Goal: Task Accomplishment & Management: Complete application form

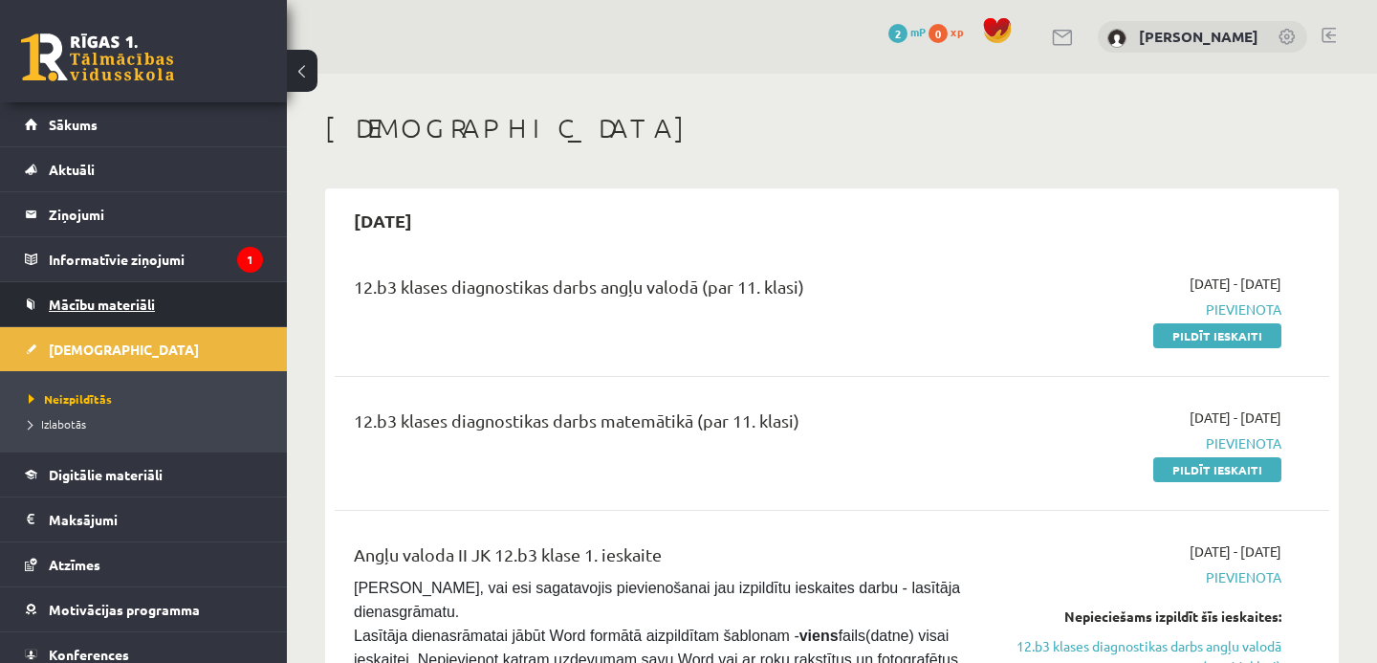
click at [142, 302] on span "Mācību materiāli" at bounding box center [102, 304] width 106 height 17
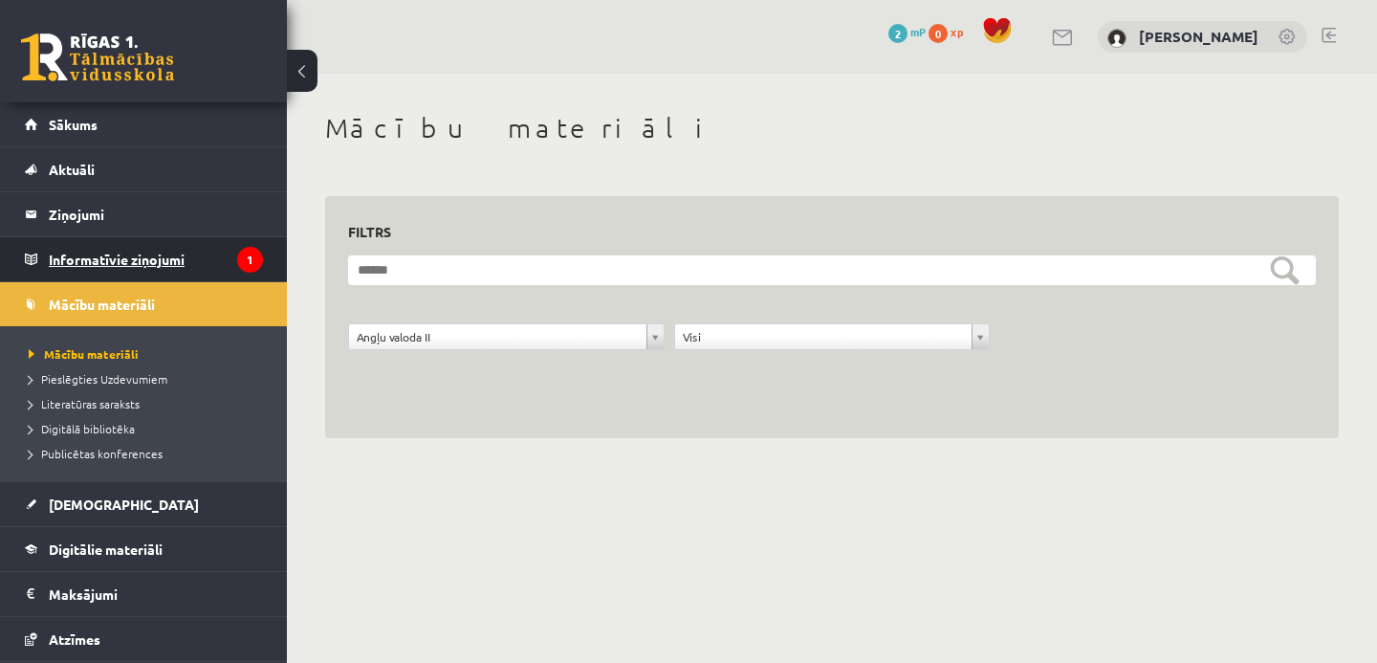
click at [99, 247] on legend "Informatīvie ziņojumi 1" at bounding box center [156, 259] width 214 height 44
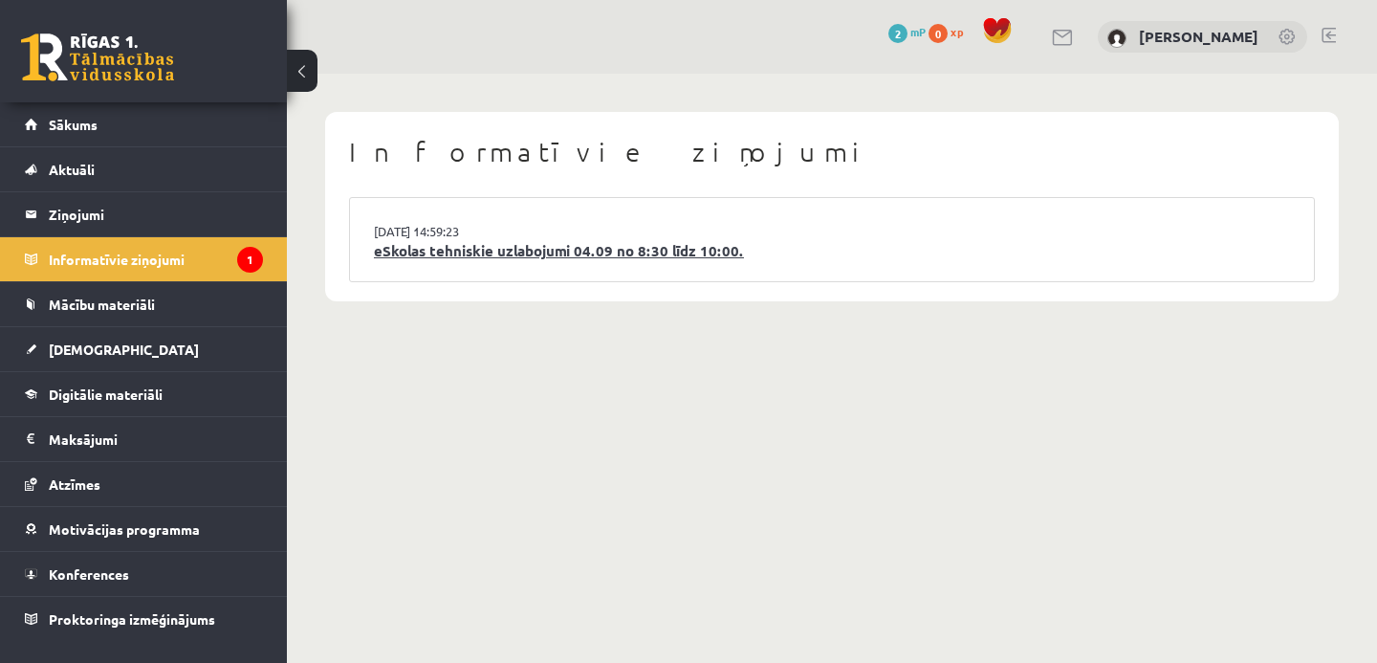
click at [437, 252] on link "eSkolas tehniskie uzlabojumi 04.09 no 8:30 līdz 10:00." at bounding box center [832, 251] width 916 height 22
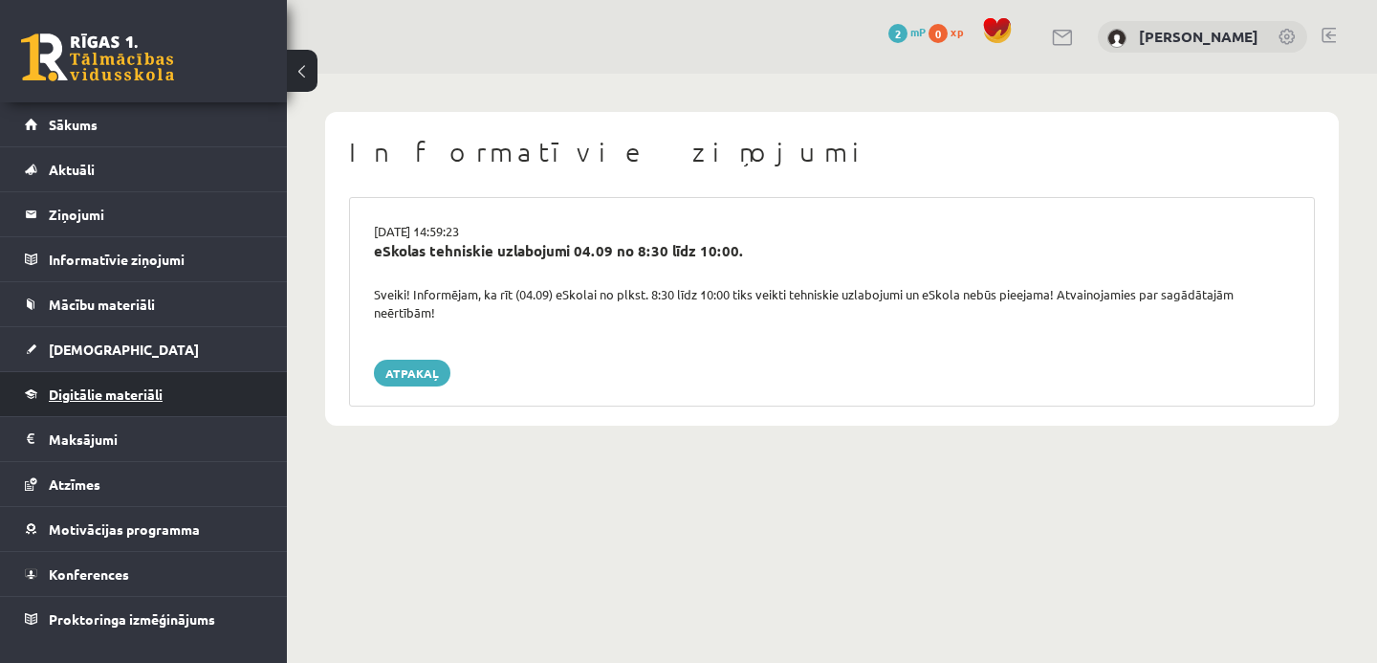
click at [98, 400] on span "Digitālie materiāli" at bounding box center [106, 393] width 114 height 17
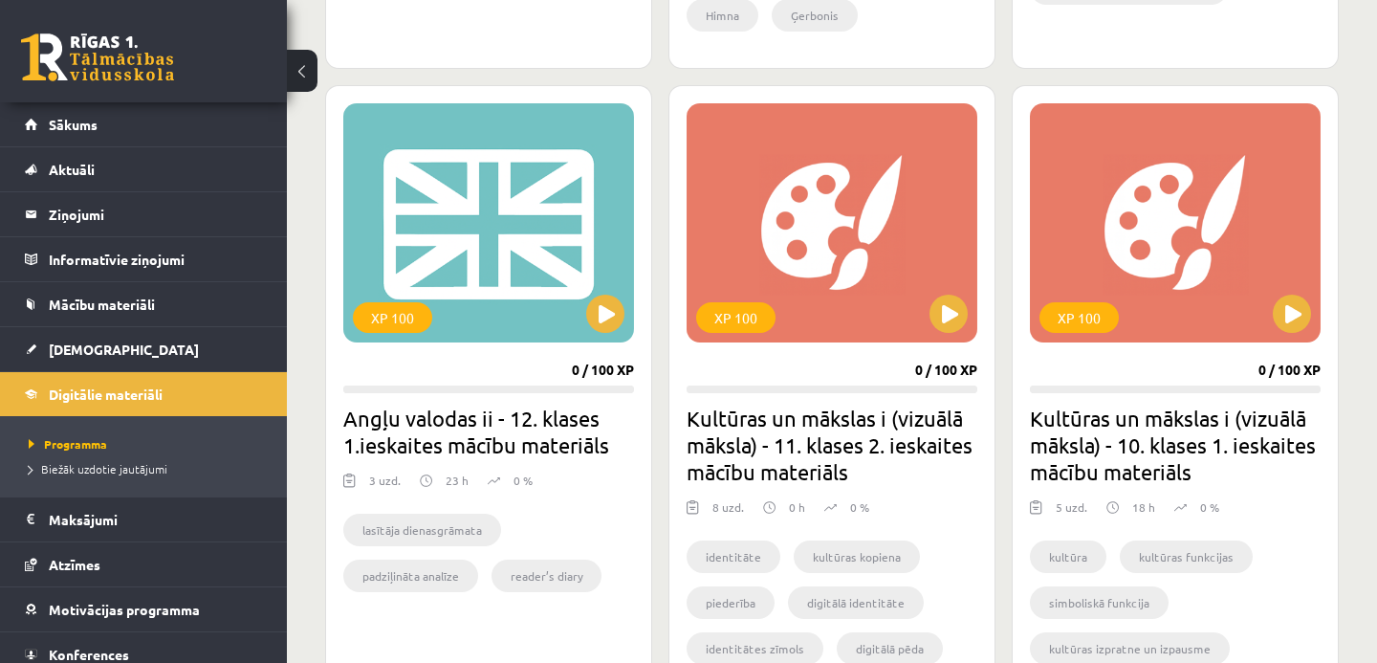
scroll to position [1740, 0]
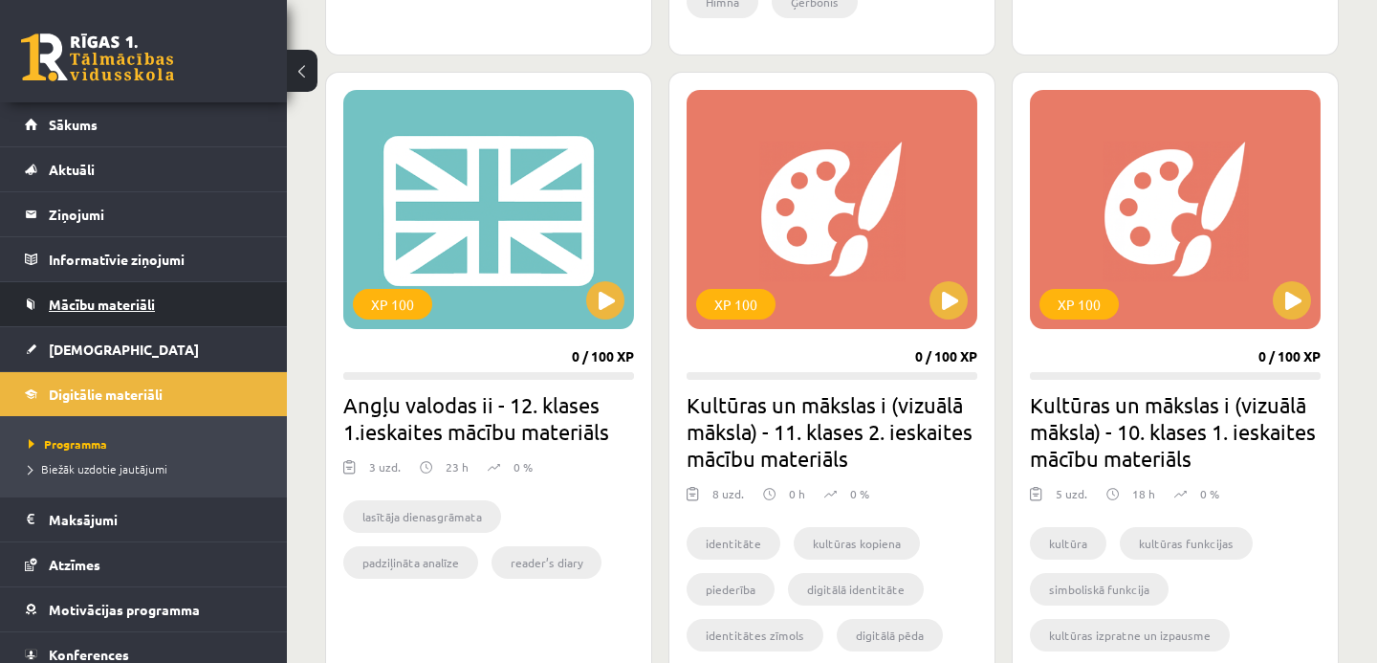
click at [144, 302] on span "Mācību materiāli" at bounding box center [102, 304] width 106 height 17
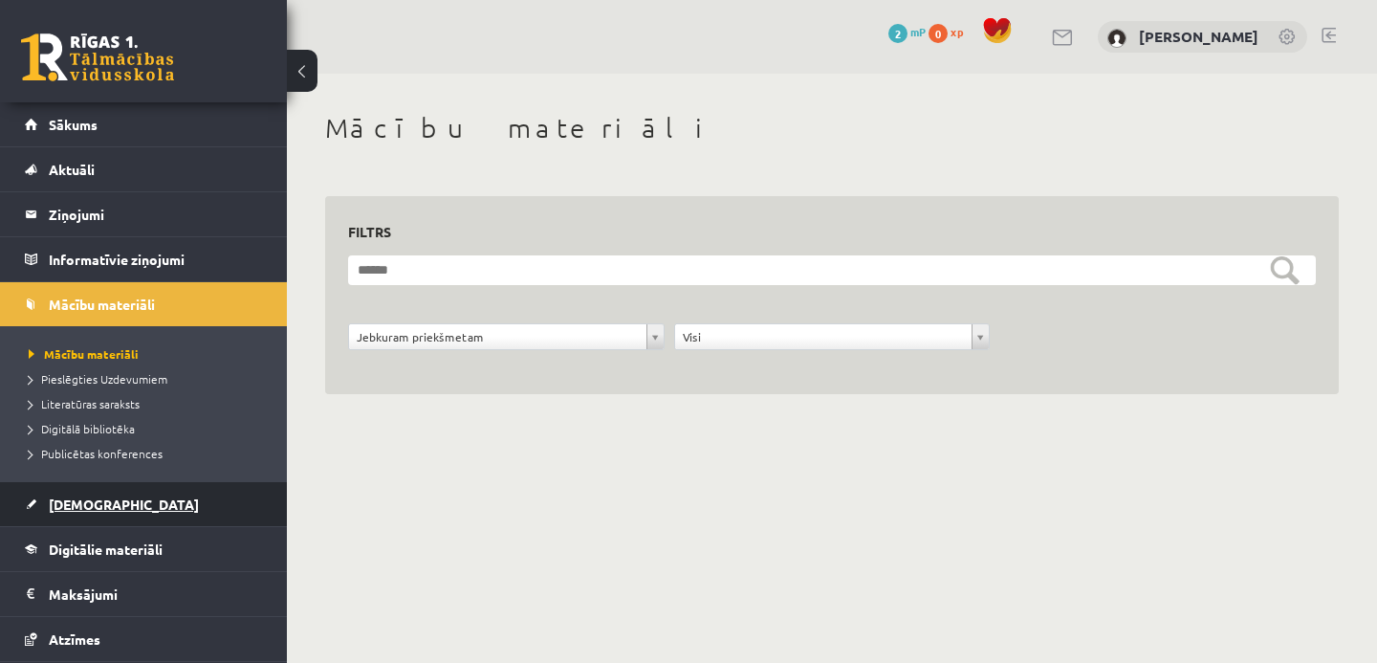
click at [112, 500] on link "[DEMOGRAPHIC_DATA]" at bounding box center [144, 504] width 238 height 44
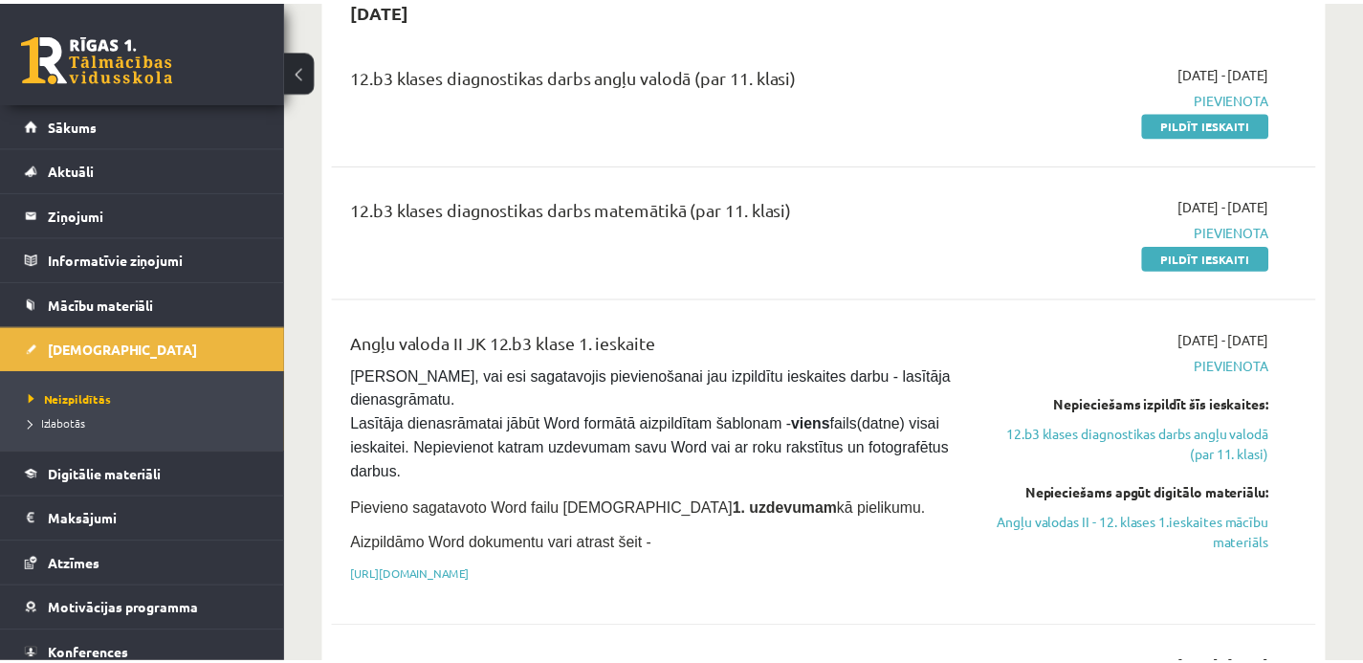
scroll to position [214, 0]
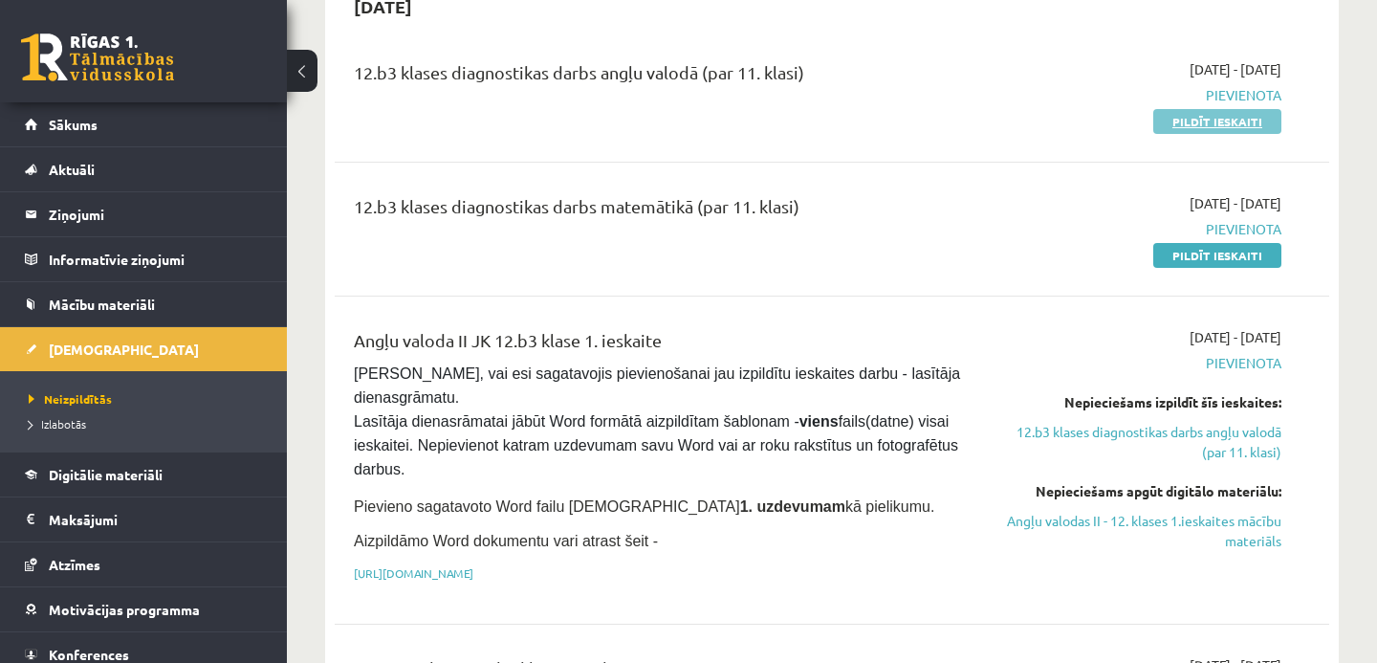
click at [1216, 120] on link "Pildīt ieskaiti" at bounding box center [1217, 121] width 128 height 25
click at [1208, 260] on link "Pildīt ieskaiti" at bounding box center [1217, 255] width 128 height 25
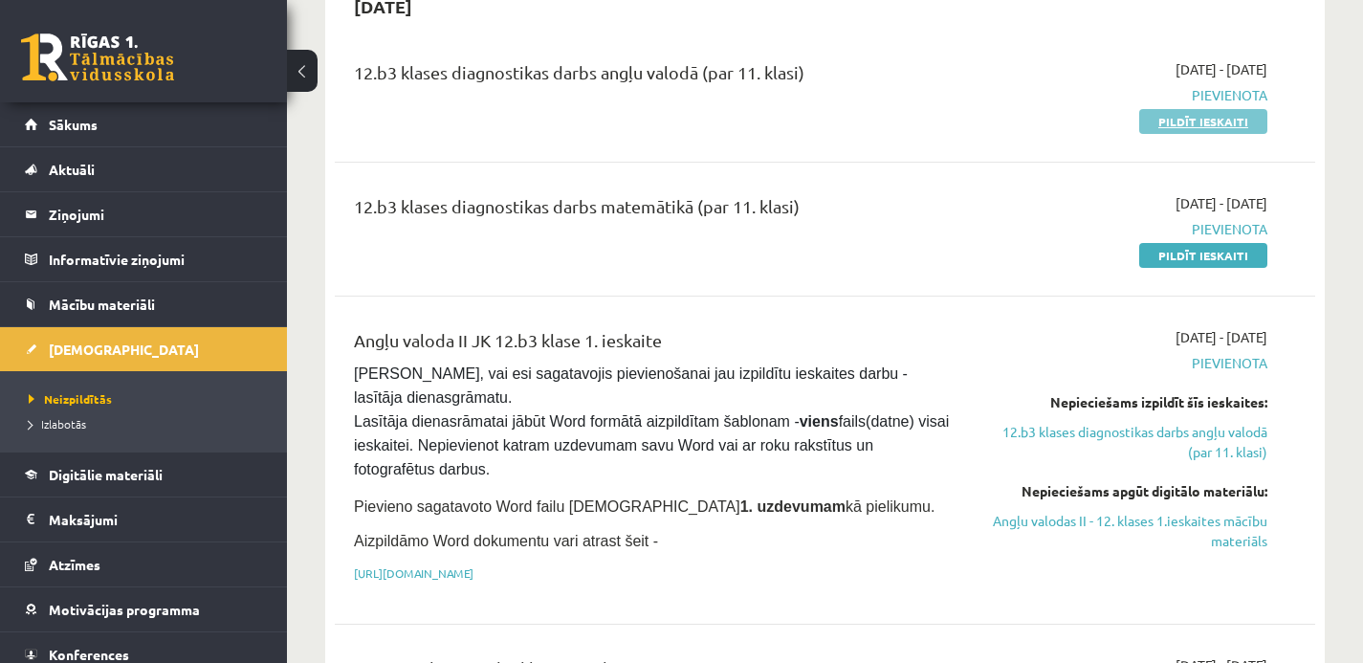
click at [1185, 116] on link "Pildīt ieskaiti" at bounding box center [1203, 121] width 128 height 25
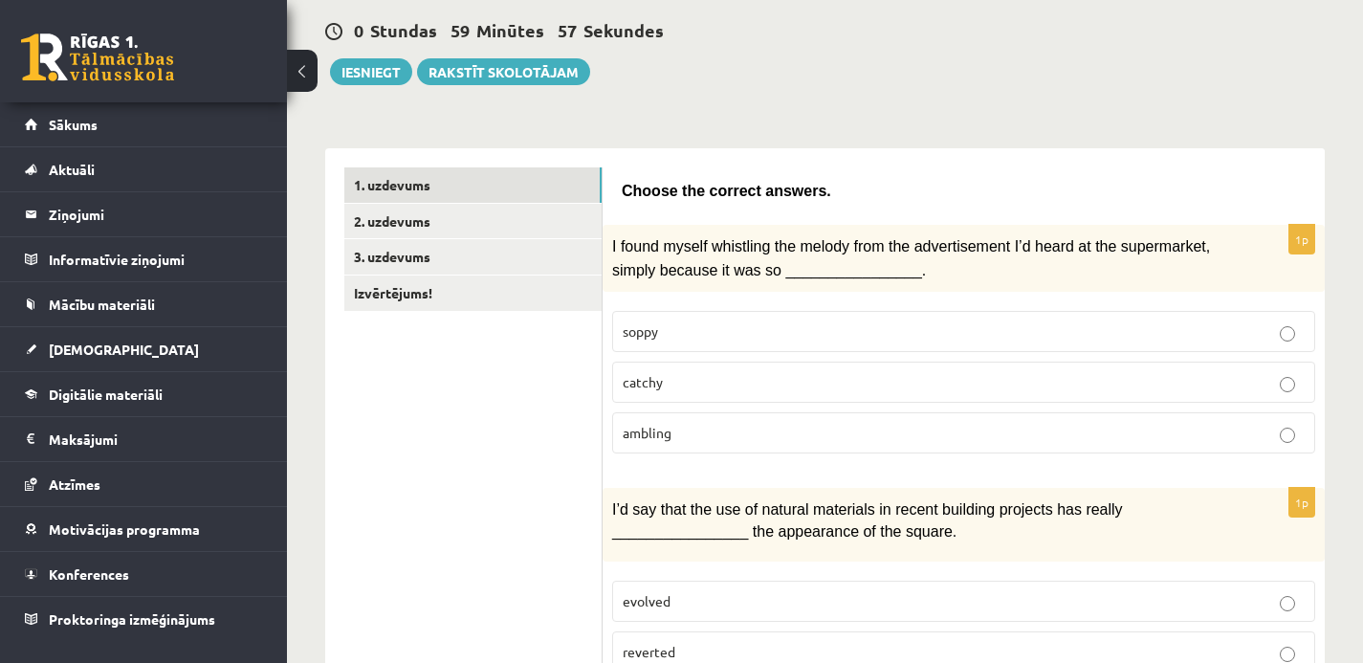
scroll to position [186, 0]
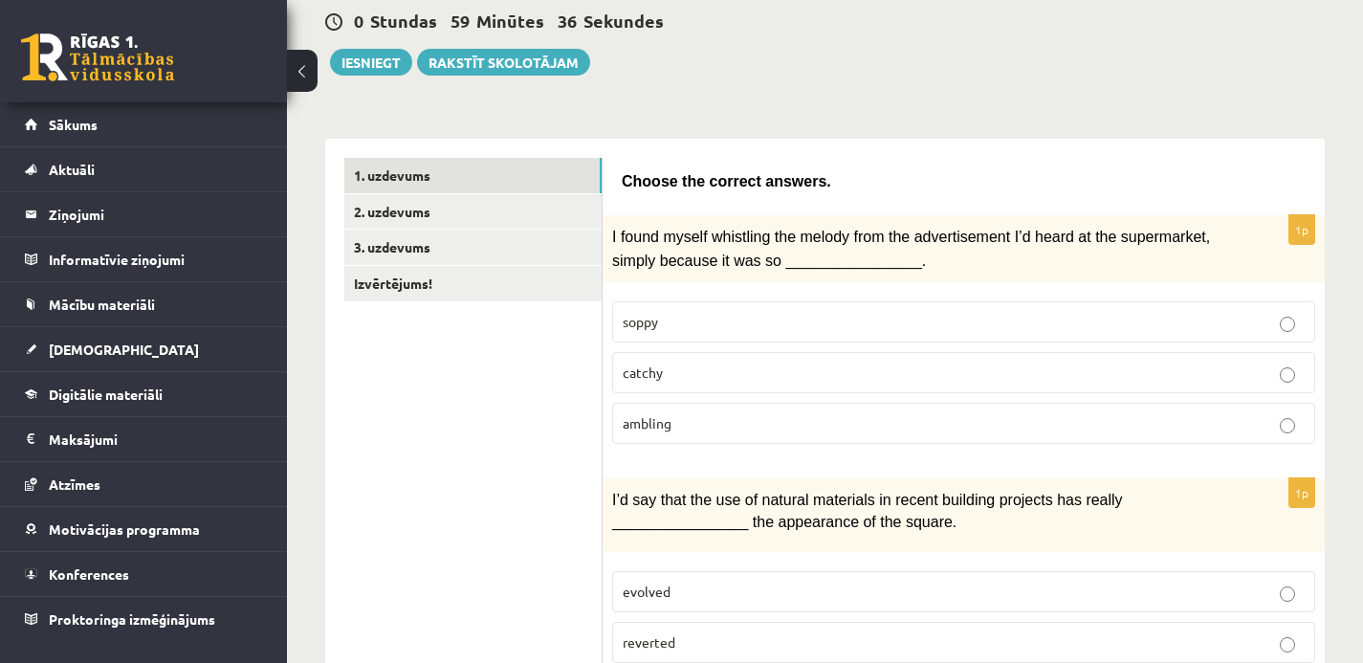
click at [736, 366] on p "catchy" at bounding box center [964, 372] width 682 height 20
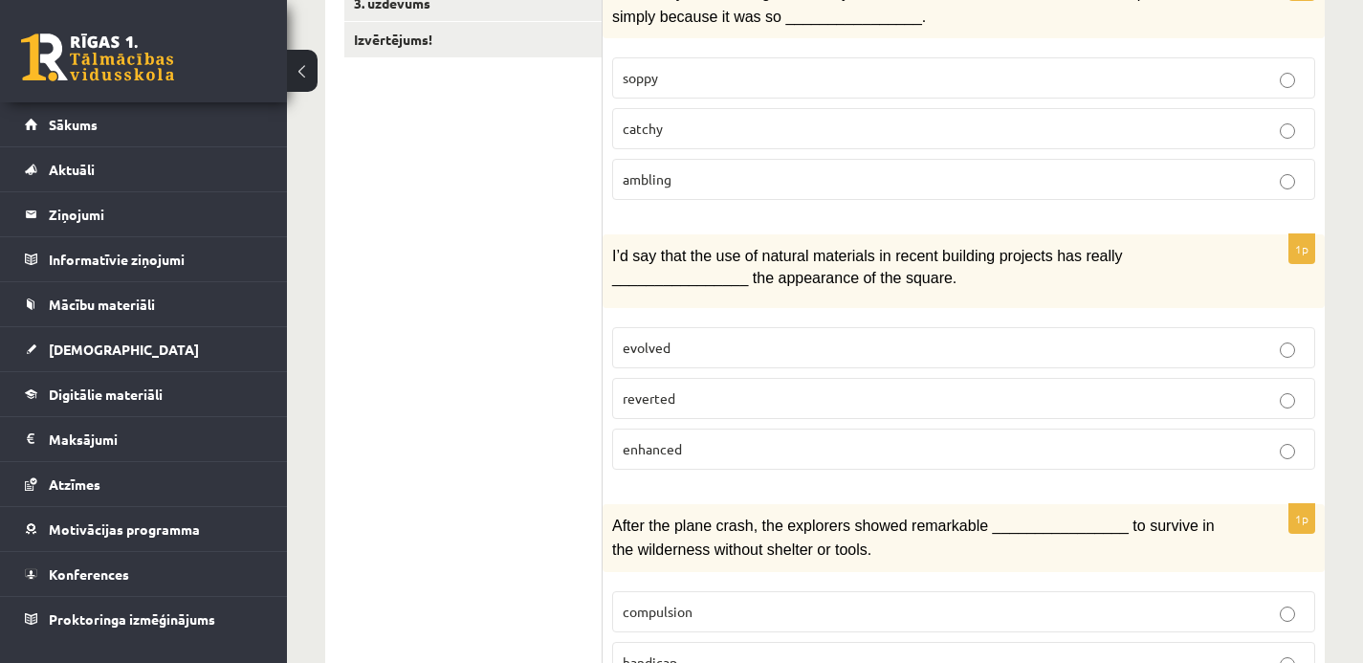
scroll to position [444, 0]
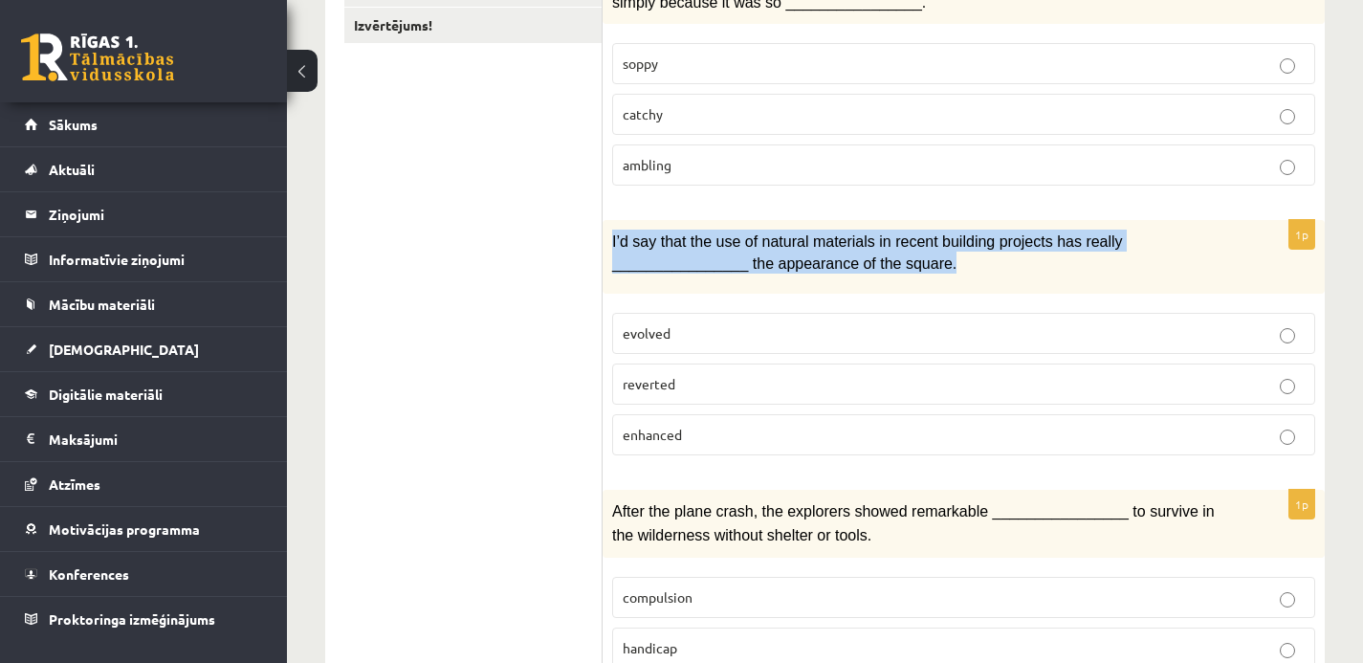
drag, startPoint x: 614, startPoint y: 237, endPoint x: 1121, endPoint y: 262, distance: 507.5
click at [1121, 262] on p "I’d say that the use of natural materials in recent building projects has reall…" at bounding box center [915, 251] width 607 height 43
copy span "I’d say that the use of natural materials in recent building projects has reall…"
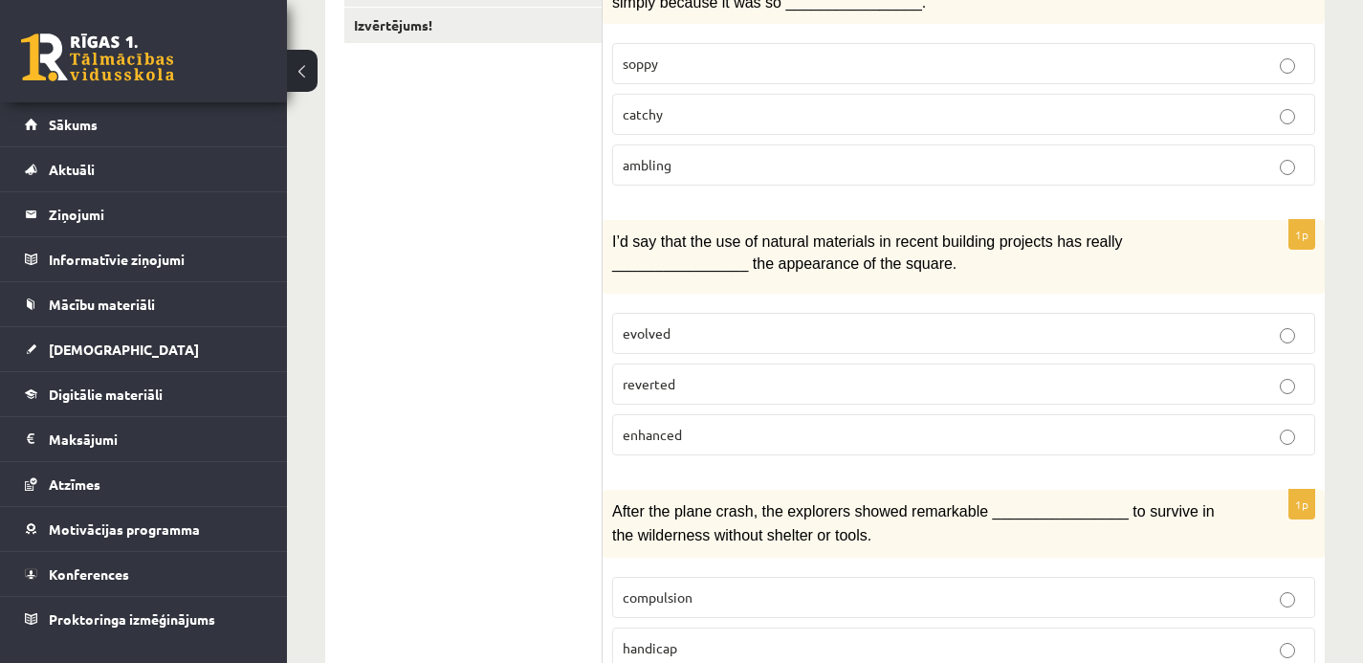
click at [655, 431] on span "enhanced" at bounding box center [652, 434] width 59 height 17
click at [712, 324] on p "evolved" at bounding box center [964, 333] width 682 height 20
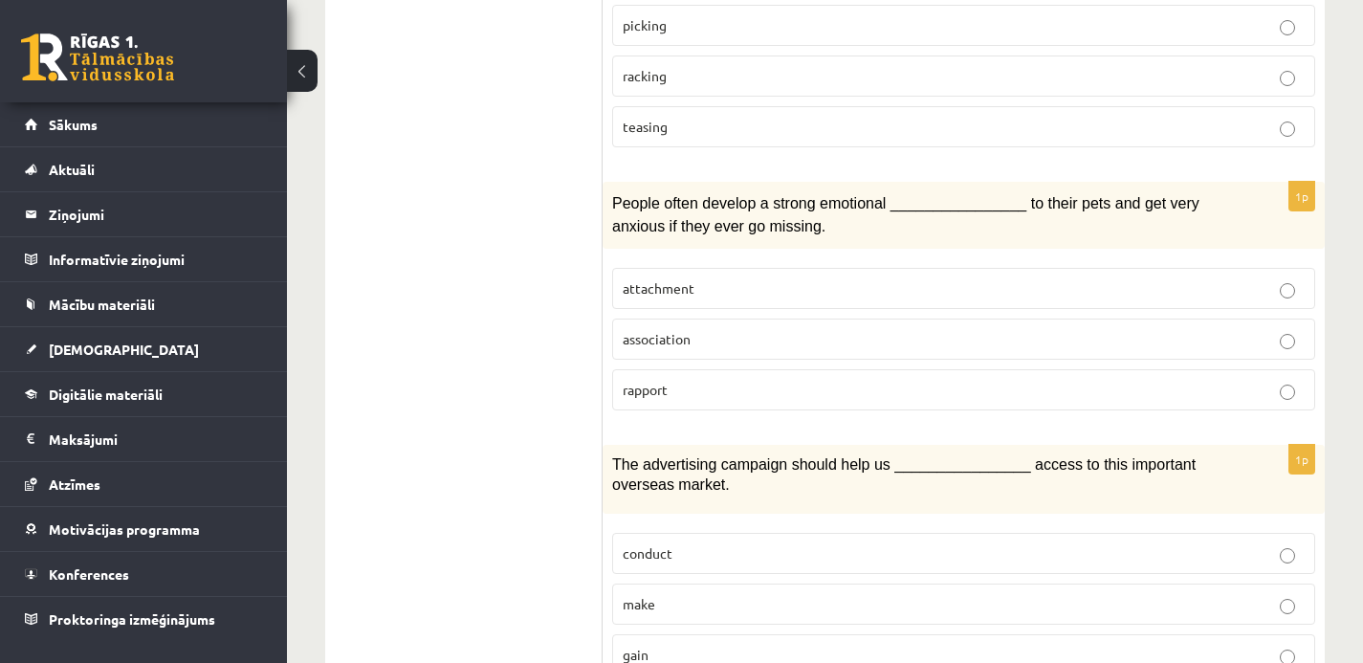
scroll to position [3028, 0]
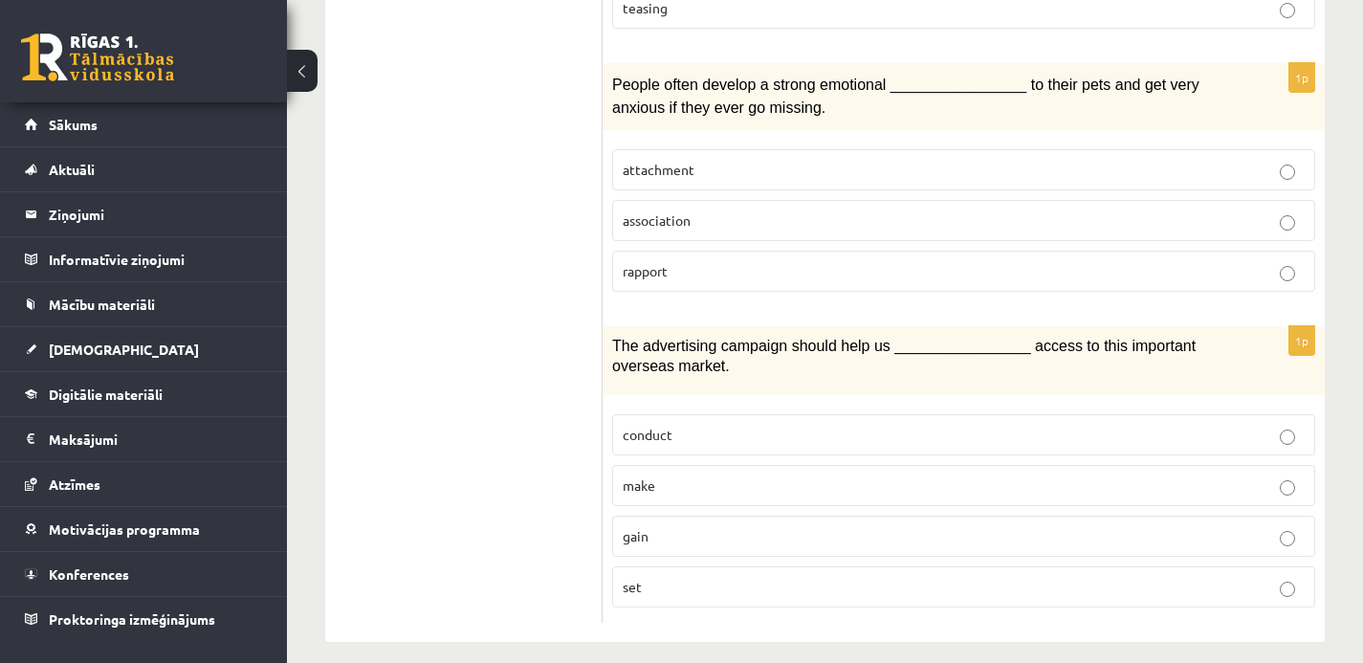
click at [676, 526] on p "gain" at bounding box center [964, 536] width 682 height 20
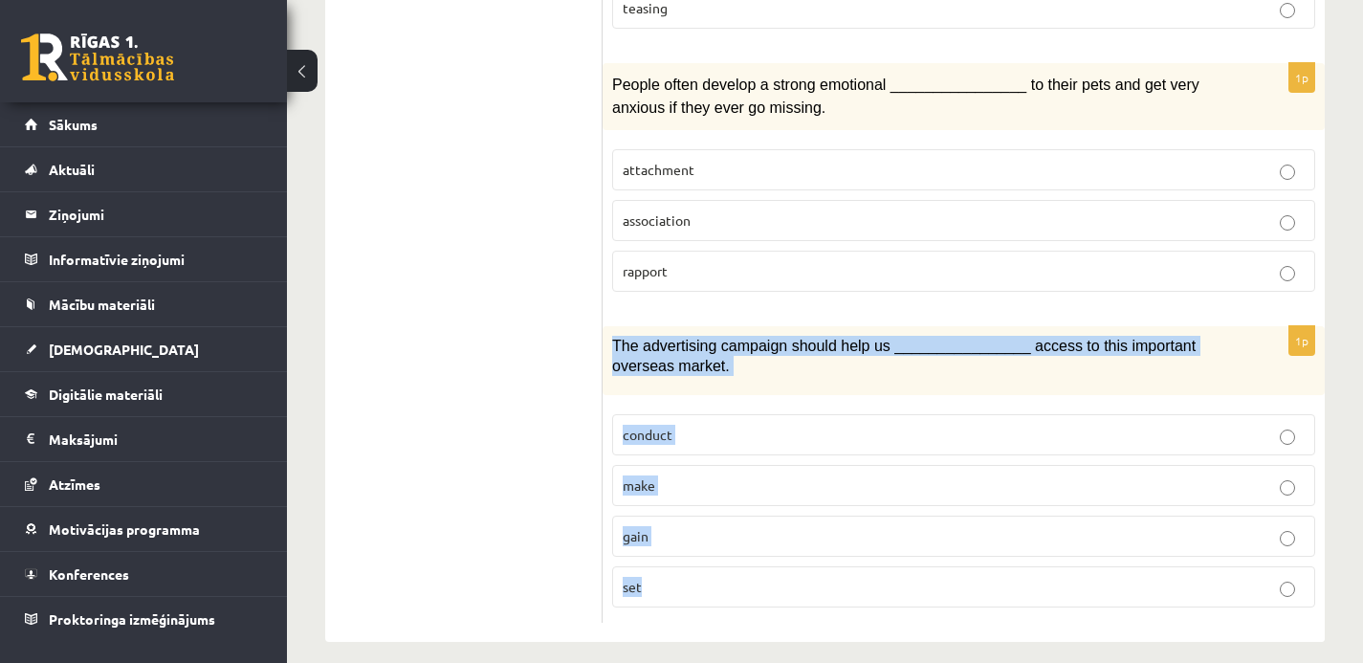
drag, startPoint x: 615, startPoint y: 325, endPoint x: 696, endPoint y: 572, distance: 259.8
click at [696, 572] on div "1p The advertising campaign should help us ________________ access to this impo…" at bounding box center [964, 474] width 722 height 296
copy div "The advertising campaign should help us ________________ access to this importa…"
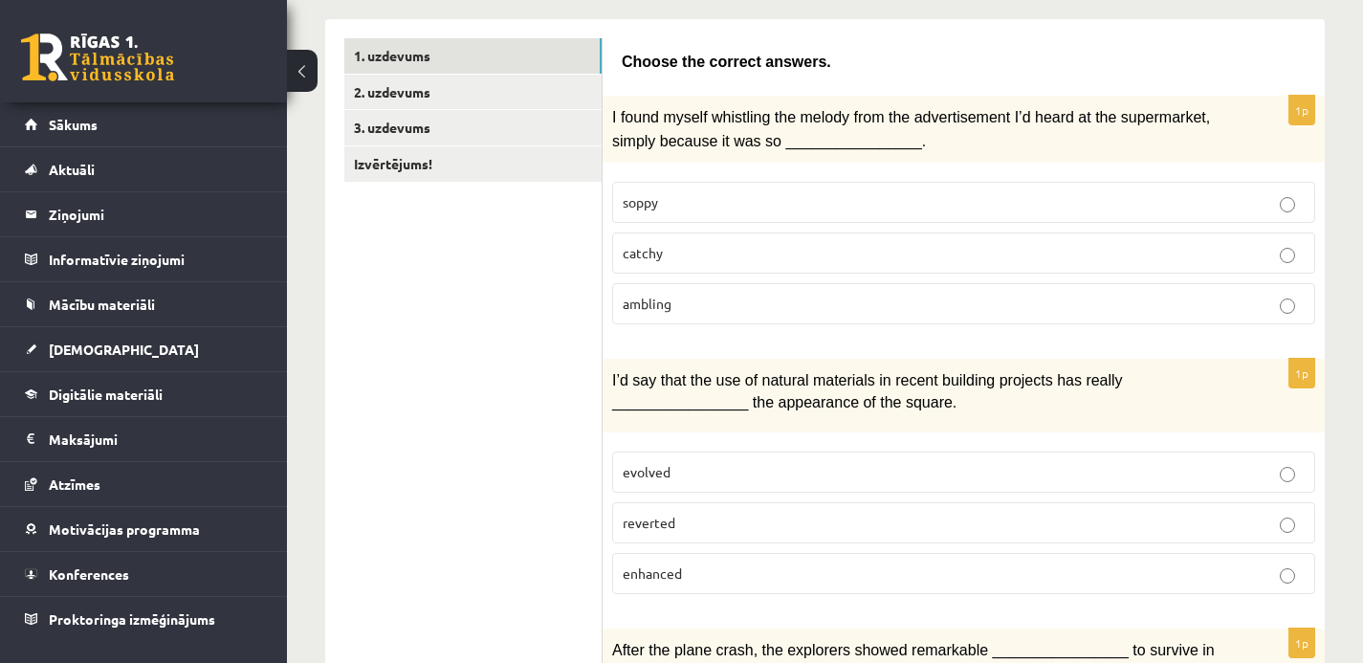
scroll to position [471, 0]
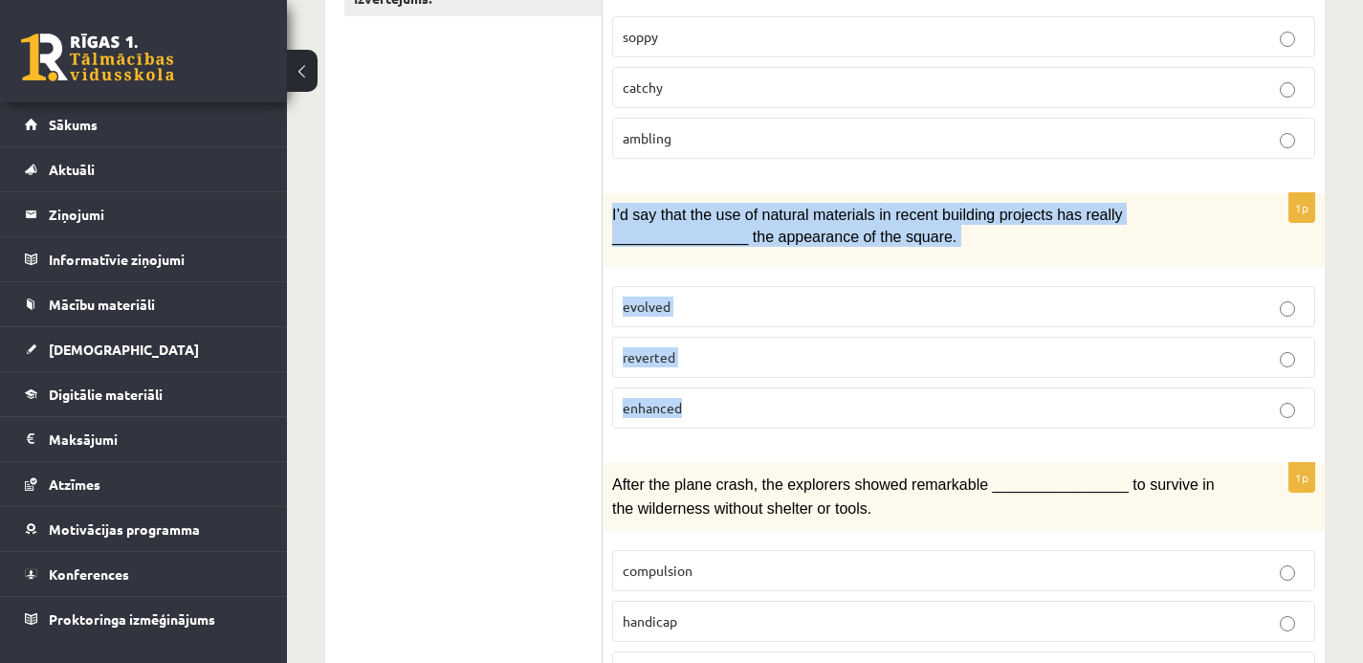
drag, startPoint x: 611, startPoint y: 208, endPoint x: 740, endPoint y: 414, distance: 243.6
click at [740, 414] on div "1p I’d say that the use of natural materials in recent building projects has re…" at bounding box center [964, 318] width 722 height 251
copy div "I’d say that the use of natural materials in recent building projects has reall…"
click at [727, 400] on p "enhanced" at bounding box center [964, 408] width 682 height 20
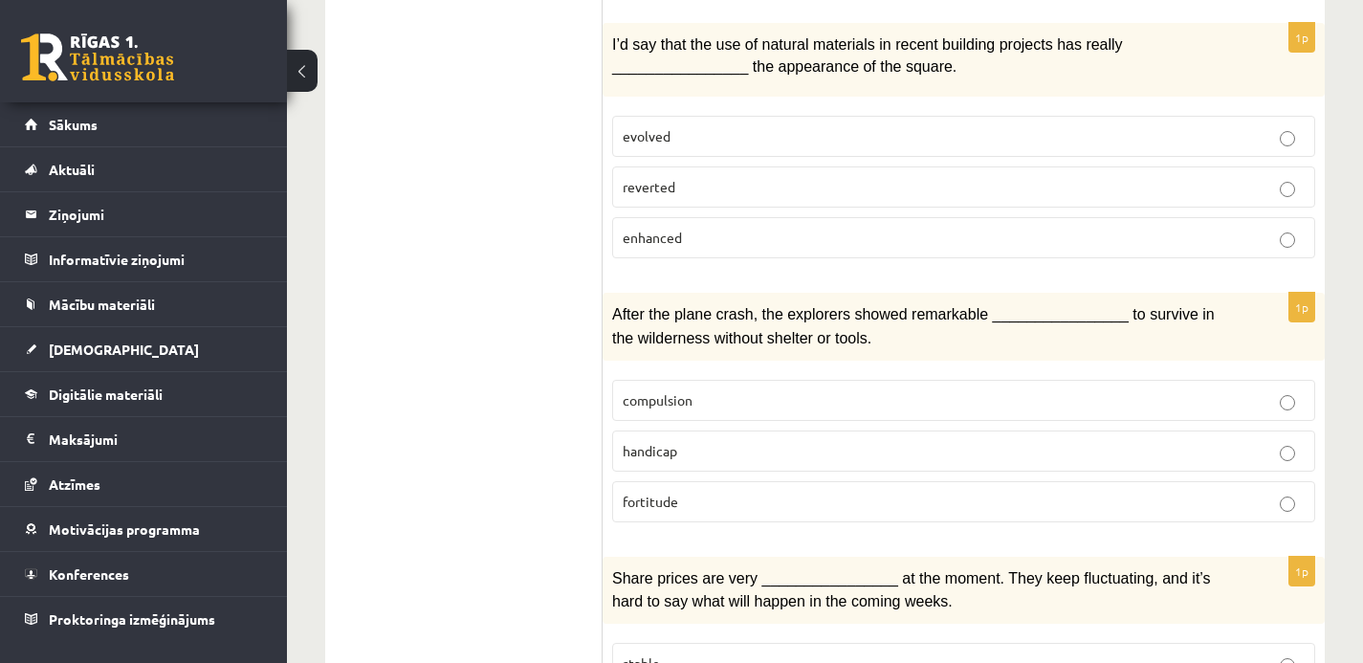
scroll to position [744, 0]
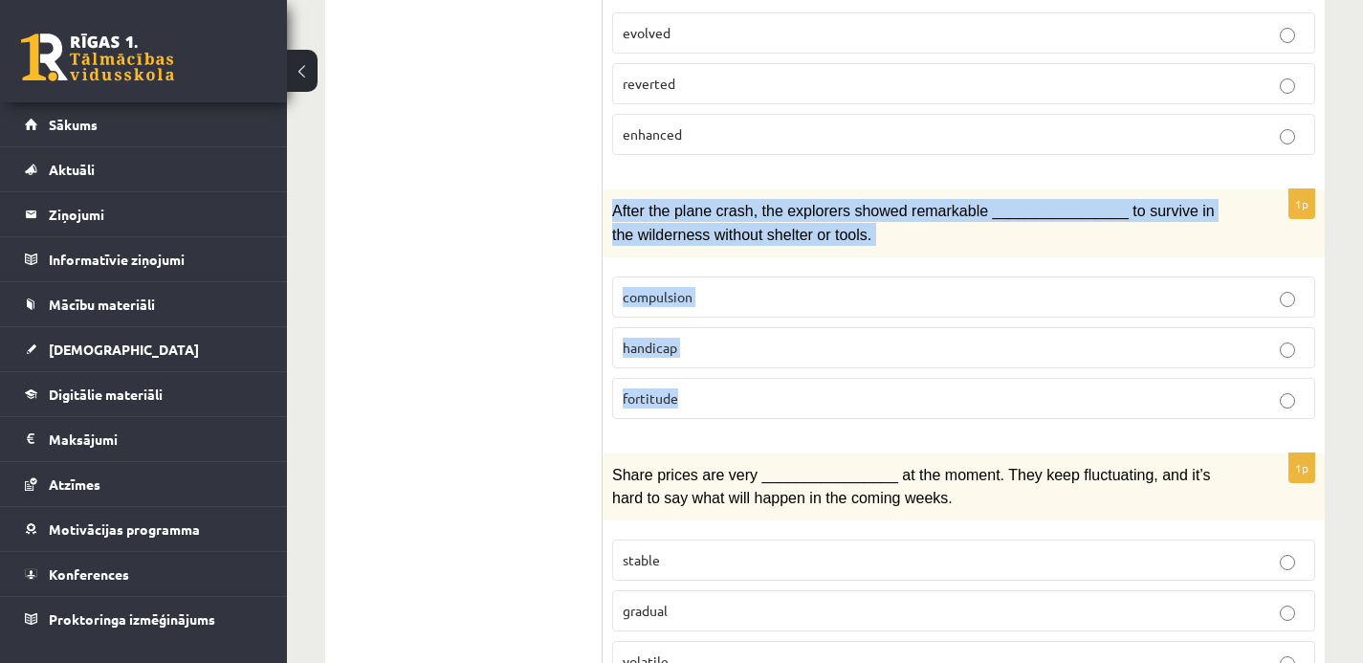
drag, startPoint x: 611, startPoint y: 203, endPoint x: 697, endPoint y: 401, distance: 215.9
click at [697, 401] on div "1p After the plane crash, the explorers showed remarkable ________________ to s…" at bounding box center [964, 311] width 722 height 244
copy div "After the plane crash, the explorers showed remarkable ________________ to surv…"
click at [715, 394] on p "fortitude" at bounding box center [964, 398] width 682 height 20
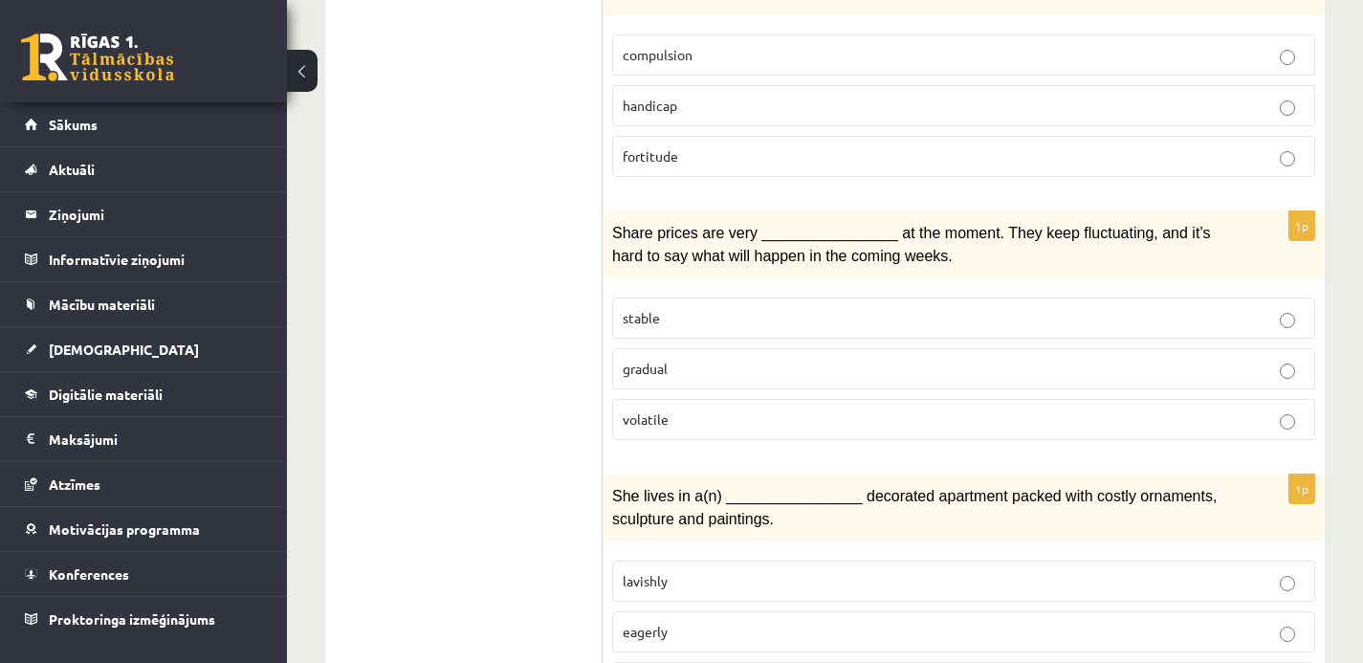
scroll to position [1002, 0]
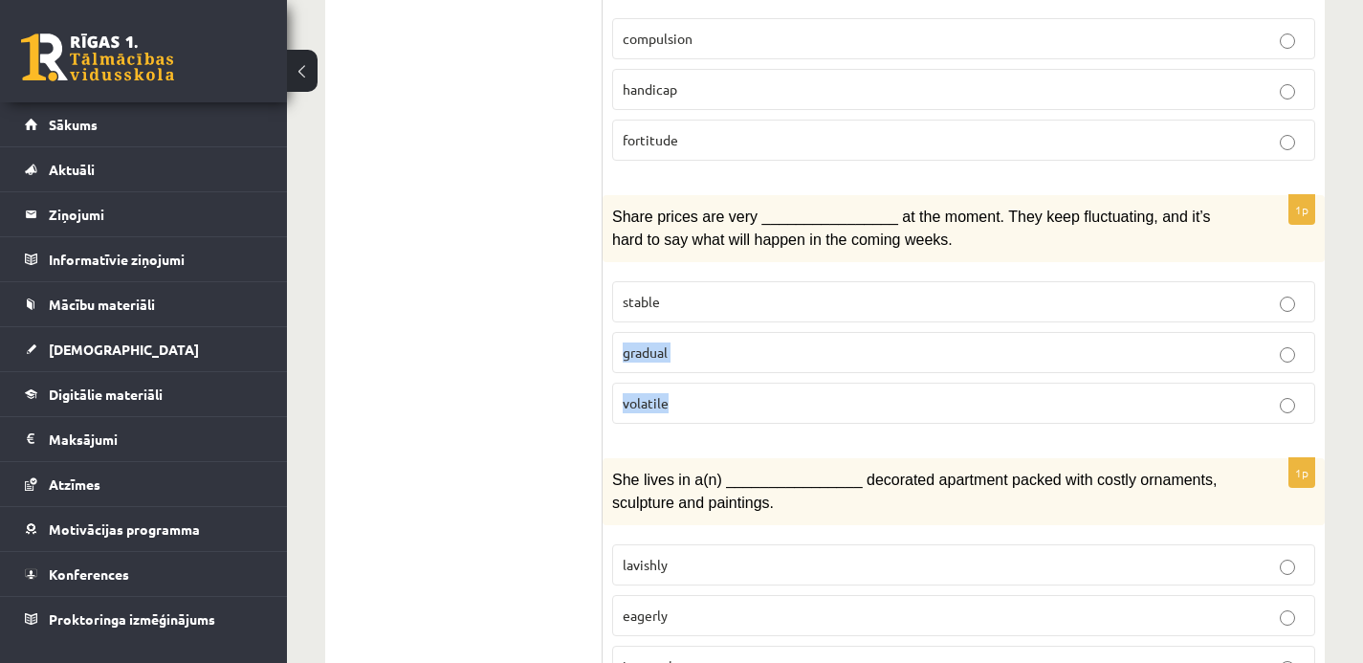
drag, startPoint x: 624, startPoint y: 344, endPoint x: 704, endPoint y: 409, distance: 103.4
click at [704, 409] on fieldset "stable gradual volatile" at bounding box center [963, 351] width 703 height 158
copy fieldset "gradual volatile"
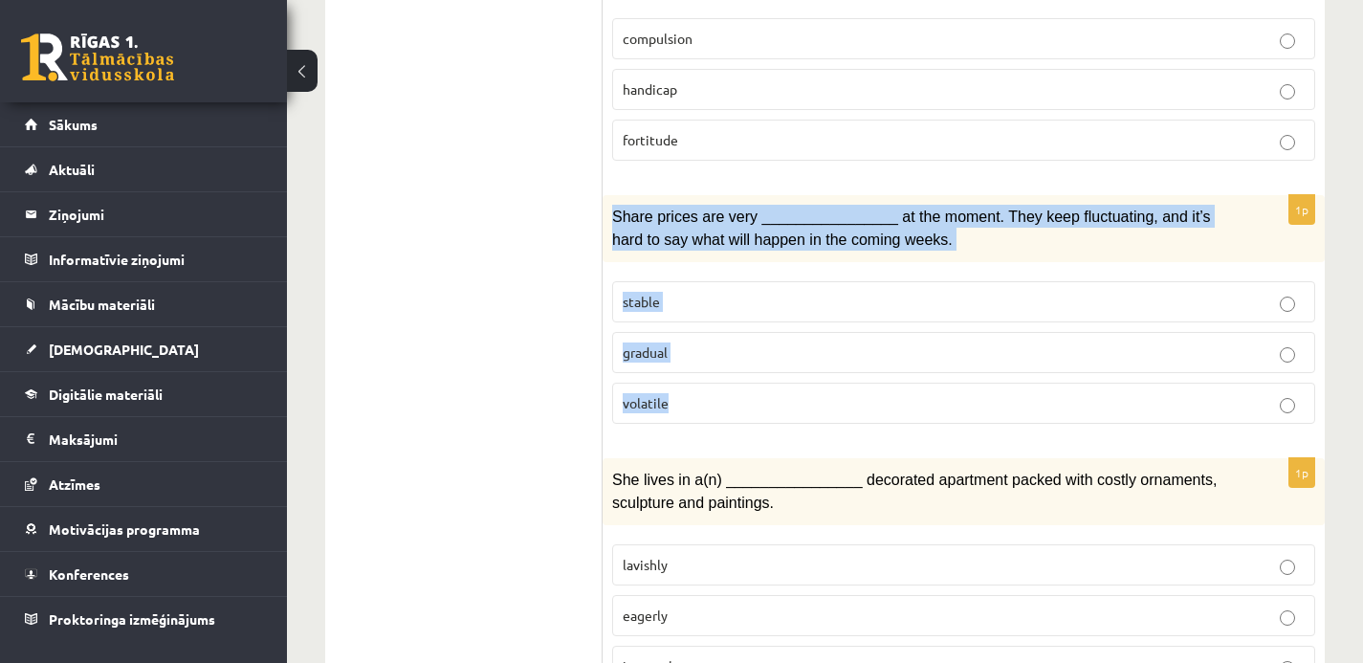
drag, startPoint x: 613, startPoint y: 210, endPoint x: 692, endPoint y: 395, distance: 200.9
click at [692, 395] on div "1p Share prices are very ________________ at the moment. They keep fluctuating,…" at bounding box center [964, 317] width 722 height 244
copy div "Share prices are very ________________ at the moment. They keep fluctuating, an…"
click at [726, 399] on p "volatile" at bounding box center [964, 403] width 682 height 20
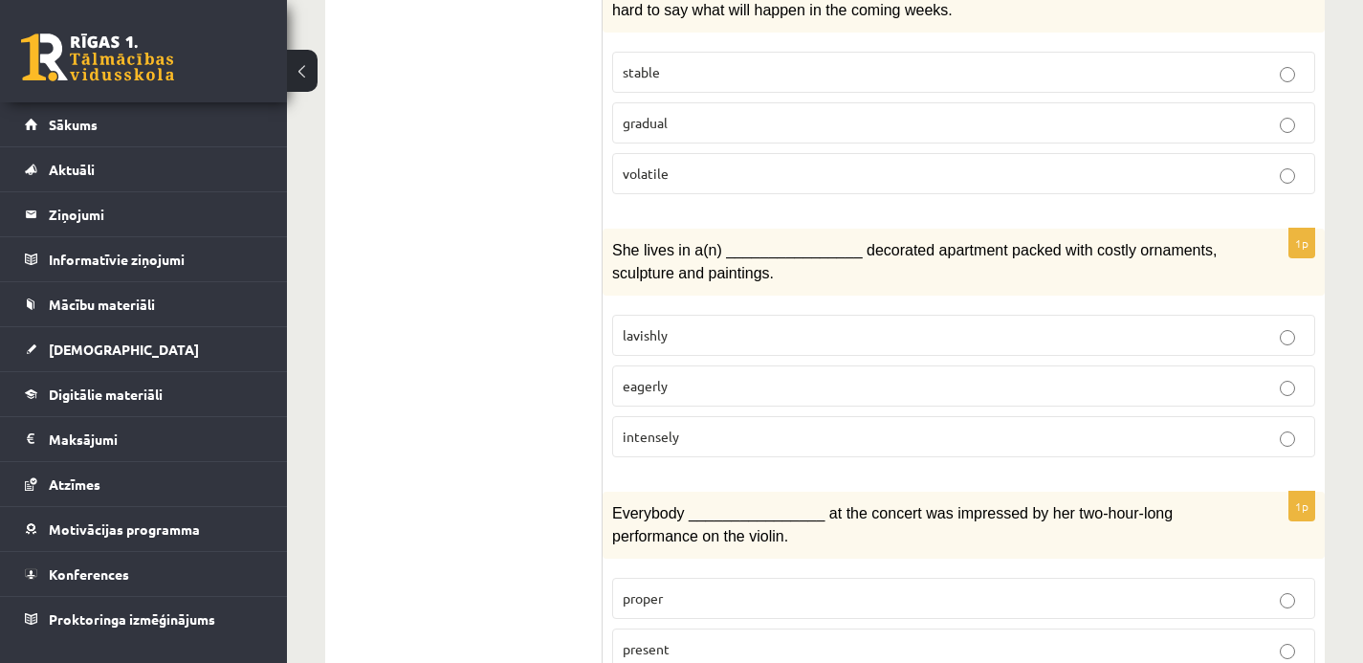
scroll to position [1233, 0]
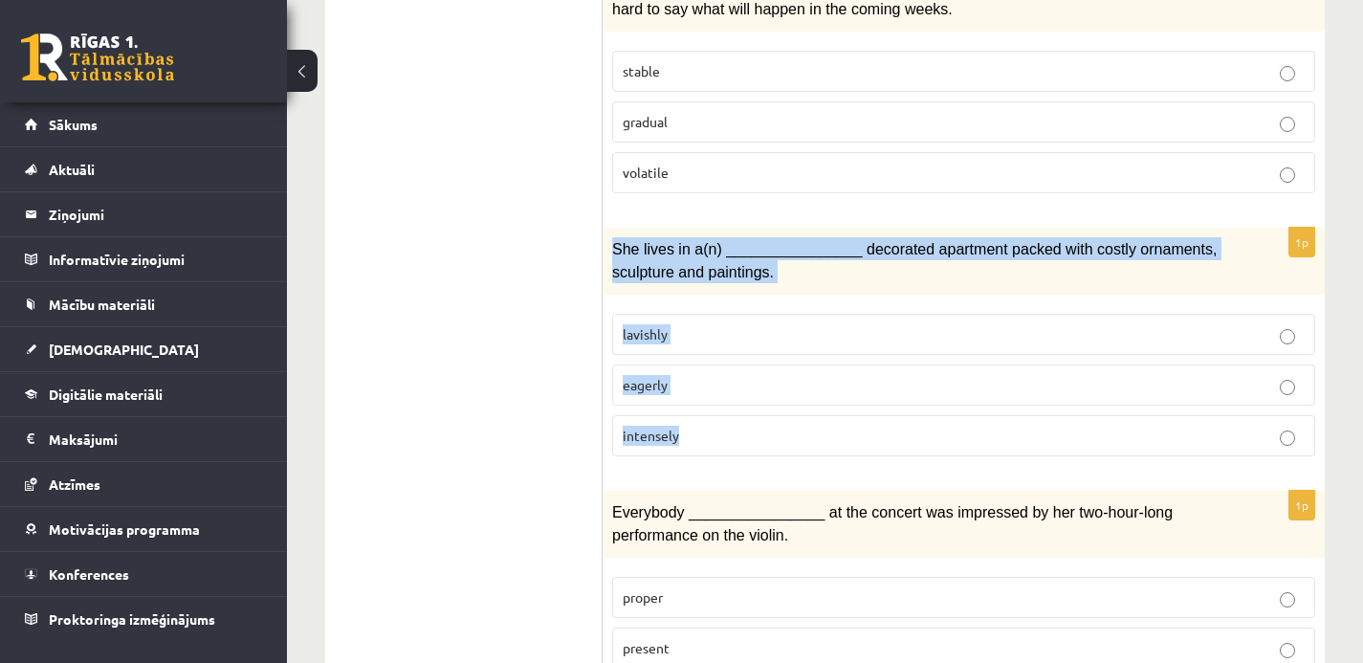
drag, startPoint x: 611, startPoint y: 242, endPoint x: 687, endPoint y: 443, distance: 214.6
click at [687, 443] on div "1p She lives in a(n) ________________ decorated apartment packed with costly or…" at bounding box center [964, 350] width 722 height 244
copy div "She lives in a(n) ________________ decorated apartment packed with costly ornam…"
click at [703, 324] on p "lavishly" at bounding box center [964, 334] width 682 height 20
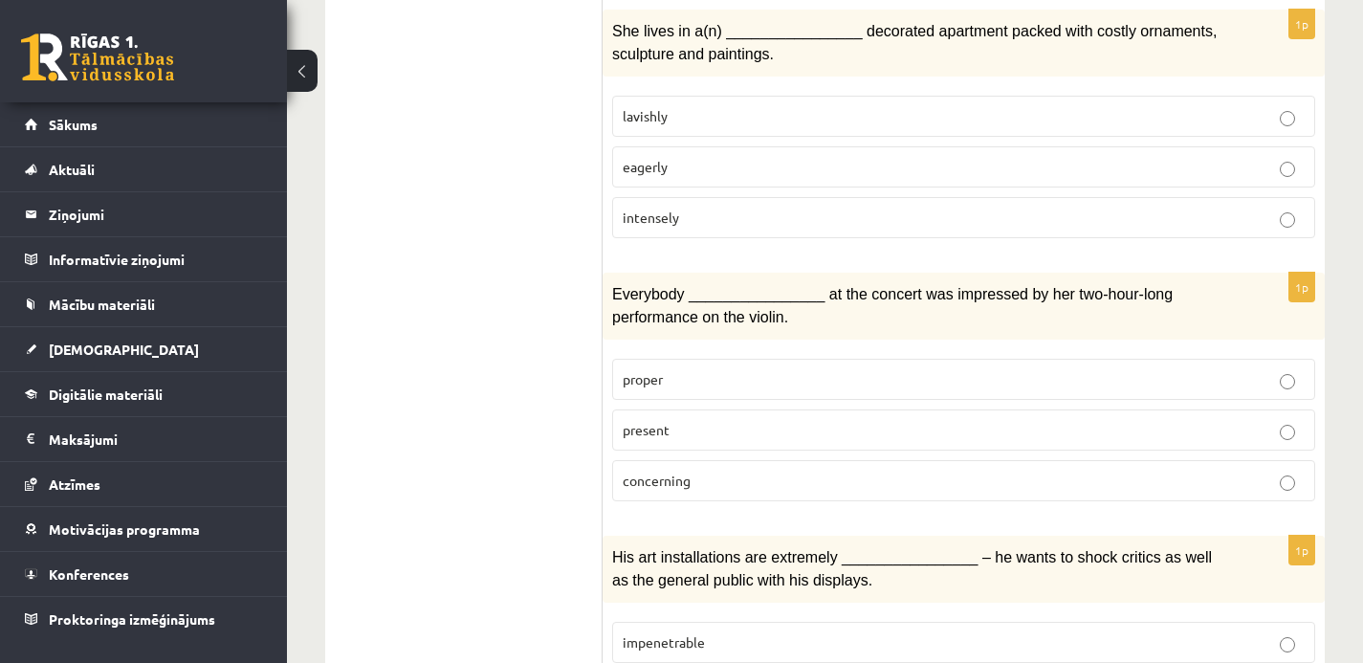
scroll to position [1457, 0]
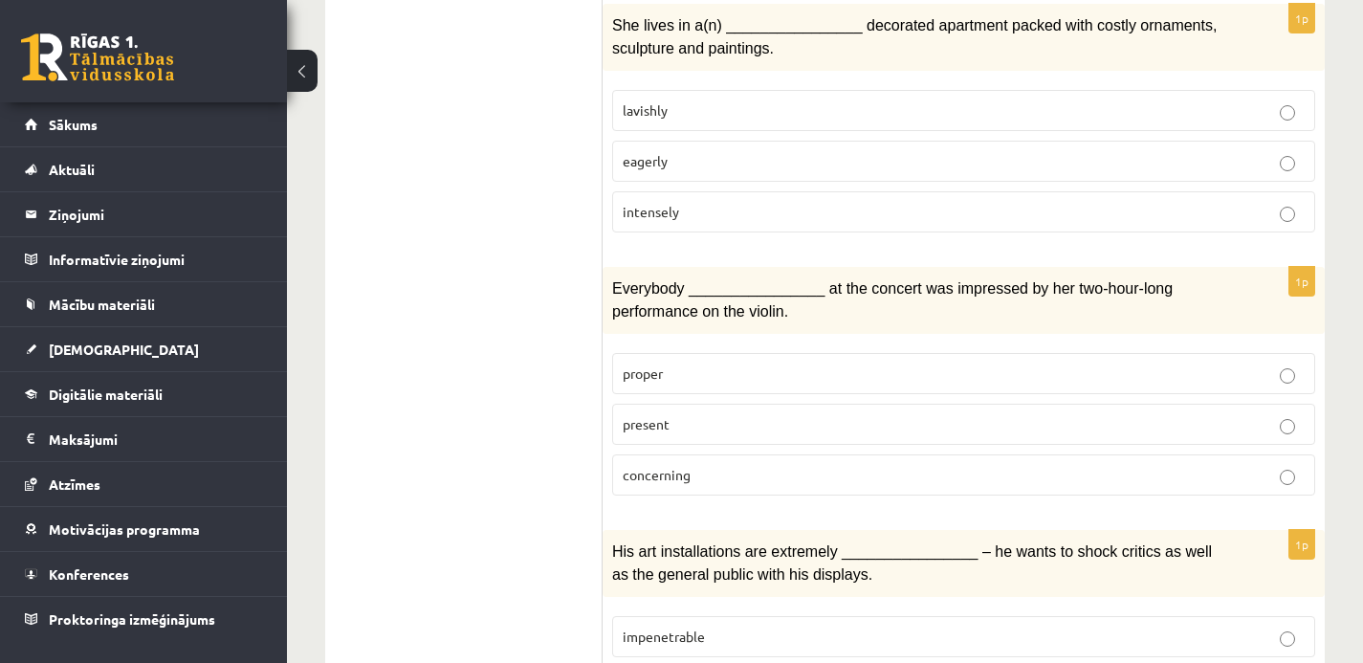
click at [639, 415] on span "present" at bounding box center [646, 423] width 47 height 17
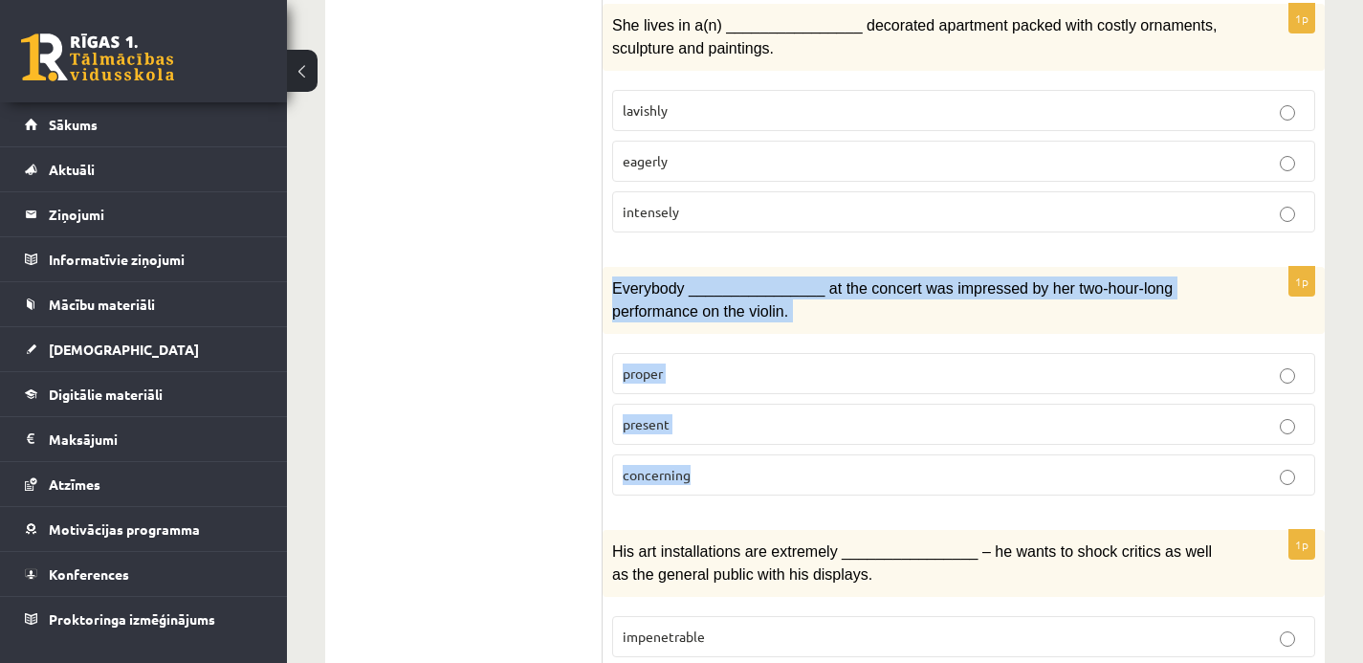
drag, startPoint x: 613, startPoint y: 277, endPoint x: 734, endPoint y: 481, distance: 236.7
click at [734, 482] on div "1p Everybody ________________ at the concert was impressed by her two-hour-long…" at bounding box center [964, 389] width 722 height 244
copy div "Everybody ________________ at the concert was impressed by her two-hour-long pe…"
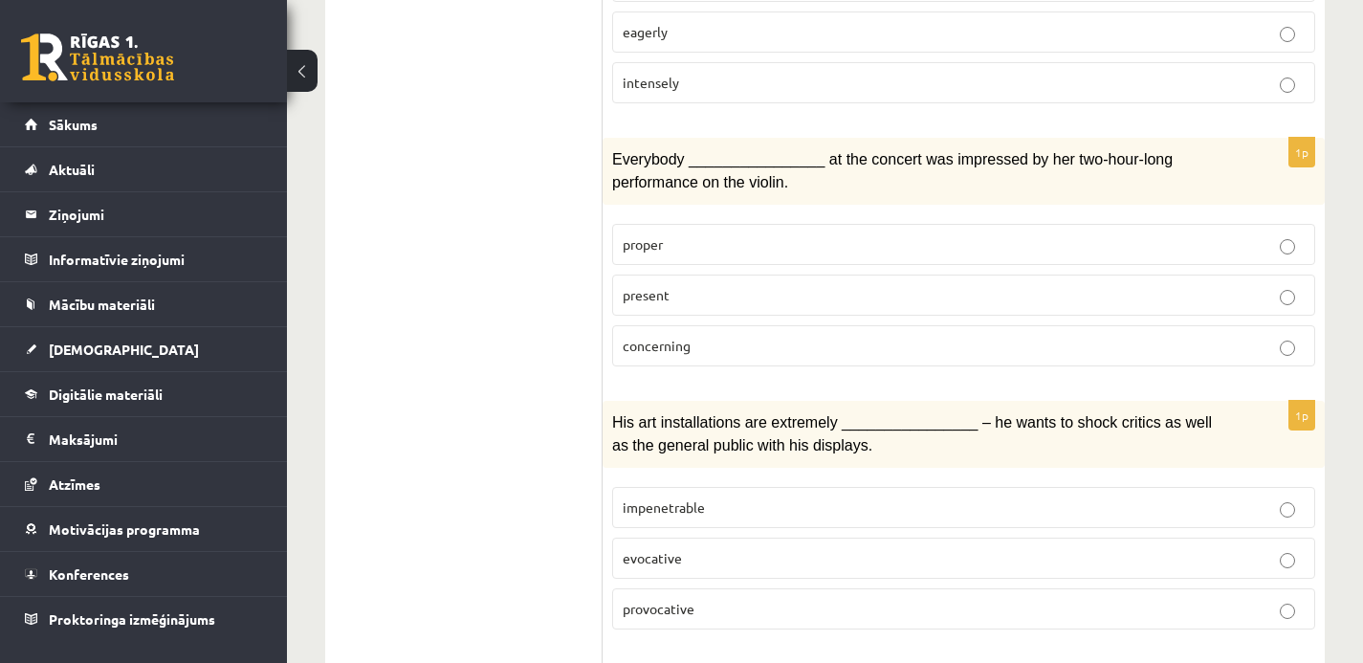
click at [513, 404] on ul "1. uzdevums 2. uzdevums 3. uzdevums Izvērtējums!" at bounding box center [473, 411] width 258 height 3307
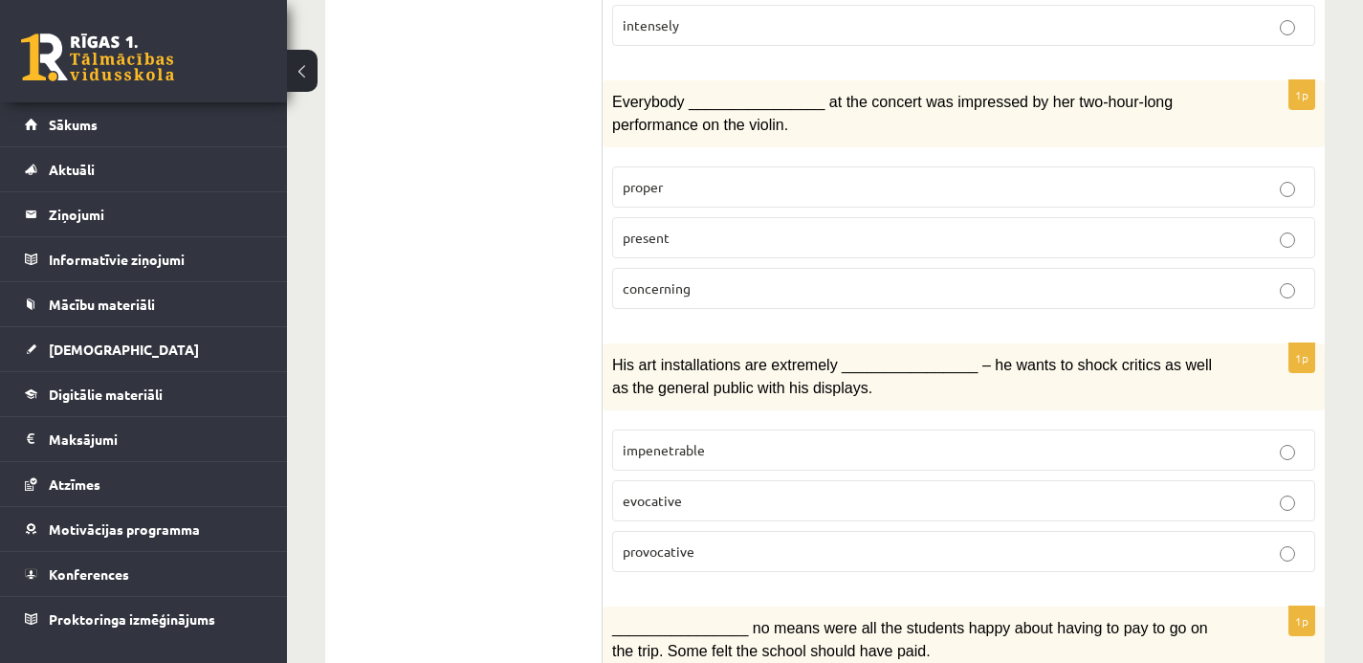
scroll to position [1737, 0]
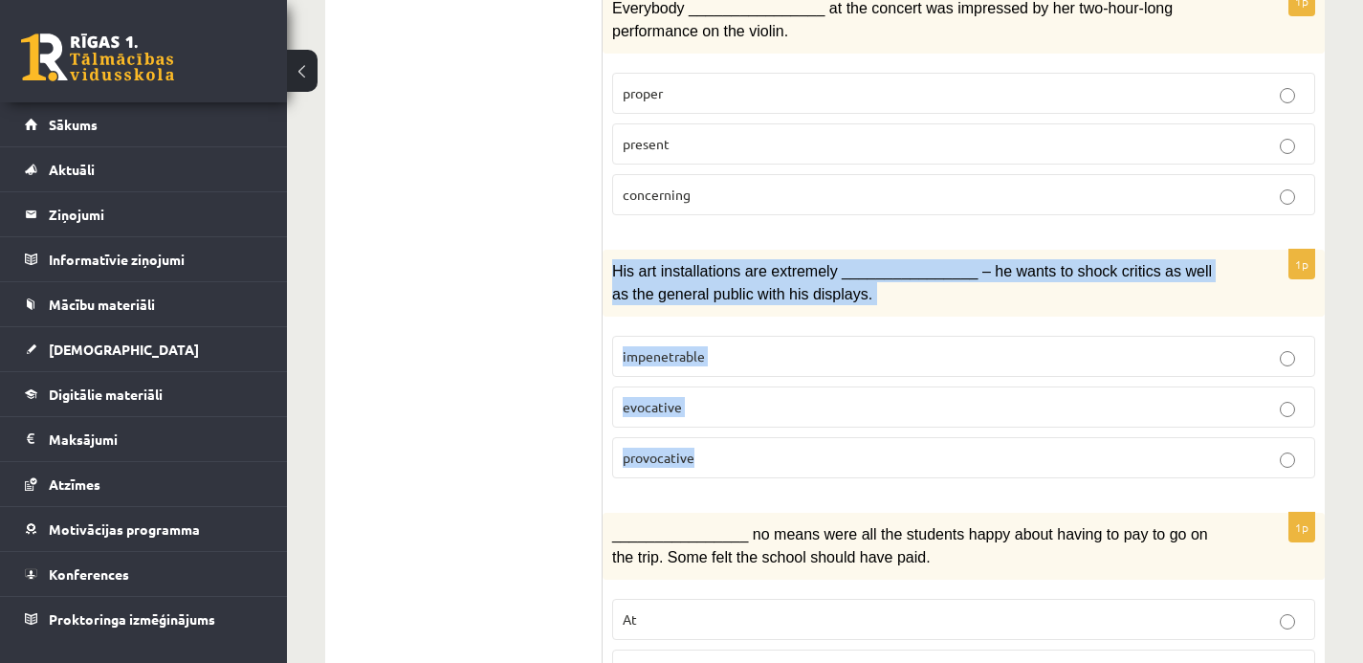
drag, startPoint x: 613, startPoint y: 257, endPoint x: 710, endPoint y: 449, distance: 214.3
click at [710, 449] on div "1p His art installations are extremely ________________ – he wants to shock cri…" at bounding box center [964, 372] width 722 height 244
copy div "His art installations are extremely ________________ – he wants to shock critic…"
click at [720, 455] on p "provocative" at bounding box center [964, 458] width 682 height 20
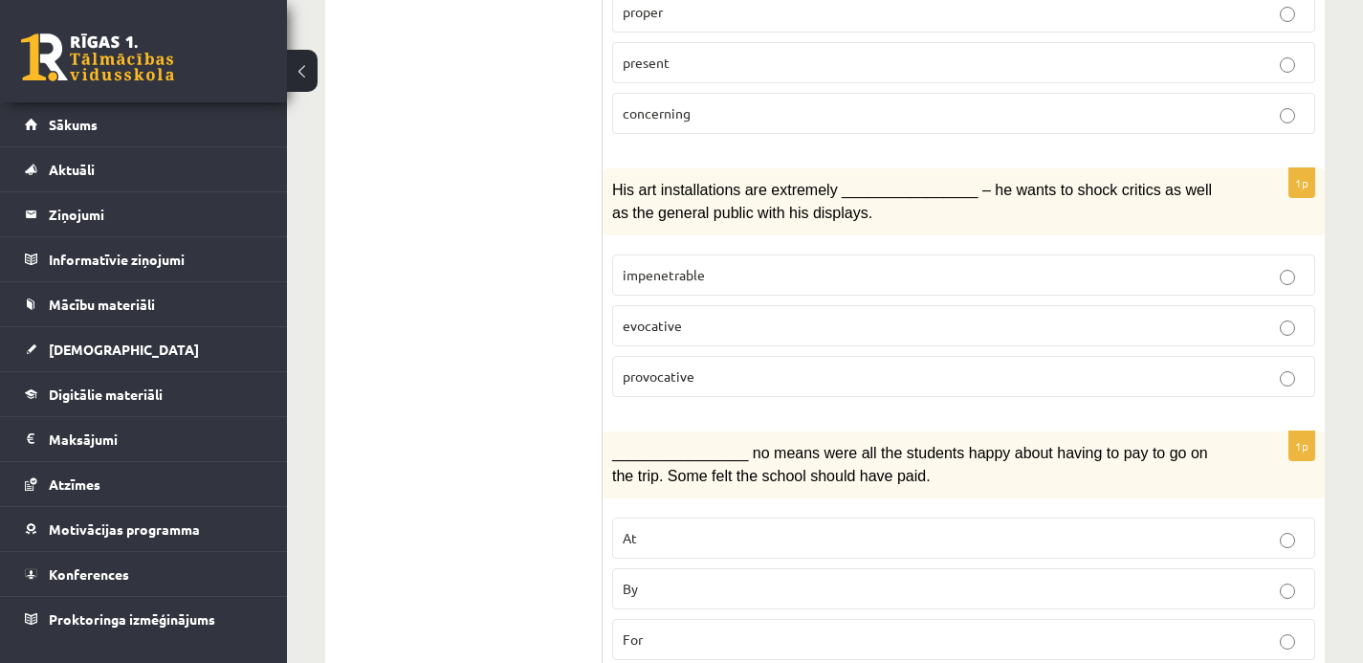
scroll to position [2056, 0]
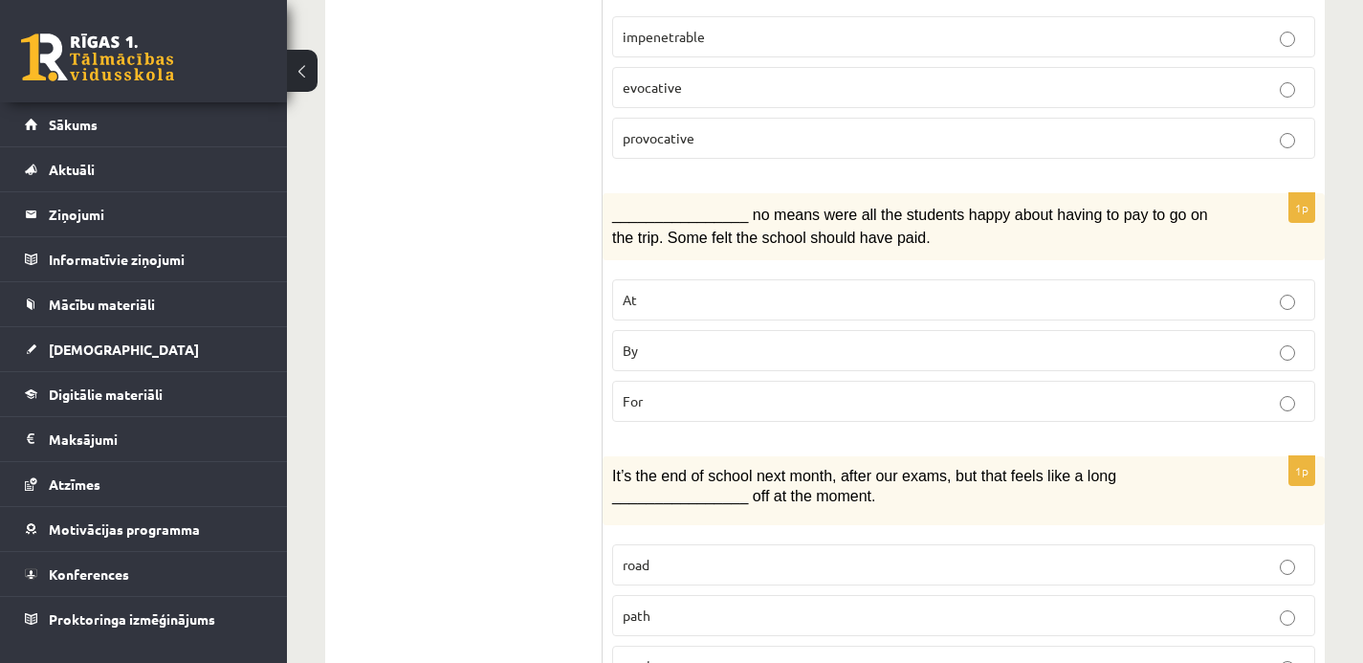
click at [647, 340] on p "By" at bounding box center [964, 350] width 682 height 20
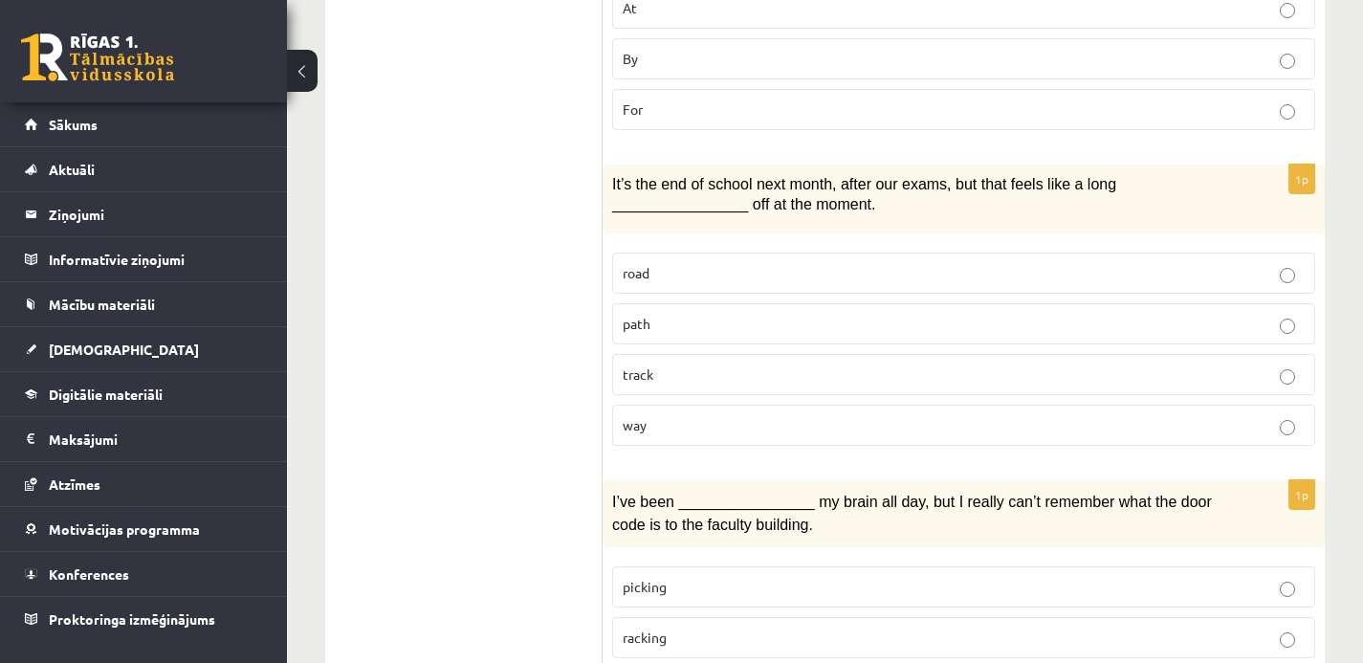
scroll to position [2352, 0]
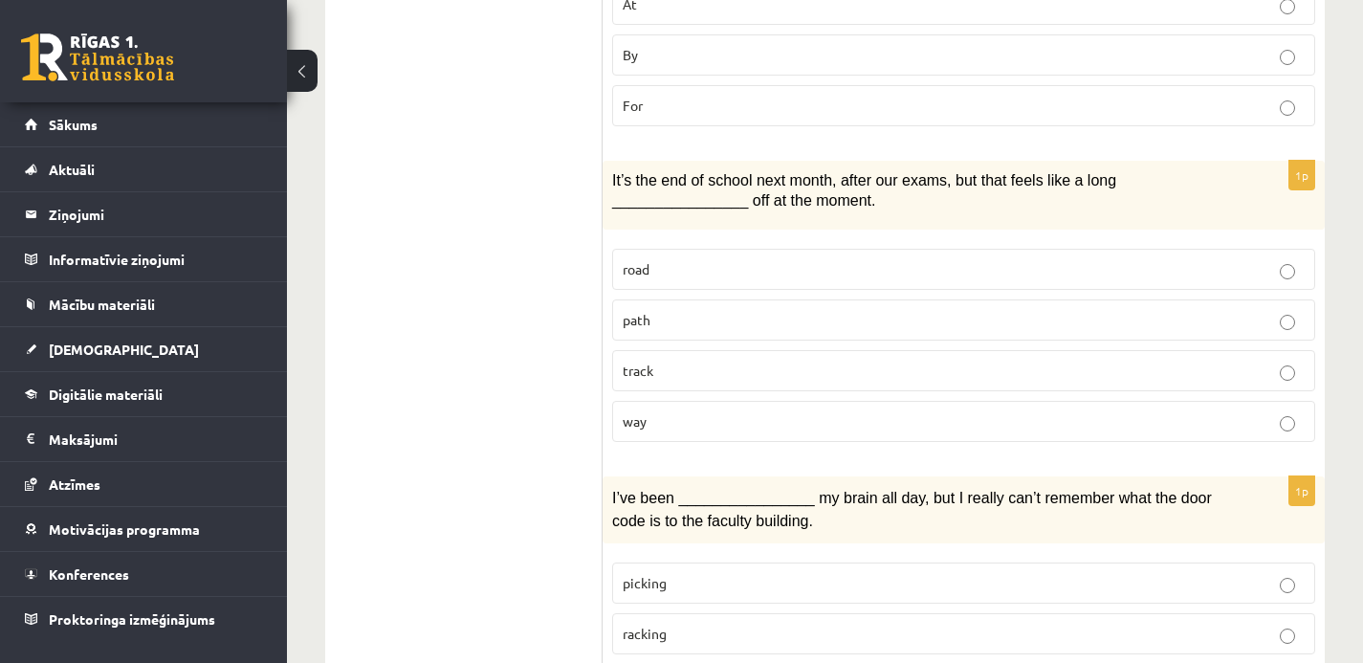
click at [716, 259] on p "road" at bounding box center [964, 269] width 682 height 20
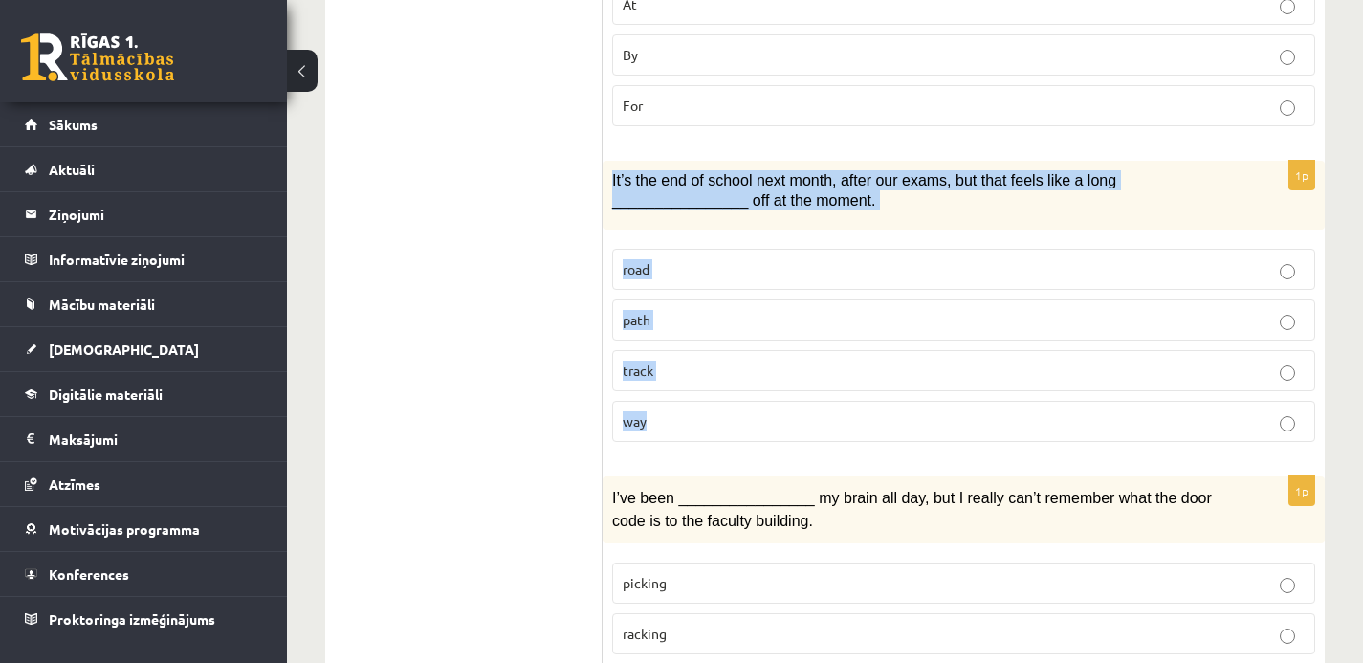
drag, startPoint x: 612, startPoint y: 164, endPoint x: 686, endPoint y: 401, distance: 247.4
click at [686, 401] on div "1p It’s the end of school next month, after our exams, but that feels like a lo…" at bounding box center [964, 309] width 722 height 296
copy div "It’s the end of school next month, after our exams, but that feels like a long …"
click at [712, 411] on p "way" at bounding box center [964, 421] width 682 height 20
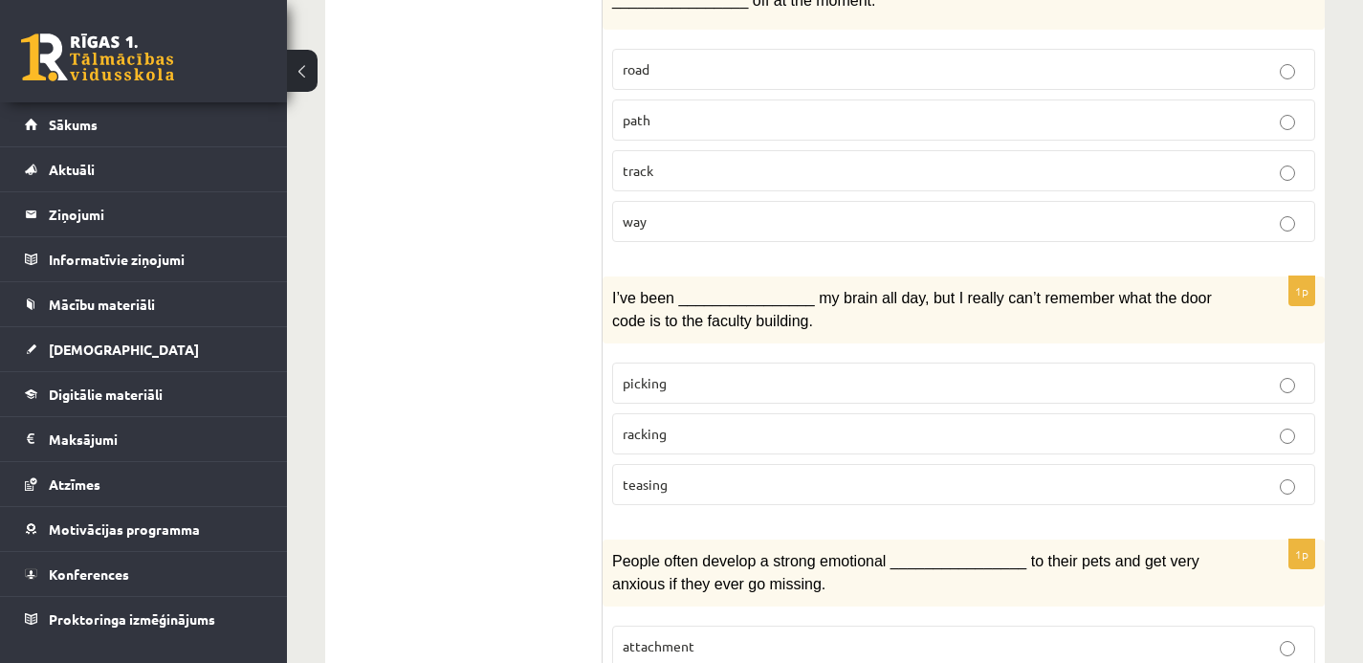
scroll to position [2555, 0]
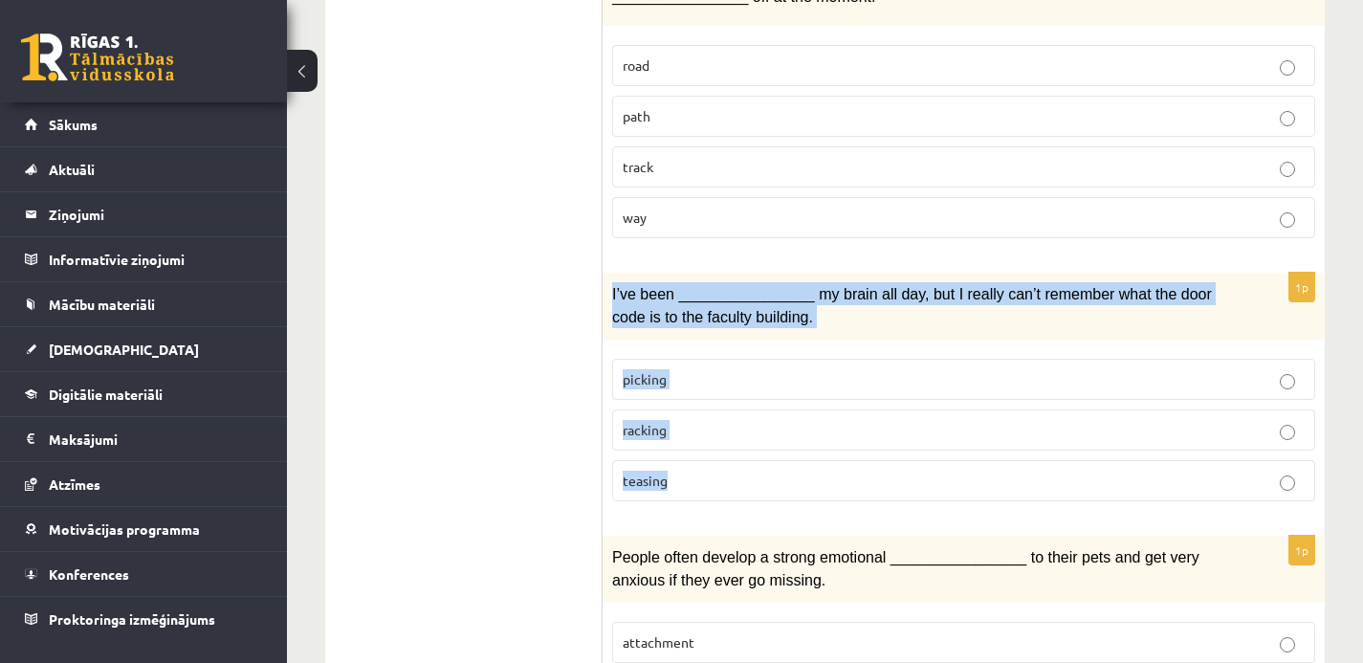
drag, startPoint x: 611, startPoint y: 277, endPoint x: 685, endPoint y: 462, distance: 198.7
click at [685, 462] on div "1p I’ve been ________________ my brain all day, but I really can’t remember wha…" at bounding box center [964, 395] width 722 height 244
click at [680, 420] on p "racking" at bounding box center [964, 430] width 682 height 20
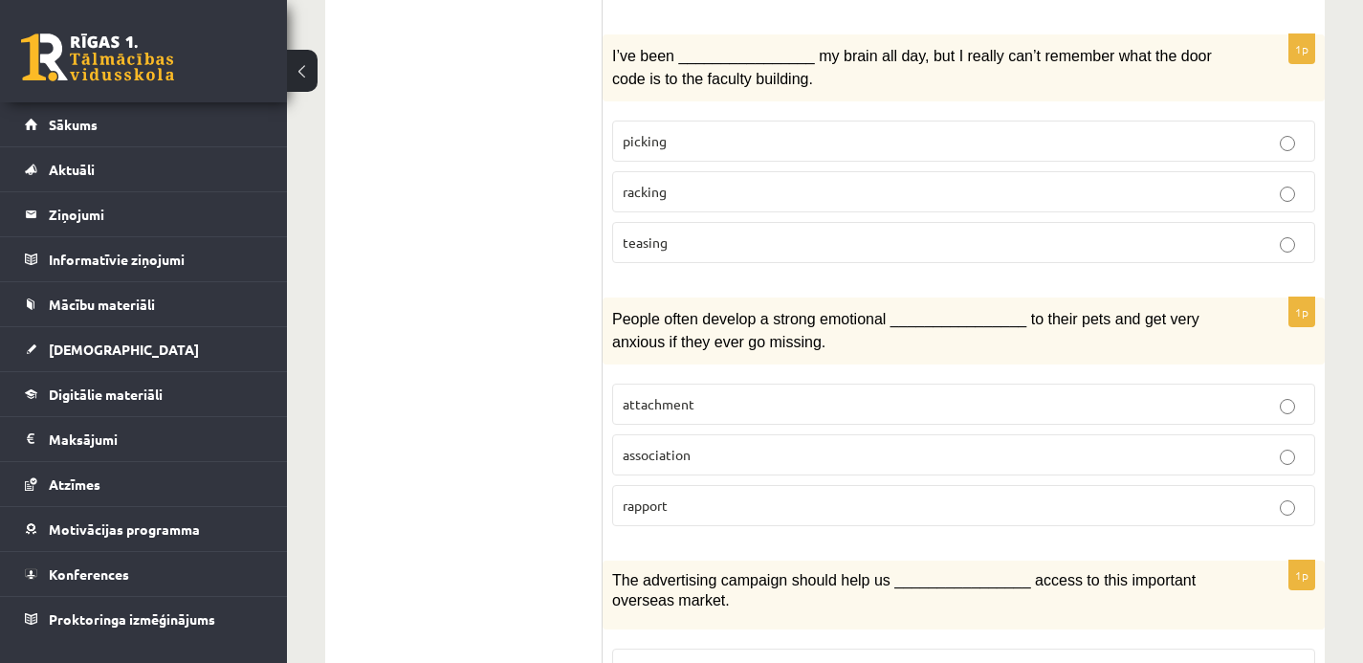
scroll to position [2797, 0]
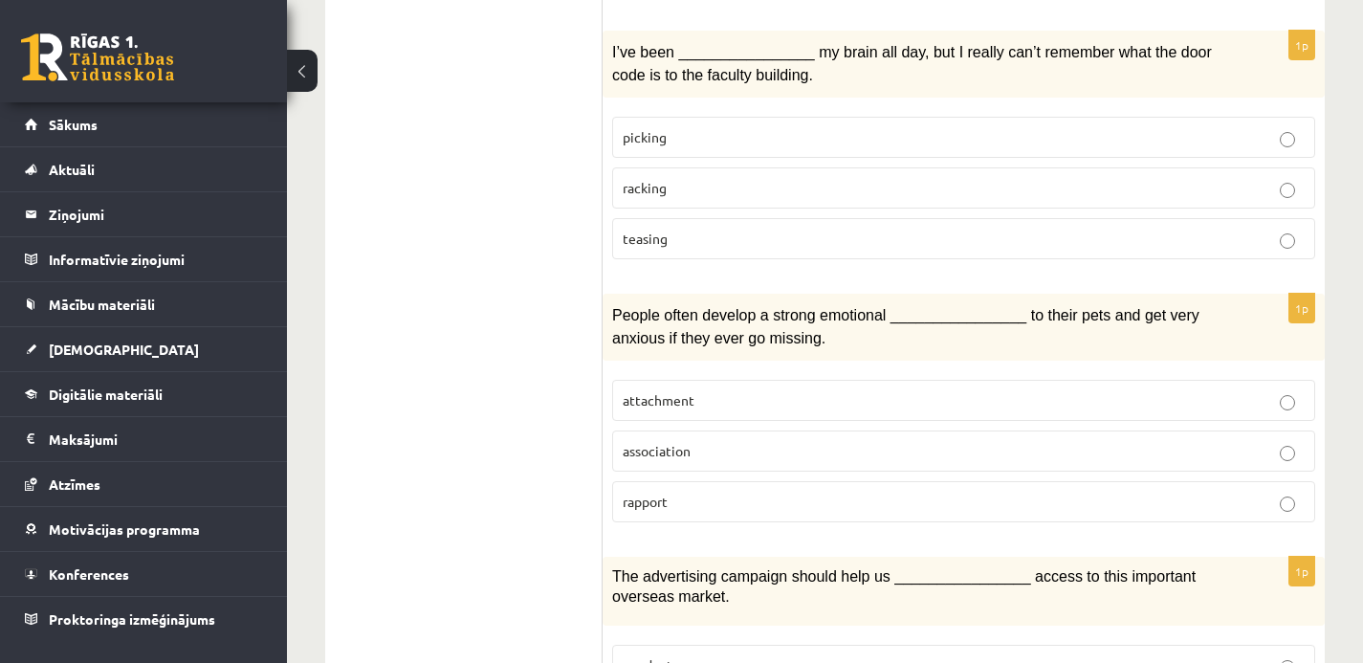
click at [675, 391] on span "attachment" at bounding box center [659, 399] width 72 height 17
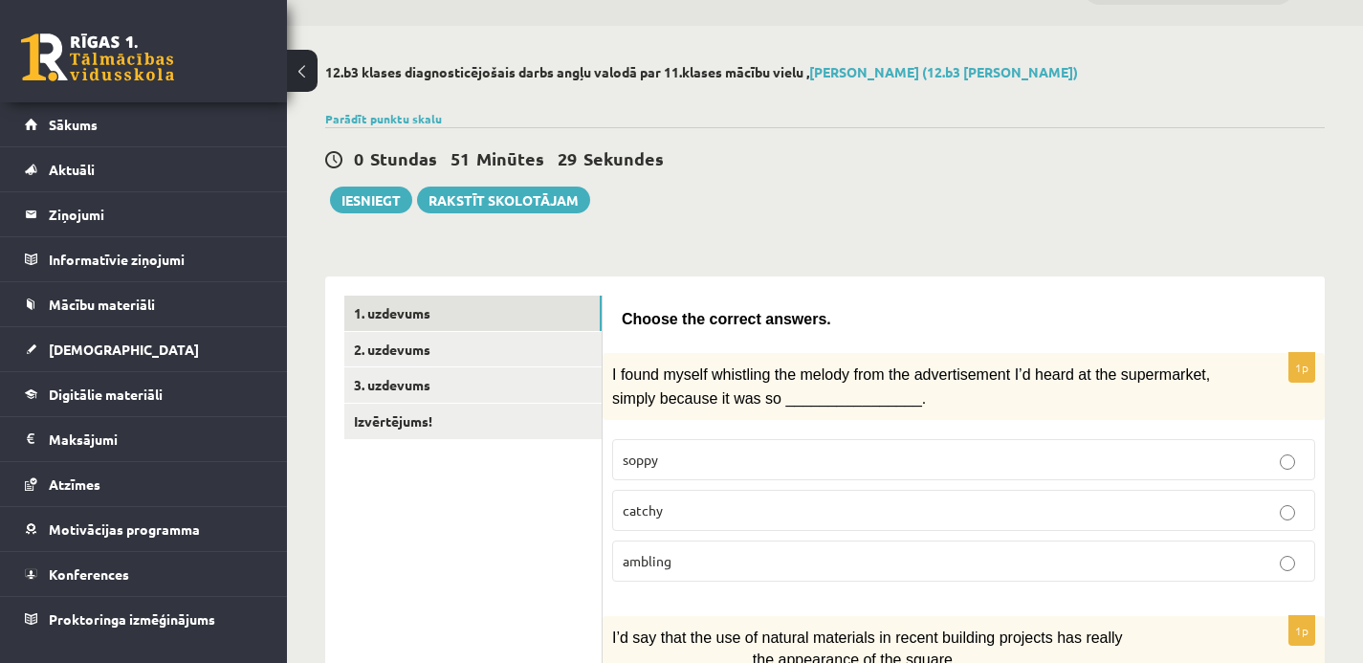
scroll to position [0, 0]
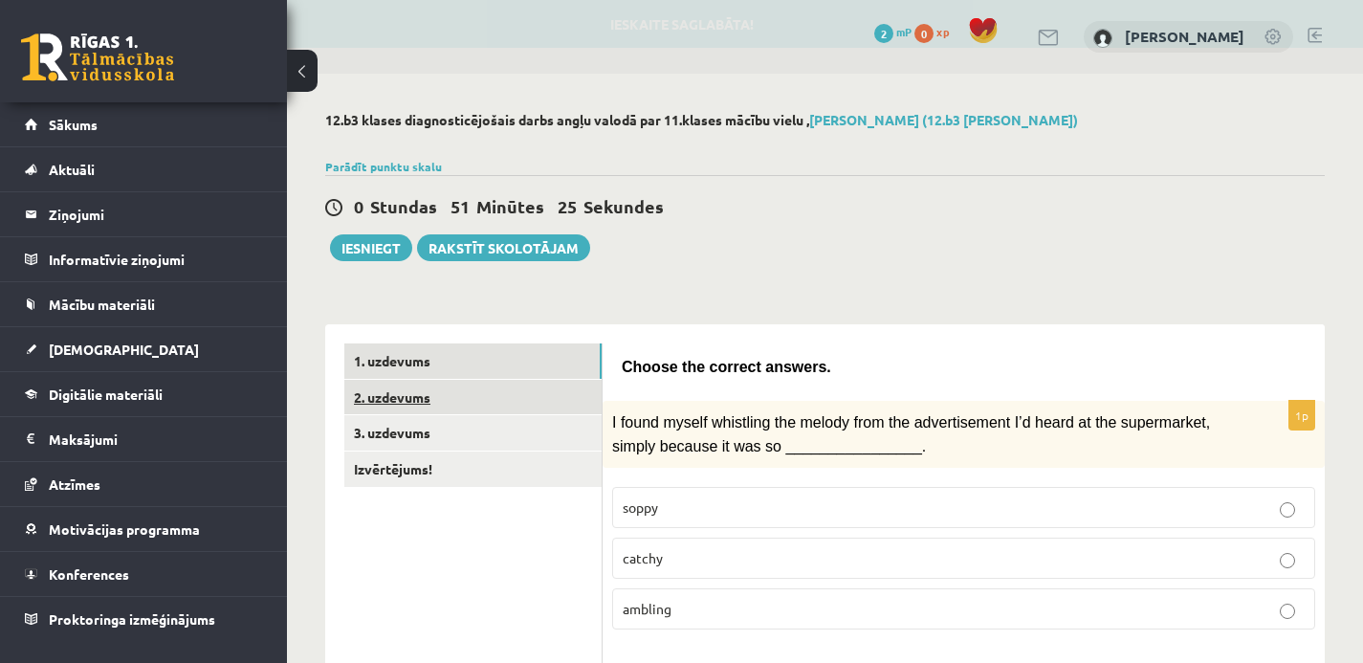
click at [387, 403] on link "2. uzdevums" at bounding box center [472, 397] width 257 height 35
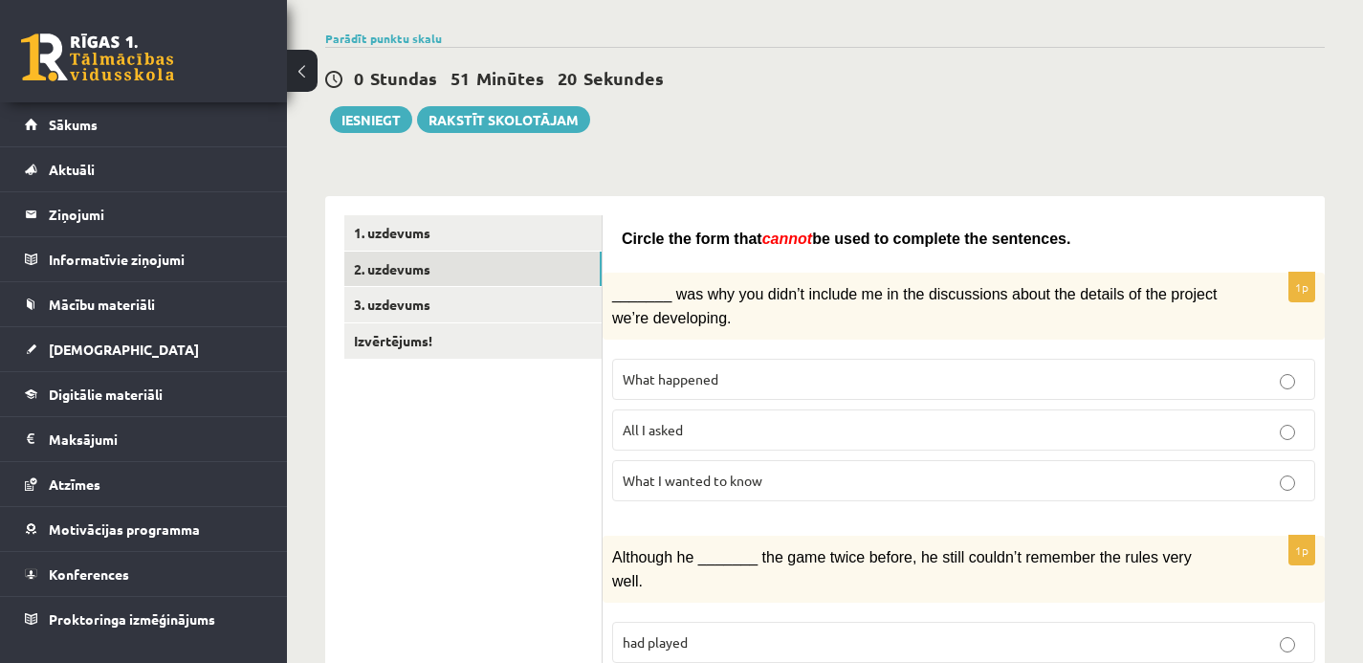
scroll to position [129, 0]
click at [510, 236] on link "1. uzdevums" at bounding box center [472, 231] width 257 height 35
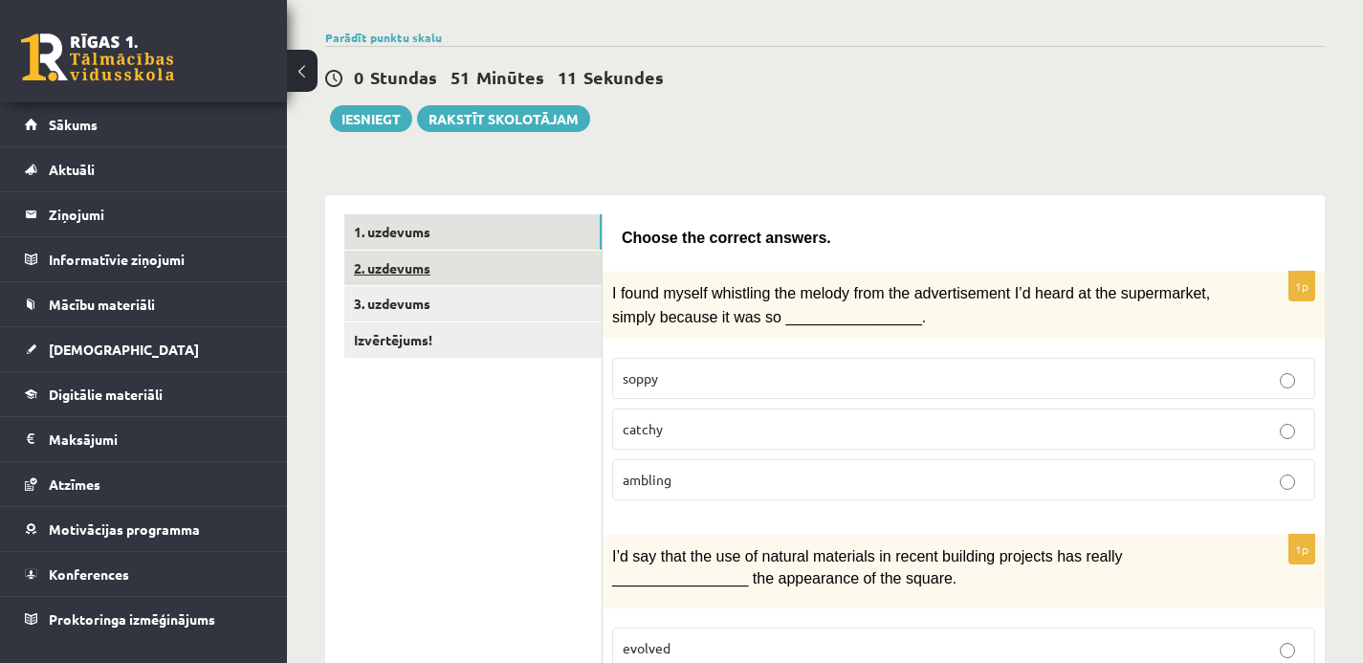
click at [470, 267] on link "2. uzdevums" at bounding box center [472, 268] width 257 height 35
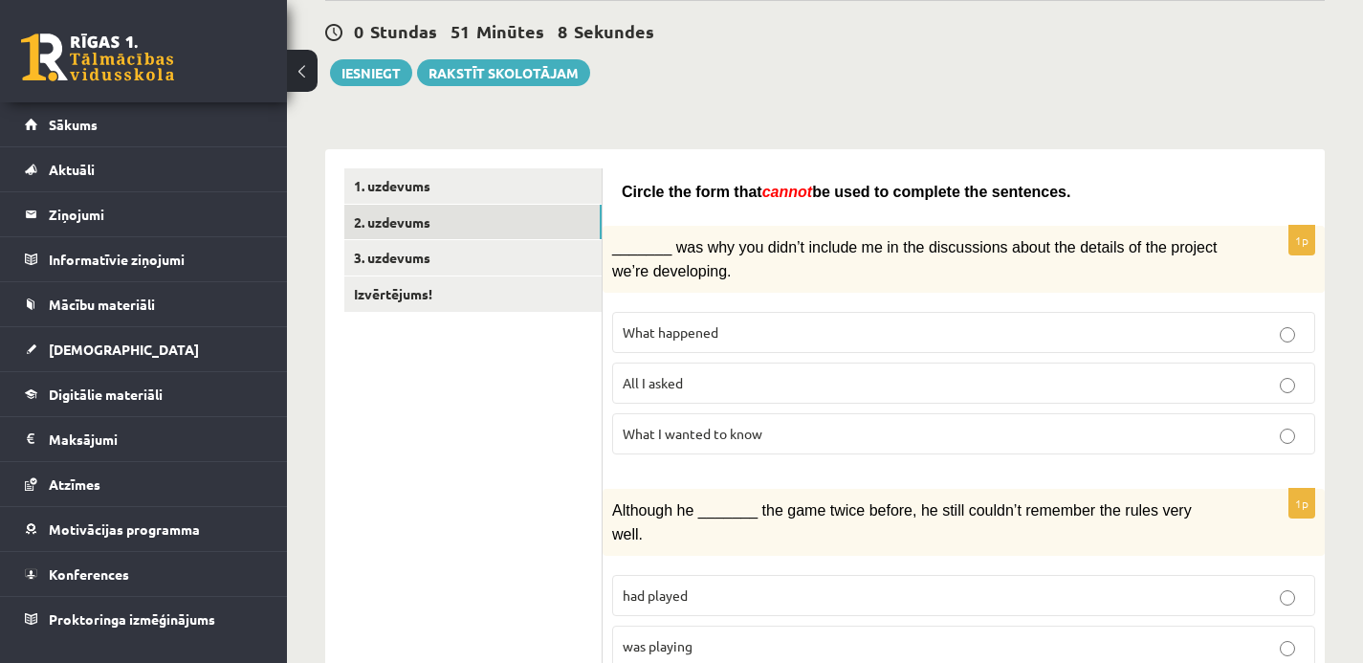
scroll to position [183, 0]
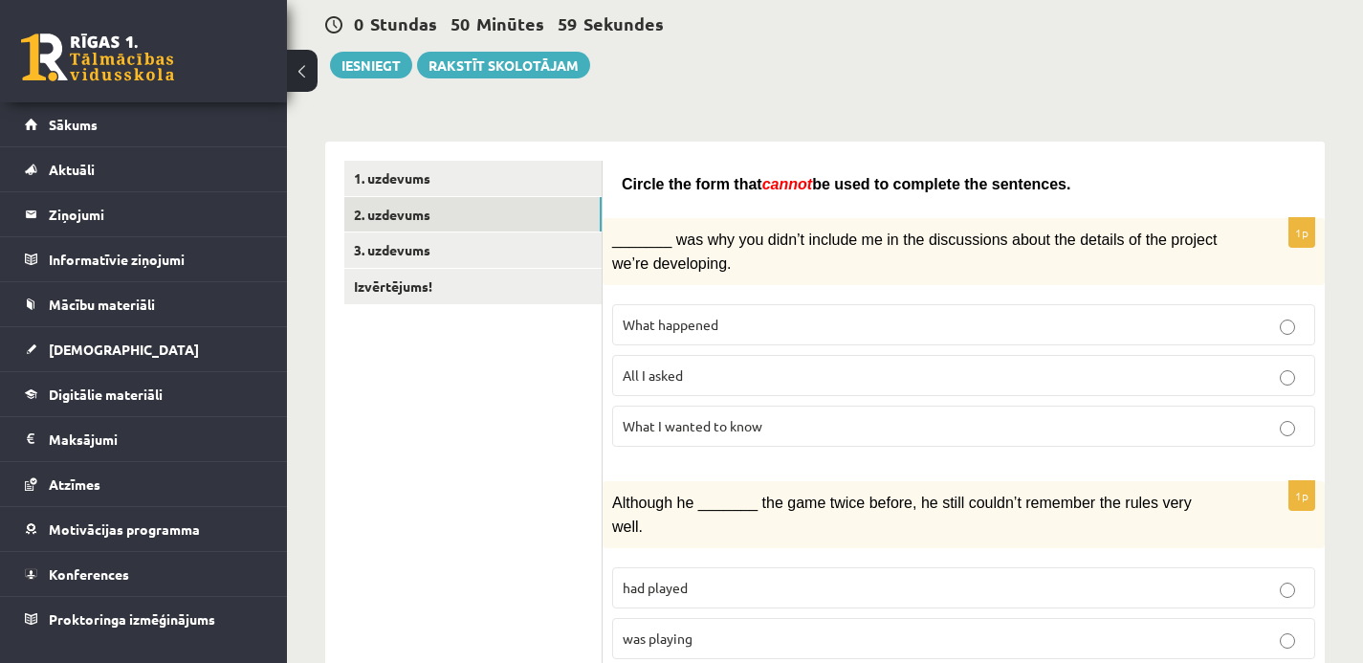
click at [1061, 324] on p "What happened" at bounding box center [964, 325] width 682 height 20
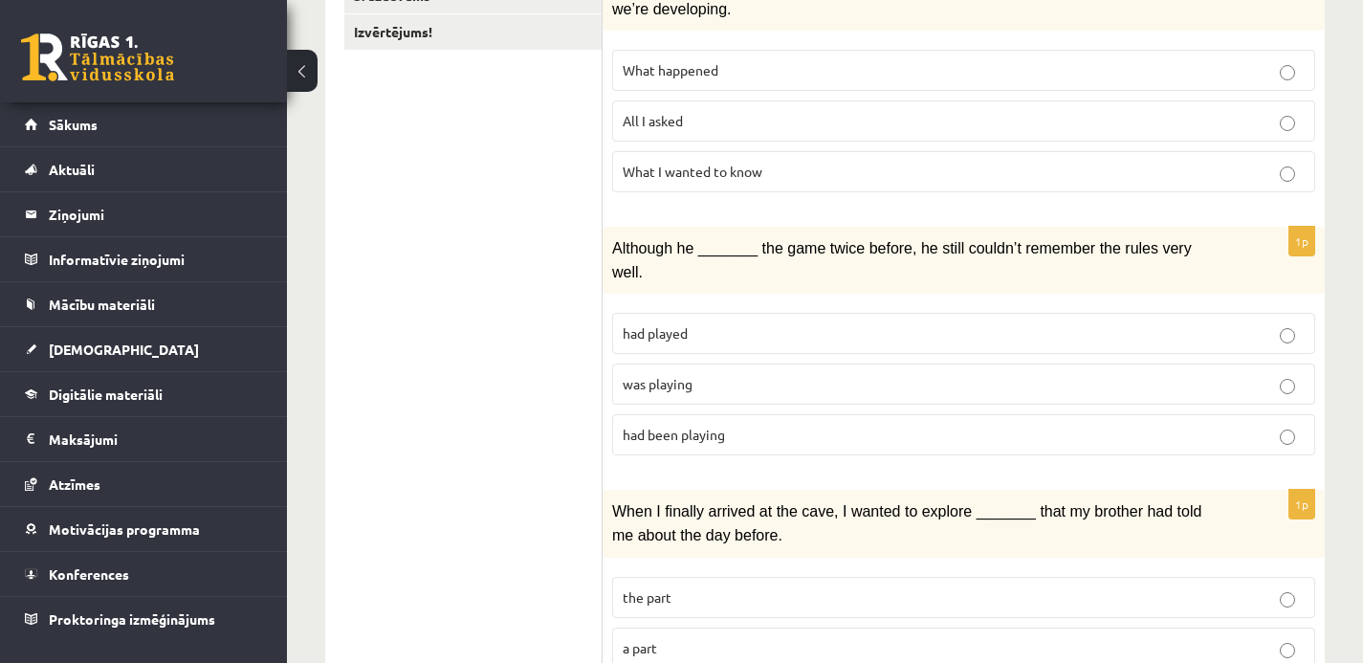
scroll to position [441, 0]
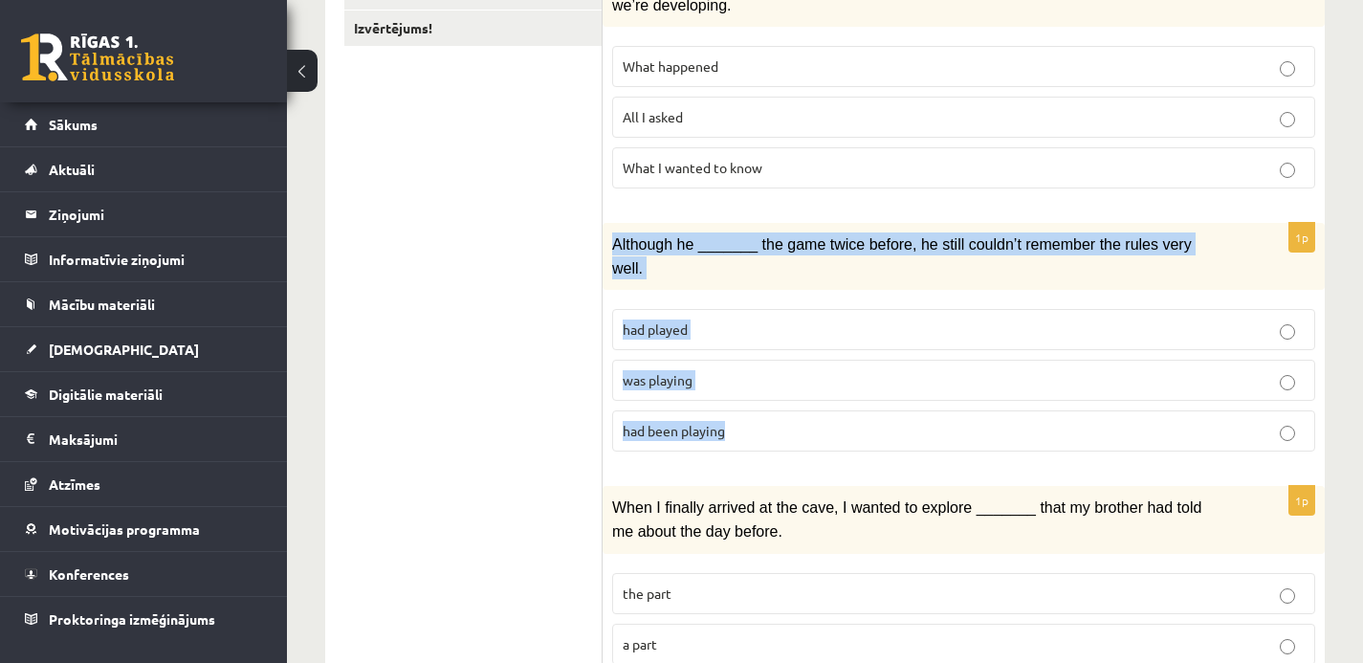
drag, startPoint x: 612, startPoint y: 239, endPoint x: 751, endPoint y: 434, distance: 239.4
click at [751, 434] on div "1p Although he _______ the game twice before, he still couldn’t remember the ru…" at bounding box center [964, 345] width 722 height 244
click at [712, 370] on p "was playing" at bounding box center [964, 380] width 682 height 20
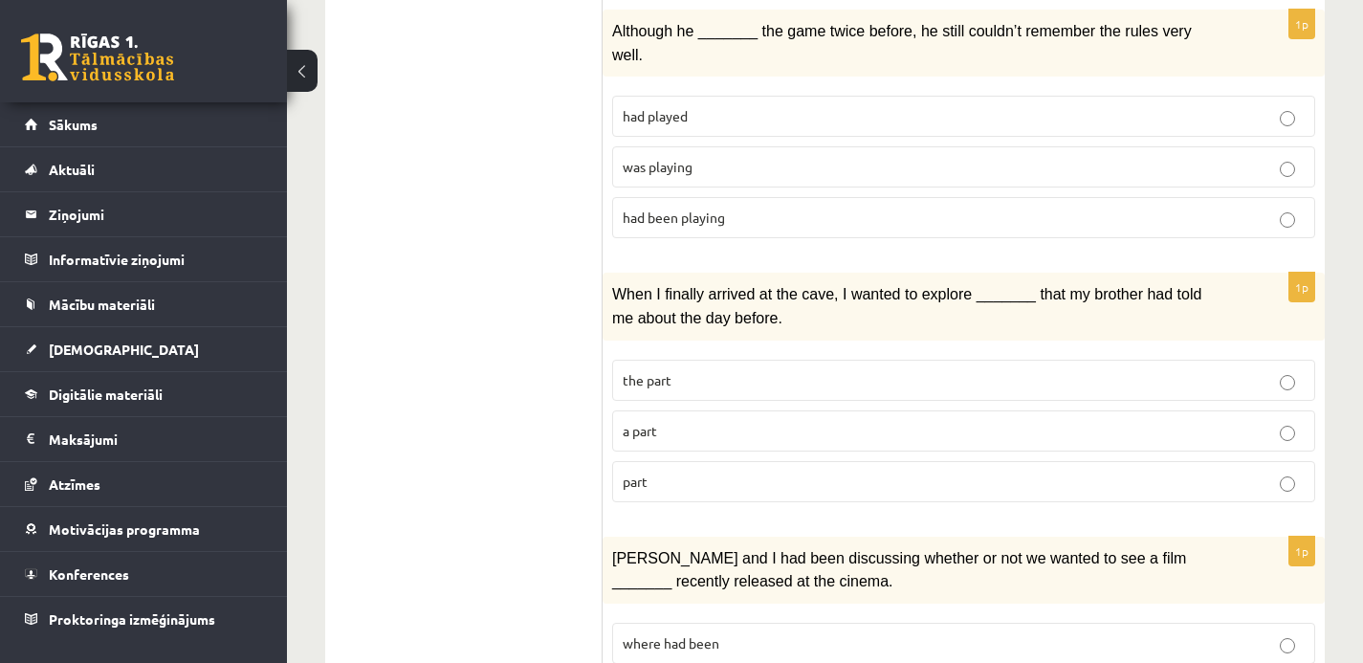
scroll to position [657, 0]
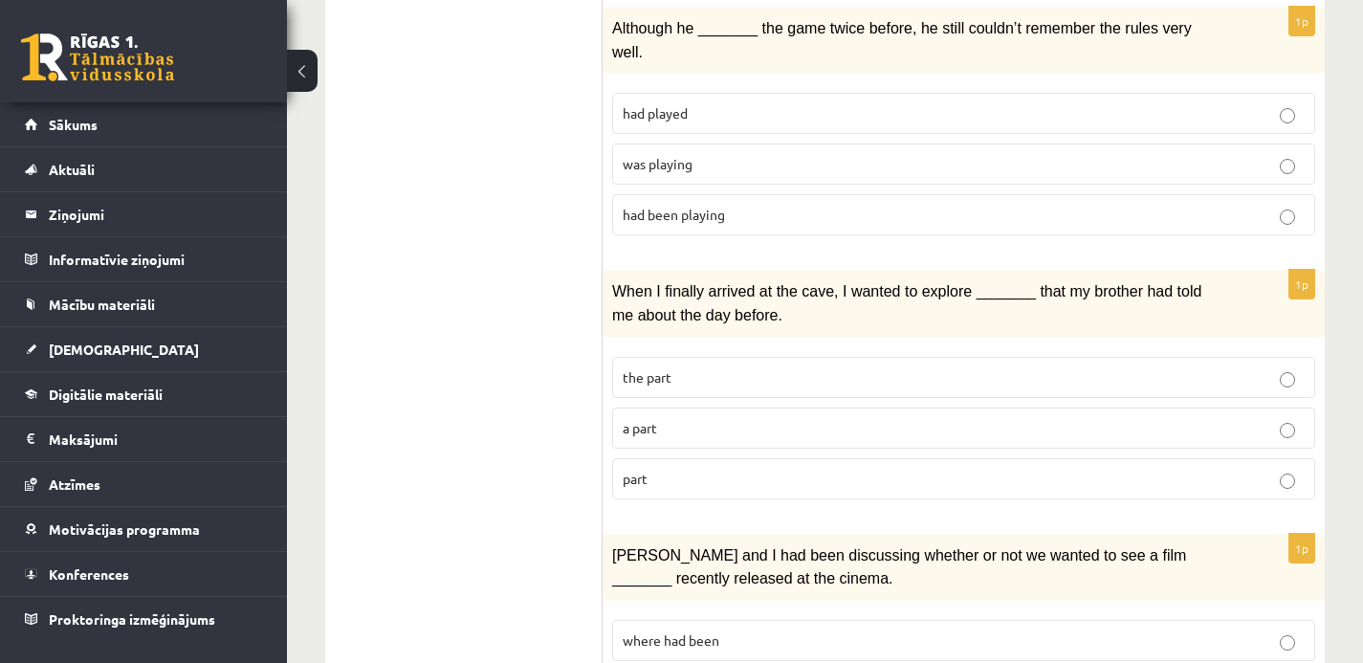
click at [696, 473] on p "part" at bounding box center [964, 479] width 682 height 20
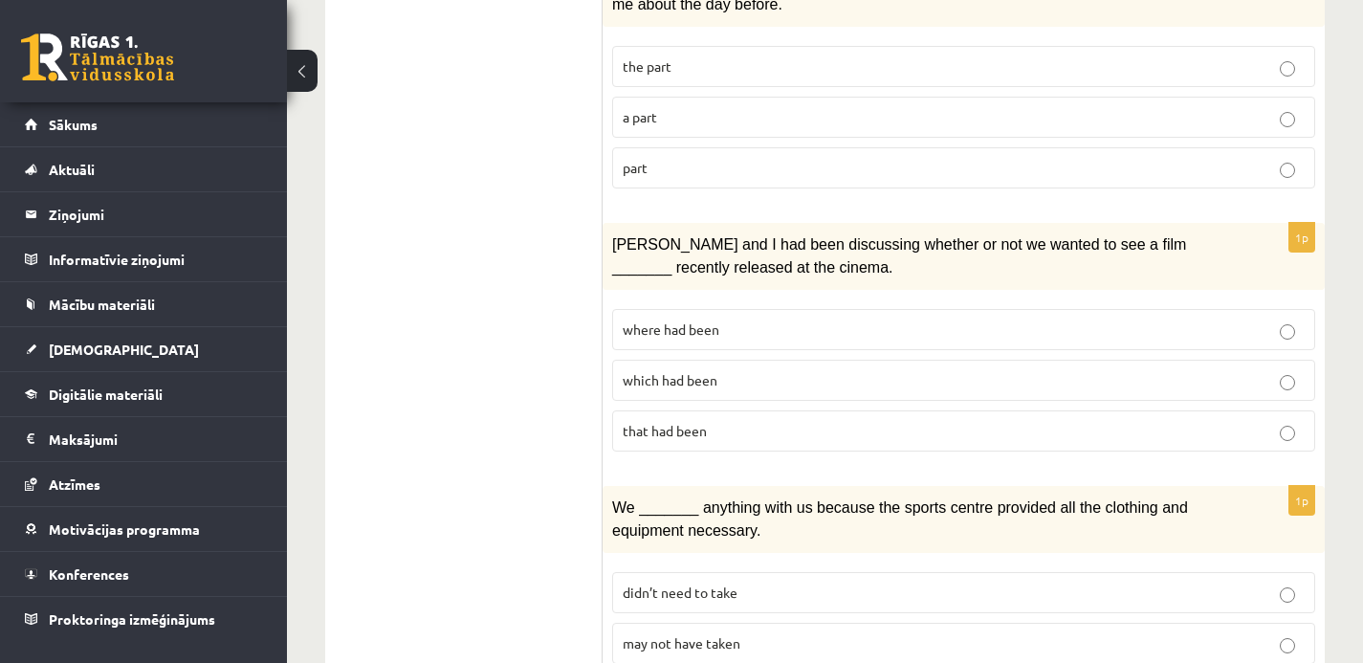
scroll to position [973, 0]
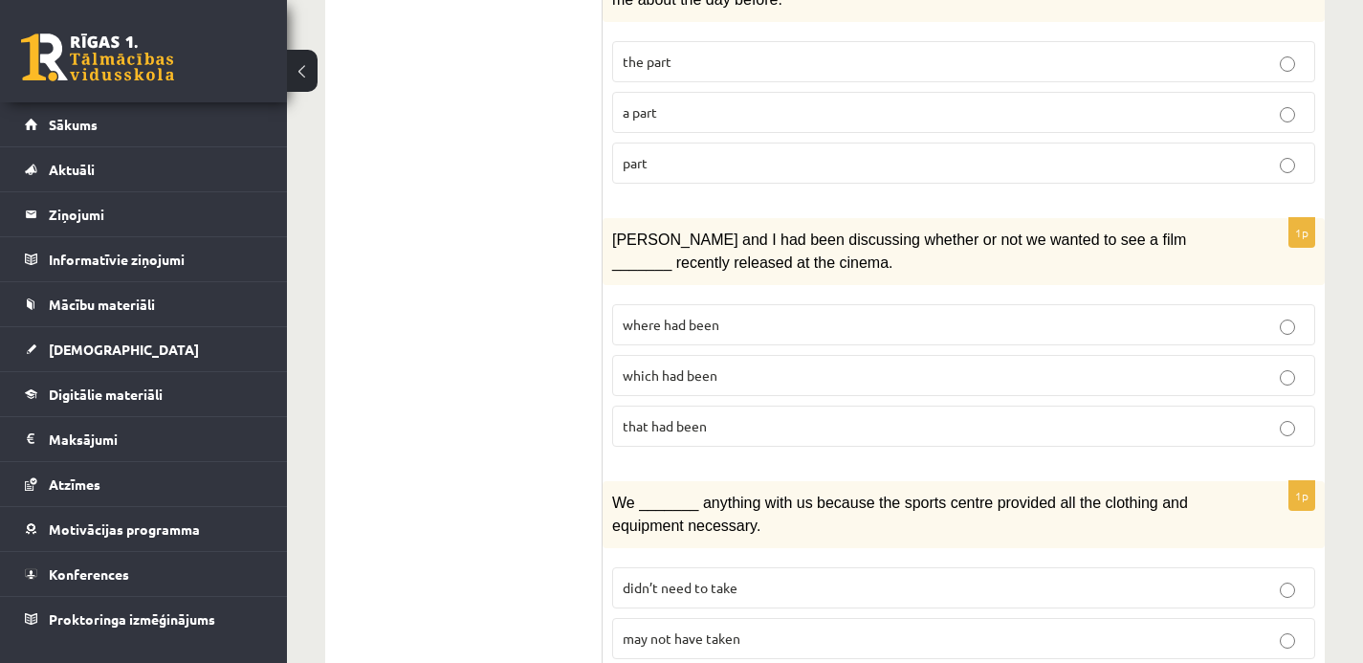
click at [698, 317] on span "where had been" at bounding box center [671, 324] width 97 height 17
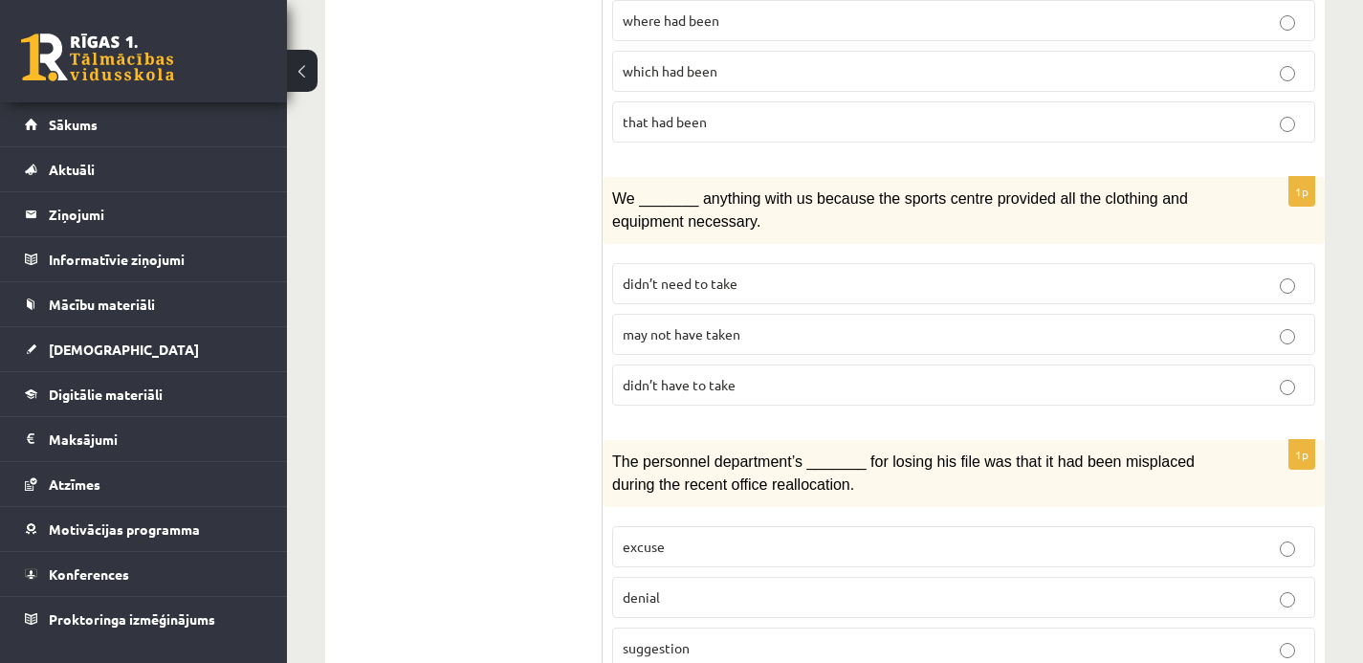
scroll to position [1281, 0]
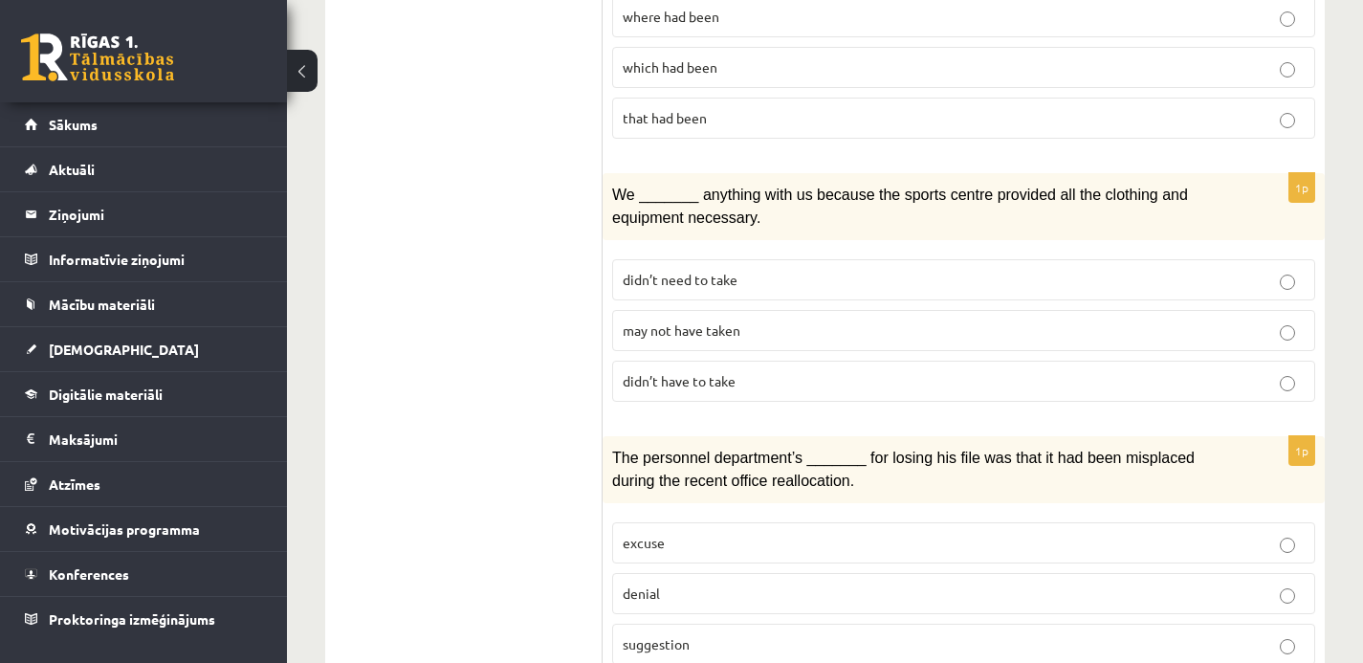
click at [685, 321] on span "may not have taken" at bounding box center [682, 329] width 118 height 17
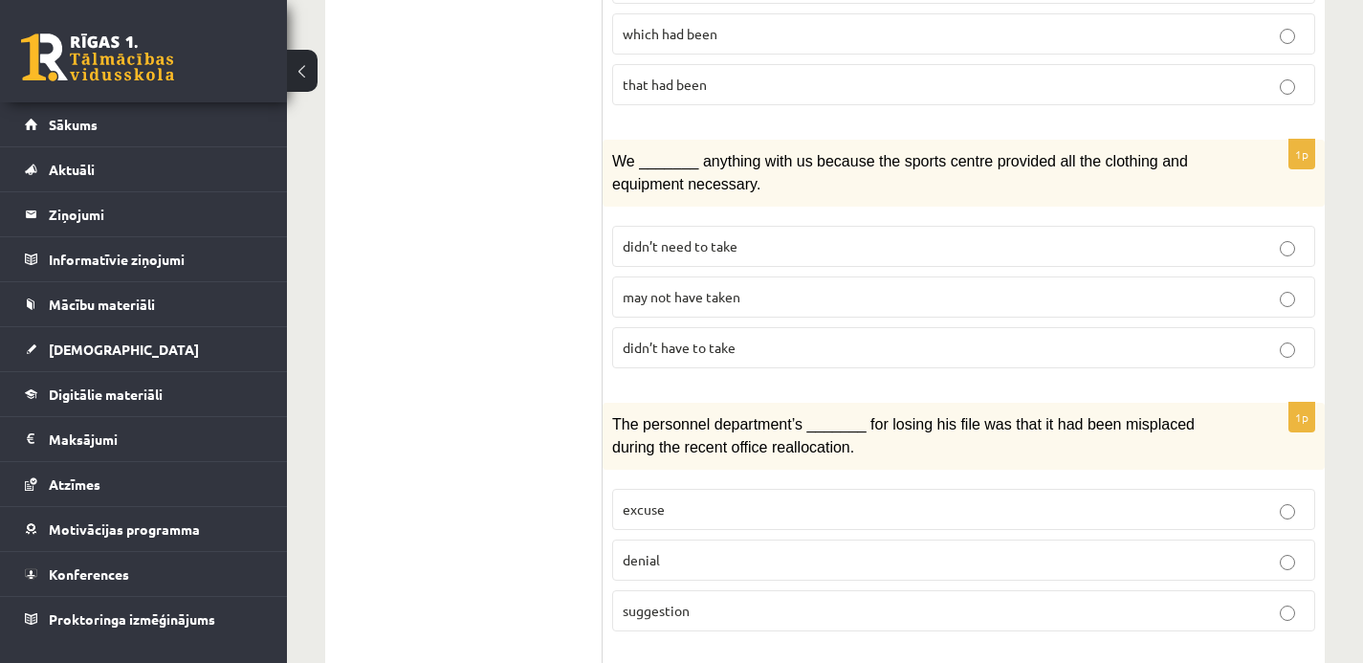
scroll to position [1315, 0]
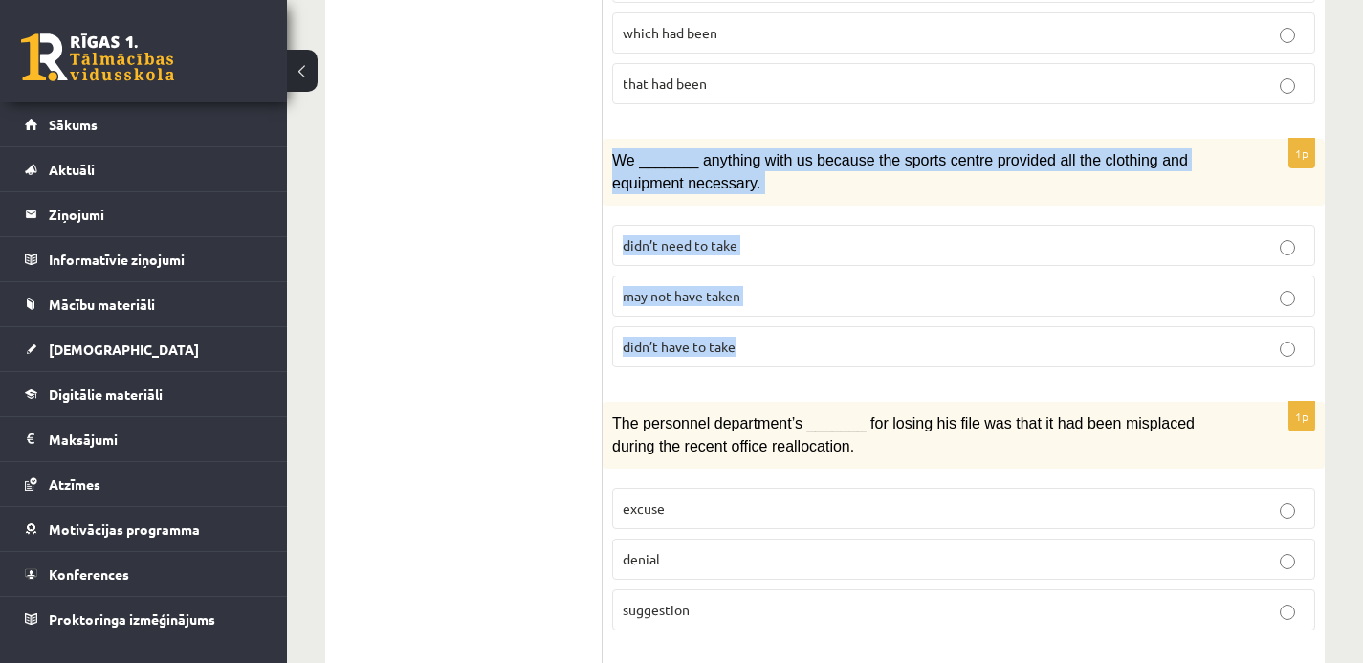
drag, startPoint x: 612, startPoint y: 149, endPoint x: 774, endPoint y: 336, distance: 246.8
click at [774, 336] on div "1p We _______ anything with us because the sports centre provided all the cloth…" at bounding box center [964, 261] width 722 height 244
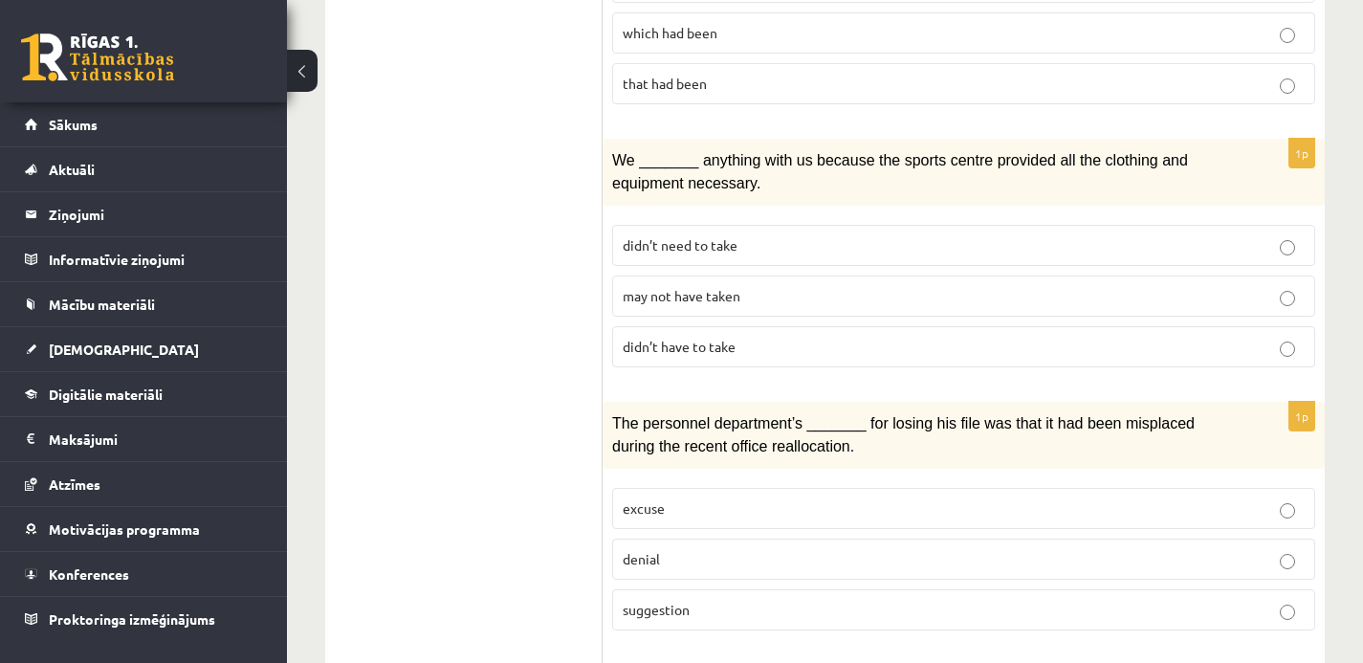
click at [502, 345] on ul "1. uzdevums 2. uzdevums 3. uzdevums Izvērtējums!" at bounding box center [473, 362] width 258 height 2669
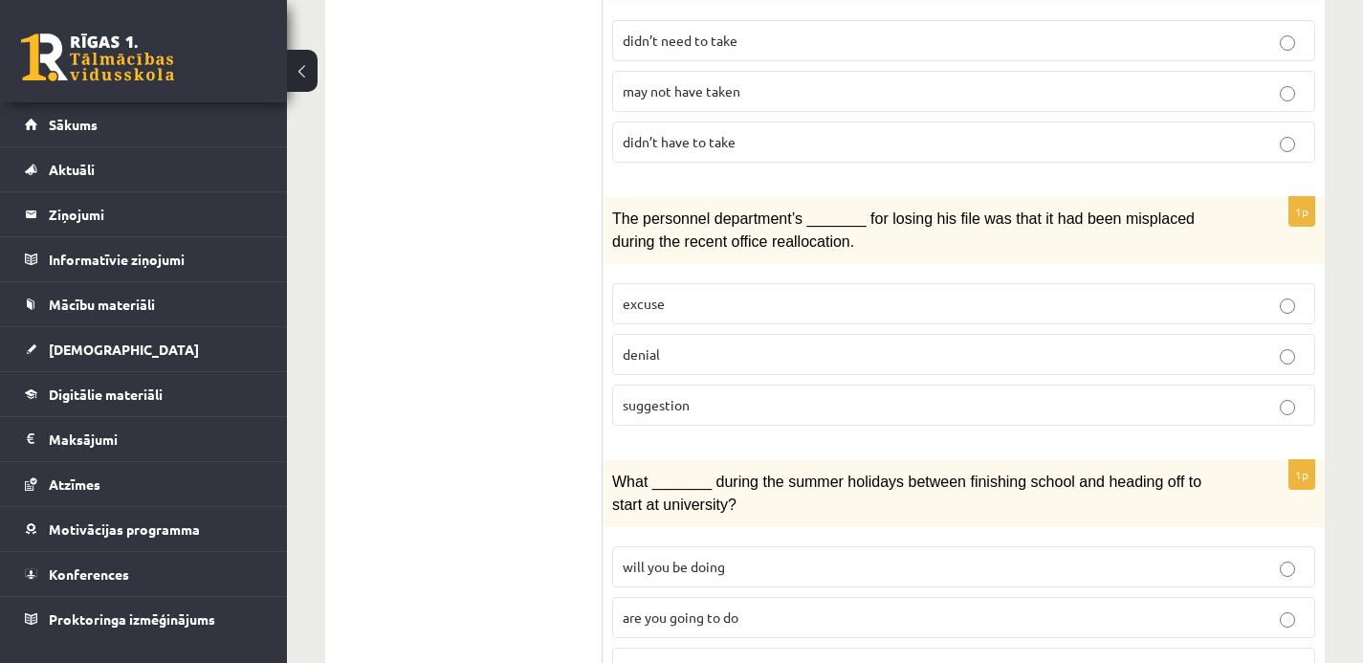
scroll to position [1521, 0]
click at [642, 395] on span "suggestion" at bounding box center [656, 403] width 67 height 17
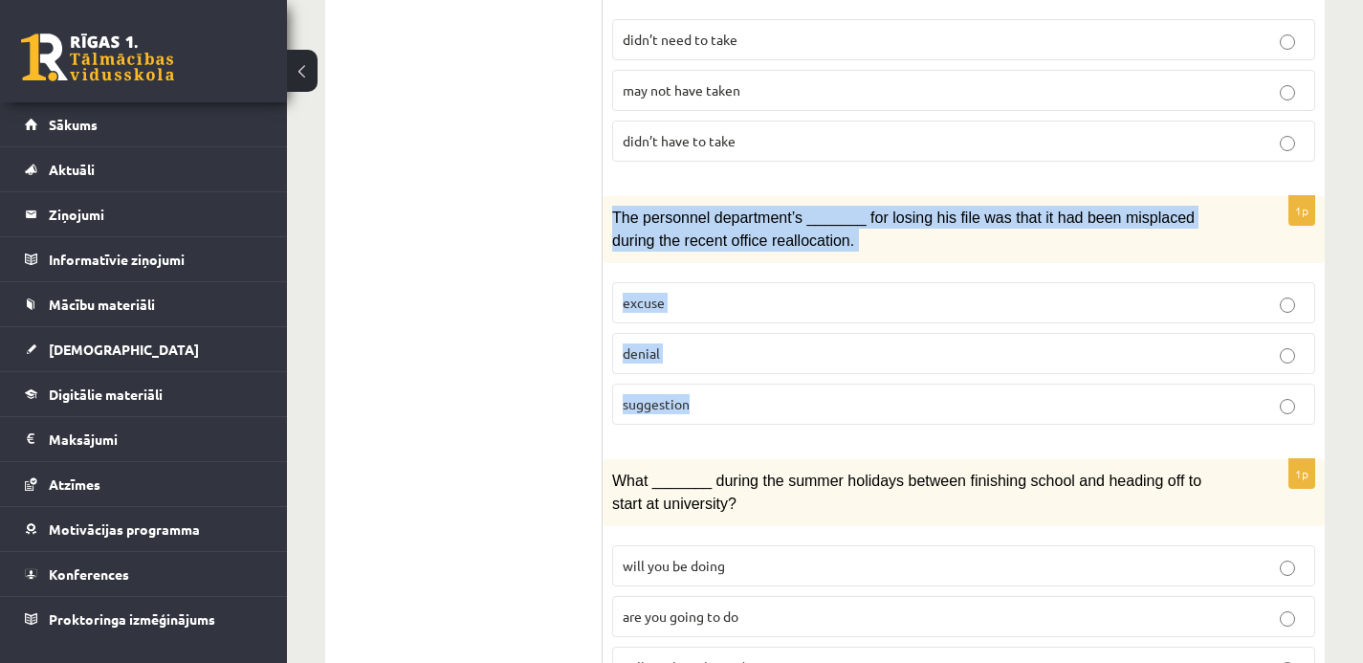
drag, startPoint x: 612, startPoint y: 206, endPoint x: 739, endPoint y: 392, distance: 225.7
click at [739, 392] on div "1p The personnel department’s _______ for losing his file was that it had been …" at bounding box center [964, 318] width 722 height 244
click at [792, 351] on p "denial" at bounding box center [964, 353] width 682 height 20
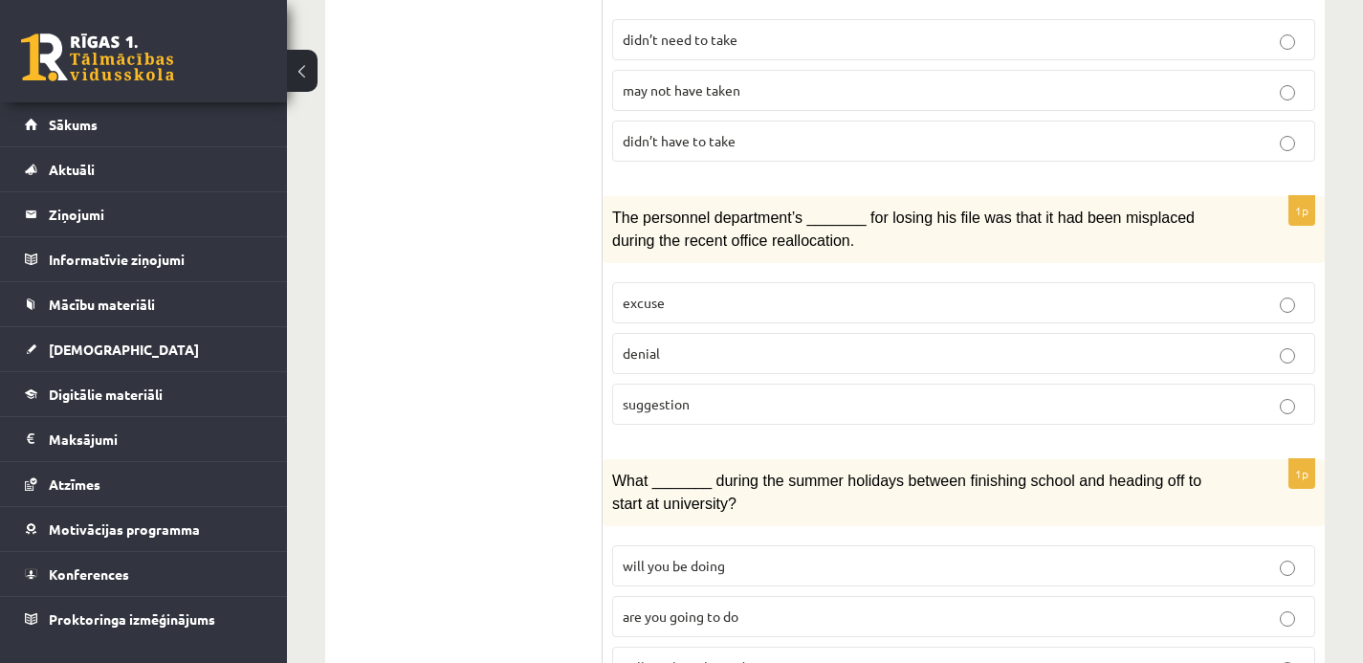
click at [492, 350] on ul "1. uzdevums 2. uzdevums 3. uzdevums Izvērtējums!" at bounding box center [473, 157] width 258 height 2669
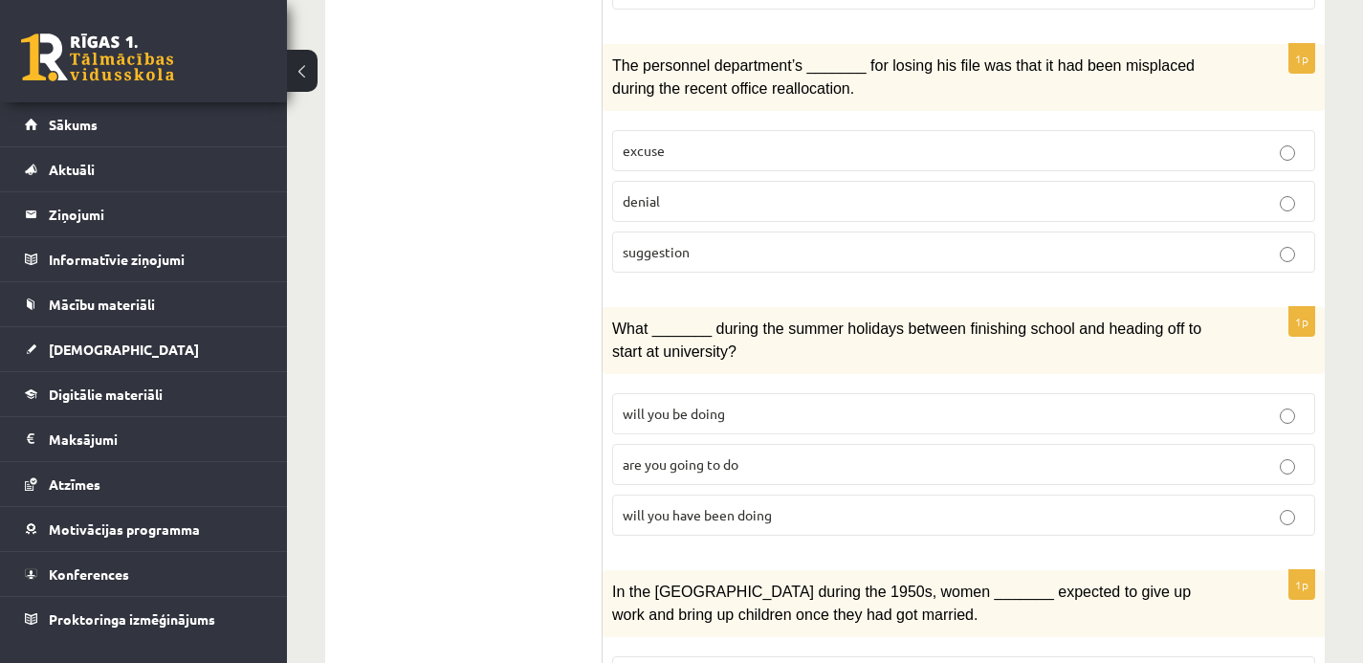
scroll to position [1701, 0]
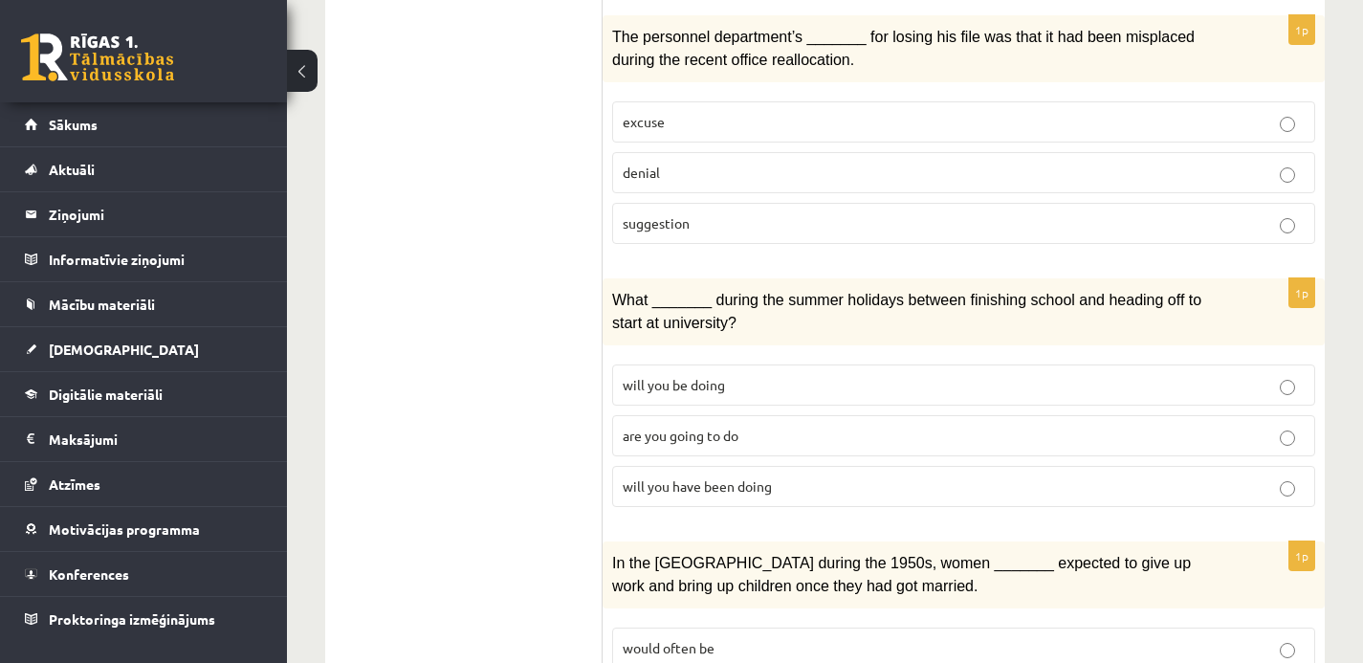
click at [772, 476] on p "will you have been doing" at bounding box center [964, 486] width 682 height 20
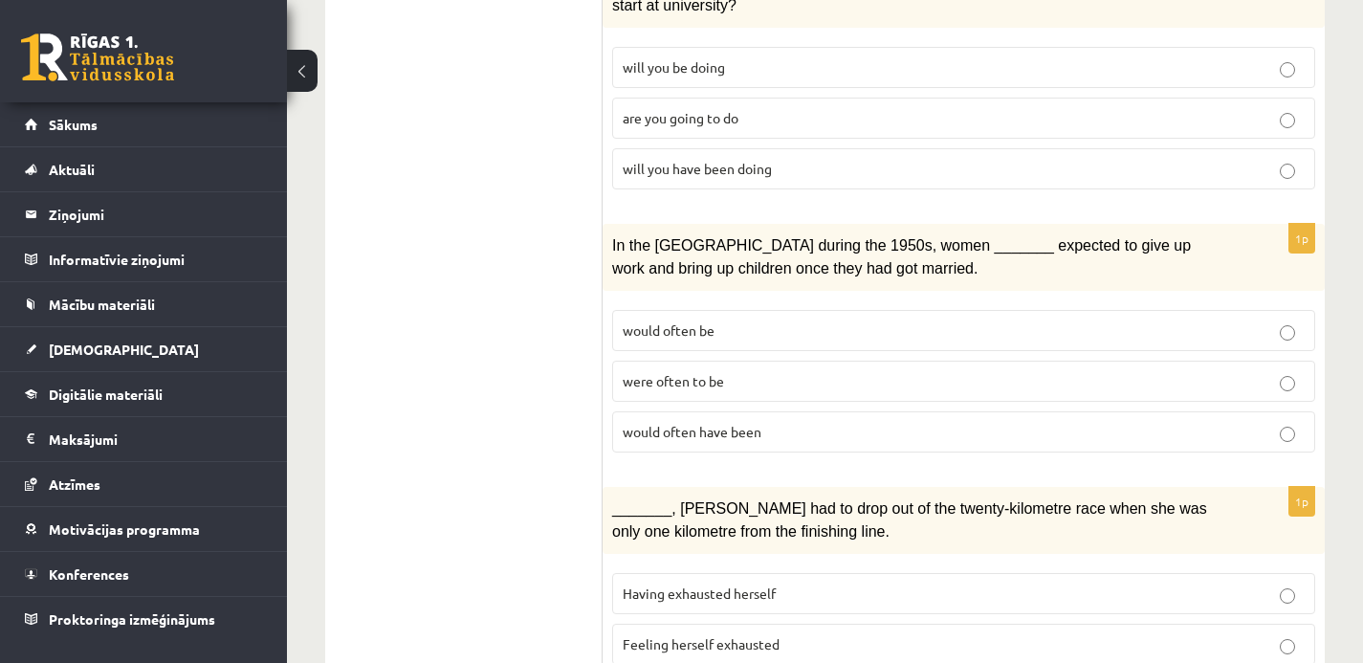
scroll to position [2020, 0]
drag, startPoint x: 621, startPoint y: 311, endPoint x: 723, endPoint y: 400, distance: 135.6
click at [723, 400] on fieldset "would often be were often to be would often have been" at bounding box center [963, 378] width 703 height 158
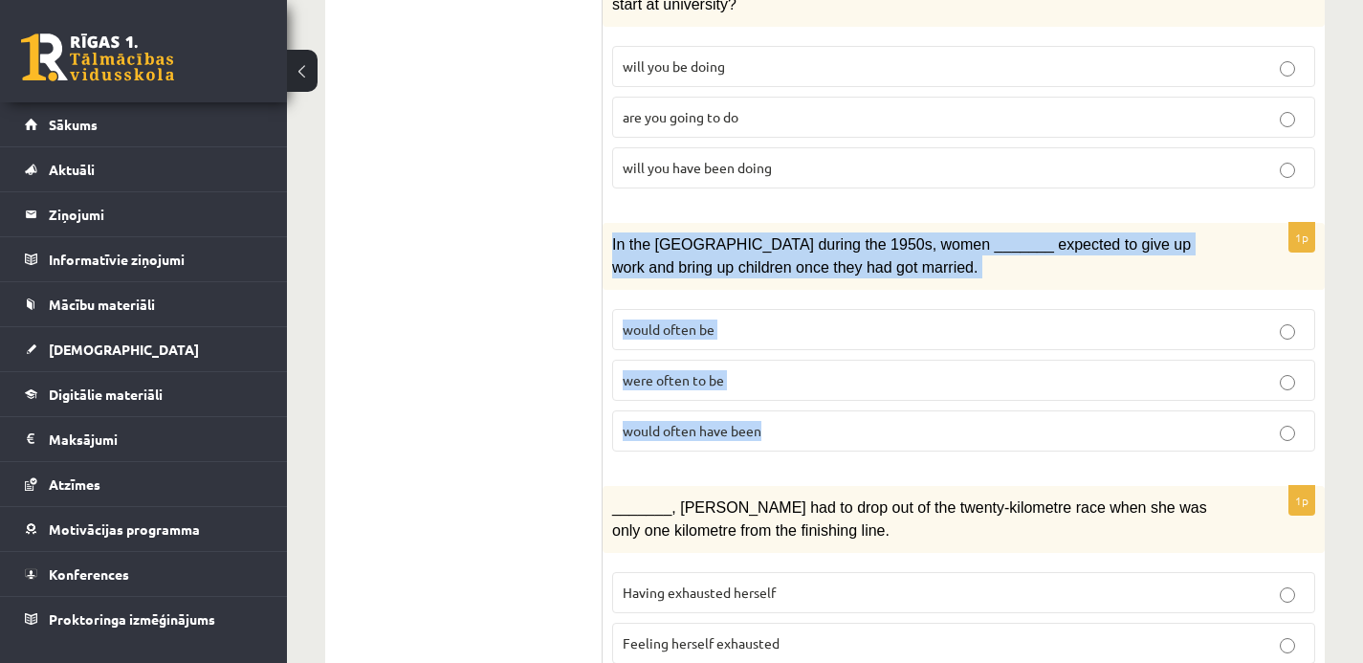
drag, startPoint x: 611, startPoint y: 230, endPoint x: 814, endPoint y: 425, distance: 280.7
click at [814, 425] on div "1p In the USA during the 1950s, women _______ expected to give up work and brin…" at bounding box center [964, 345] width 722 height 244
click at [828, 421] on p "would often have been" at bounding box center [964, 431] width 682 height 20
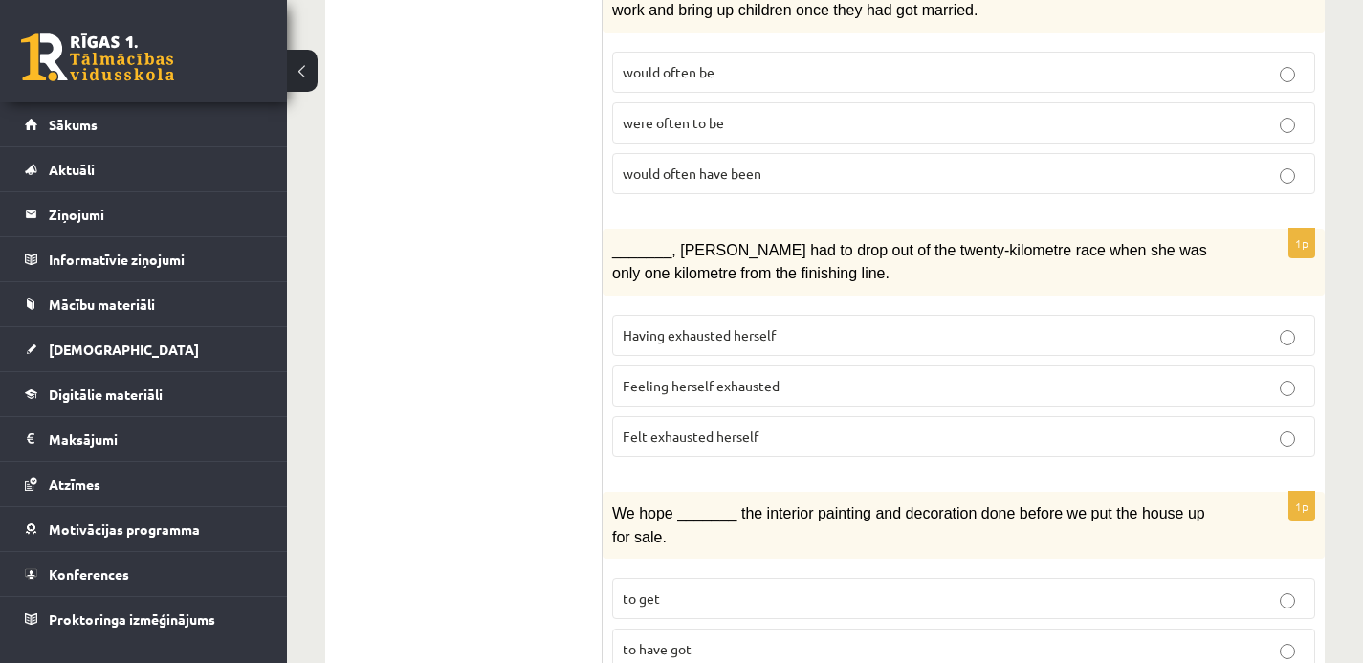
scroll to position [2294, 0]
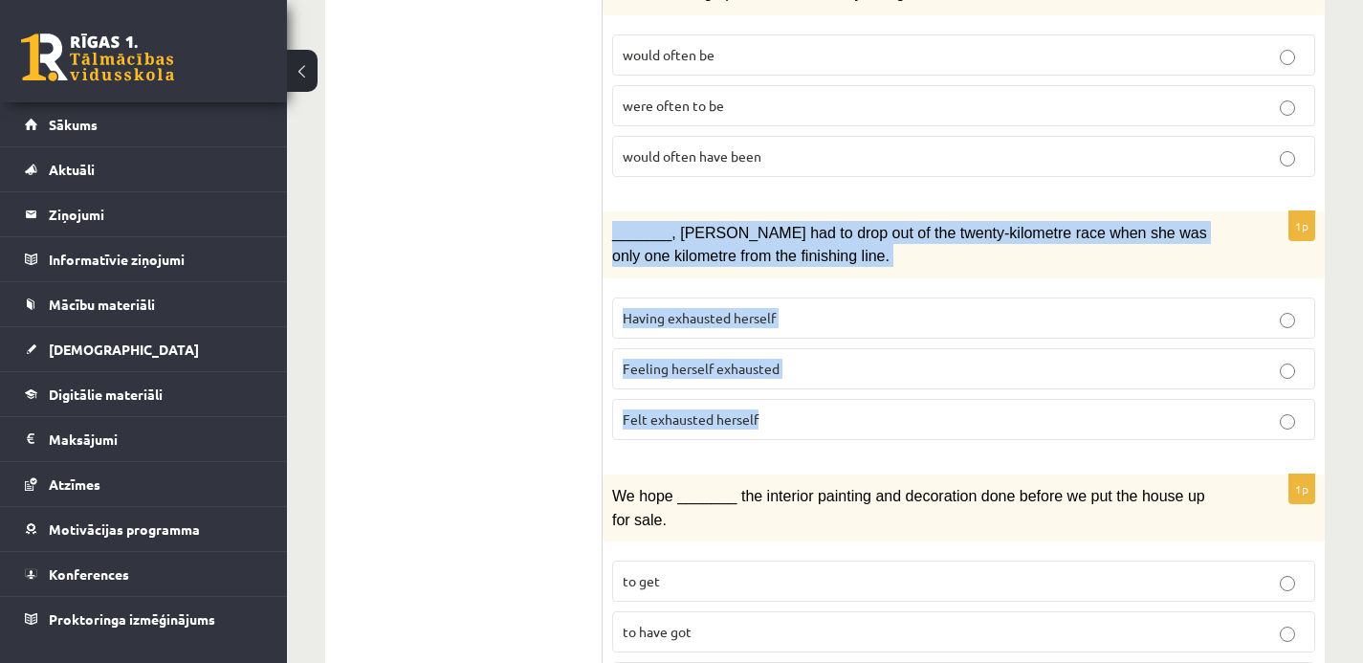
drag, startPoint x: 611, startPoint y: 214, endPoint x: 781, endPoint y: 403, distance: 253.9
click at [781, 403] on div "1p _______, Judy had to drop out of the twenty-kilometre race when she was only…" at bounding box center [964, 333] width 722 height 244
click at [766, 409] on p "Felt exhausted herself" at bounding box center [964, 419] width 682 height 20
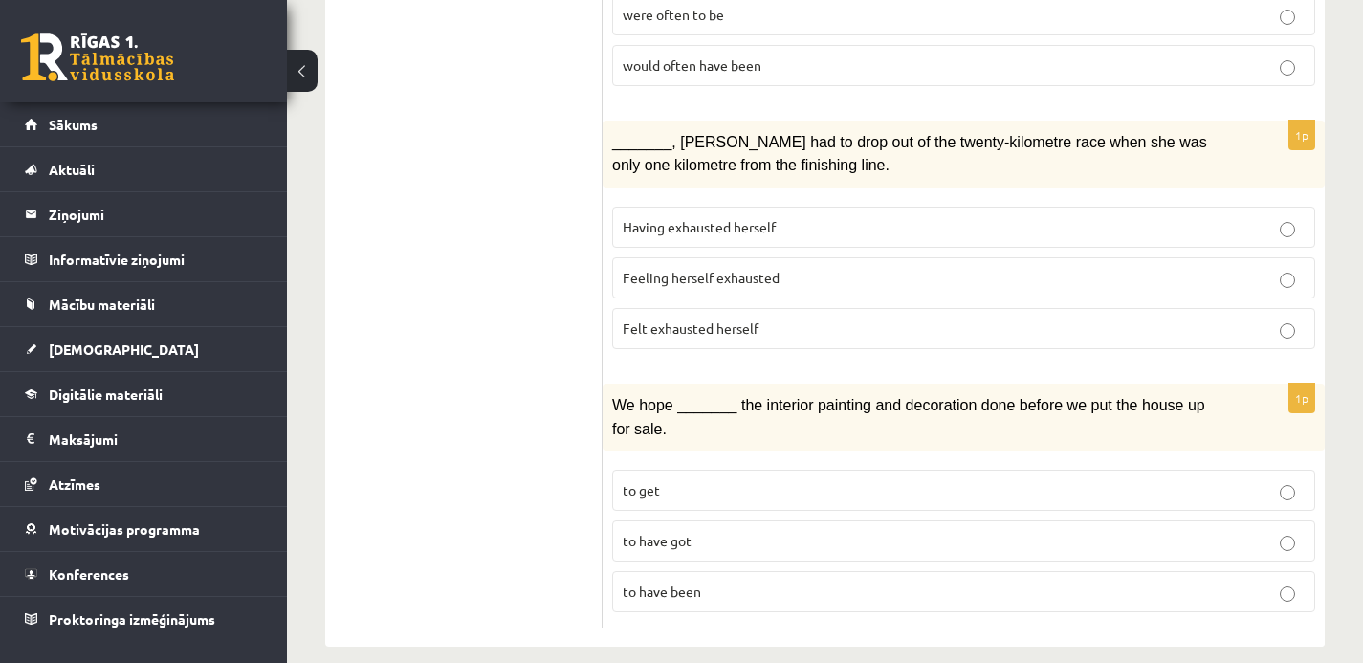
scroll to position [2388, 0]
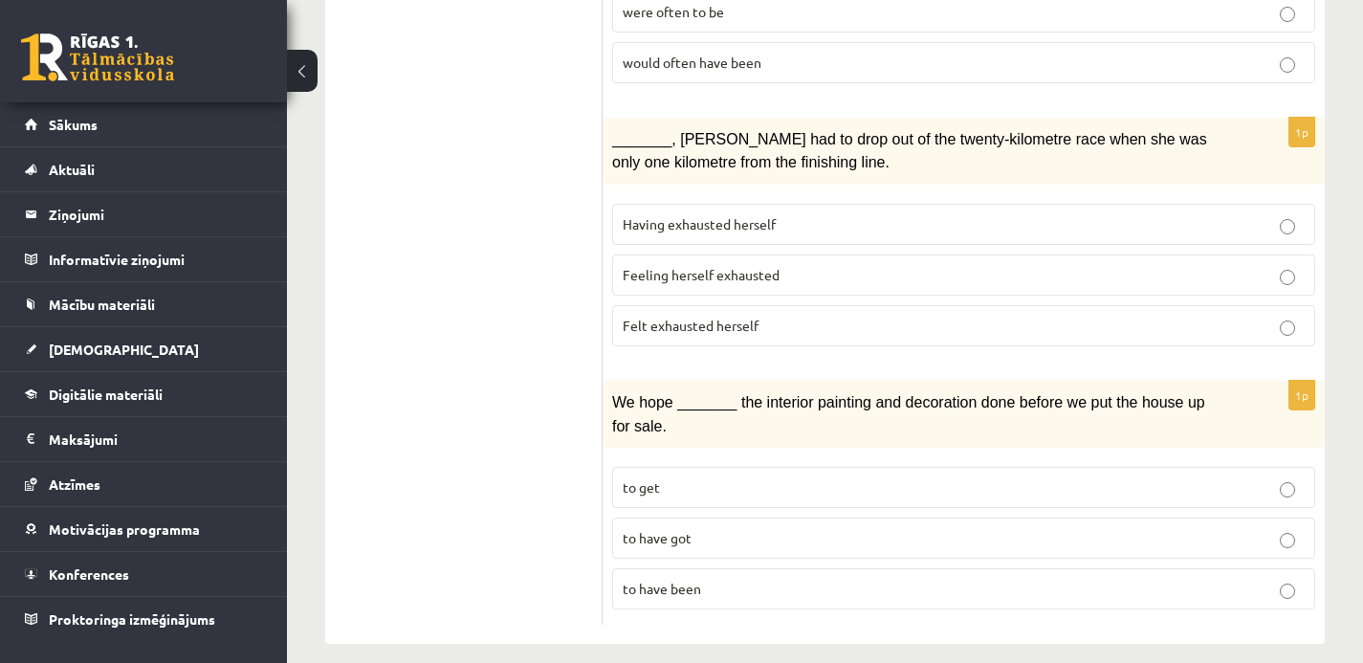
click at [696, 580] on span "to have been" at bounding box center [662, 588] width 78 height 17
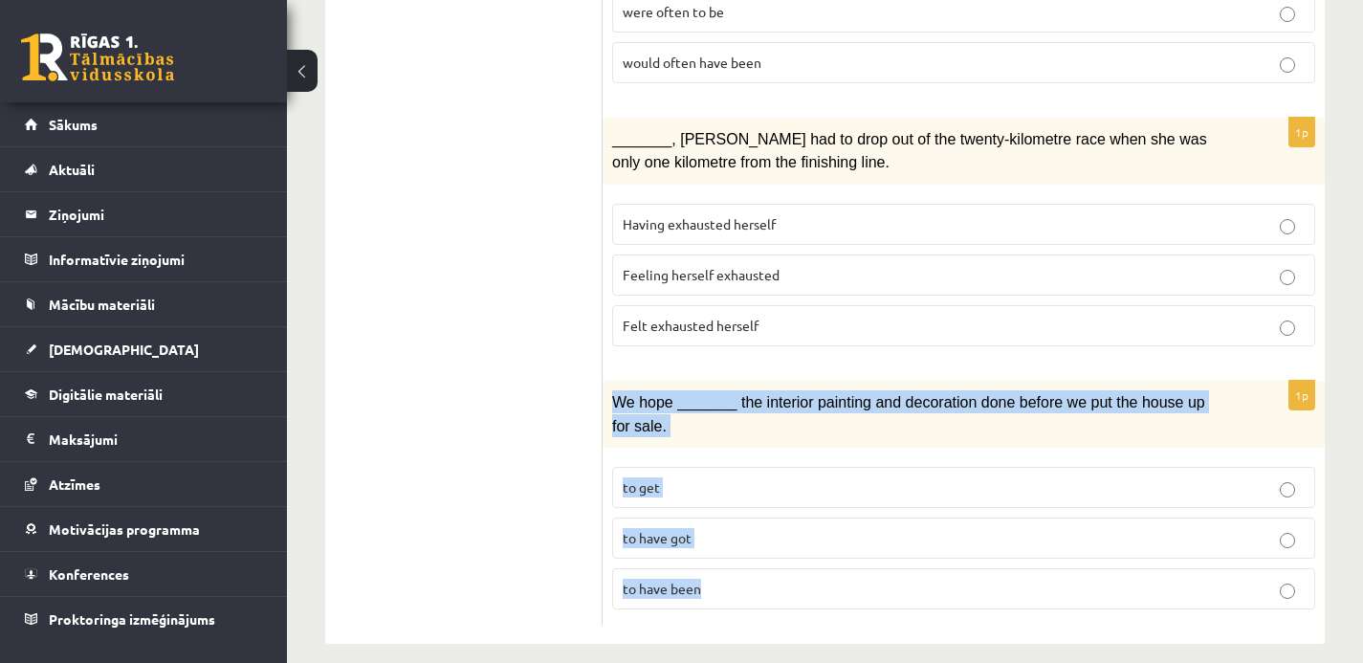
drag, startPoint x: 611, startPoint y: 381, endPoint x: 718, endPoint y: 584, distance: 230.1
click at [718, 584] on div "1p We hope _______ the interior painting and decoration done before we put the …" at bounding box center [964, 503] width 722 height 244
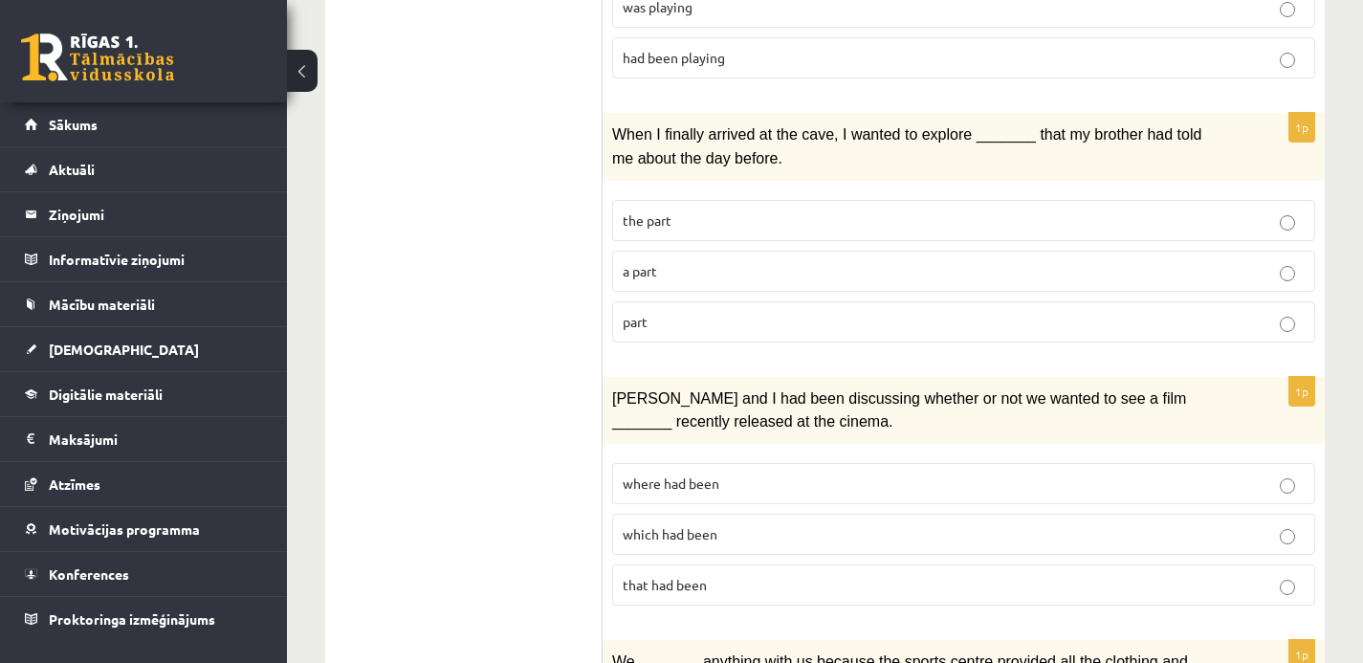
scroll to position [0, 0]
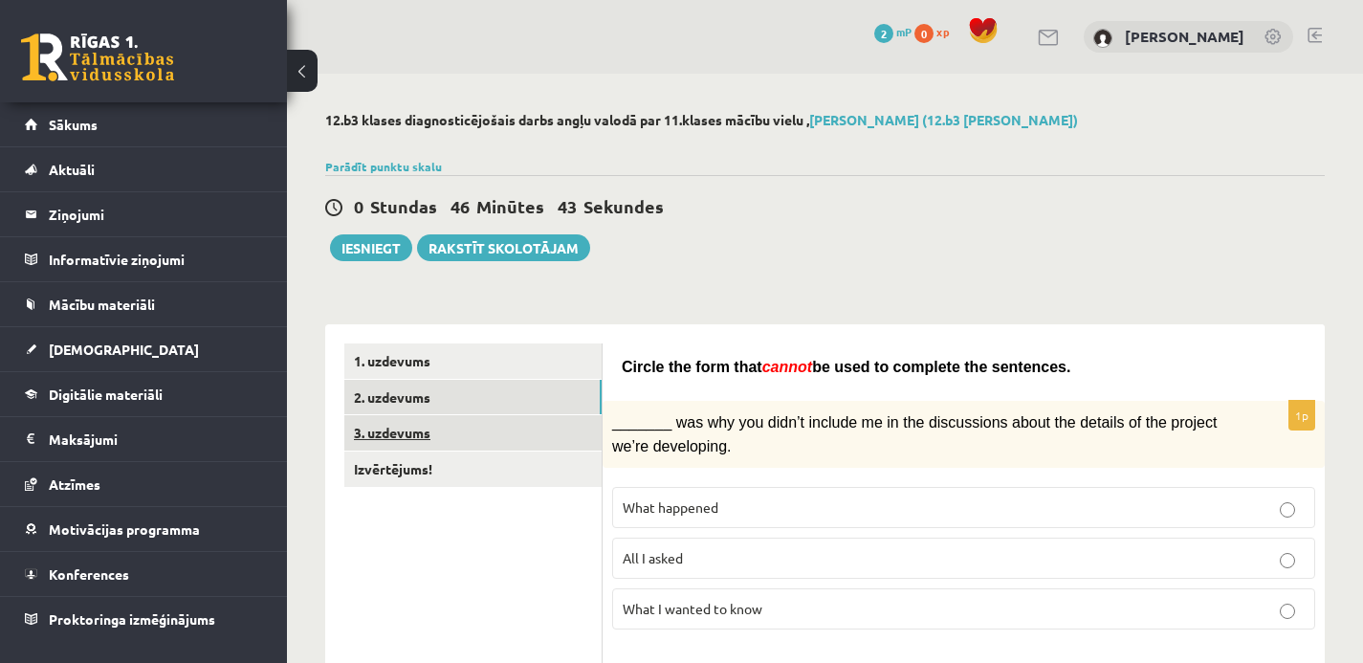
click at [417, 428] on link "3. uzdevums" at bounding box center [472, 432] width 257 height 35
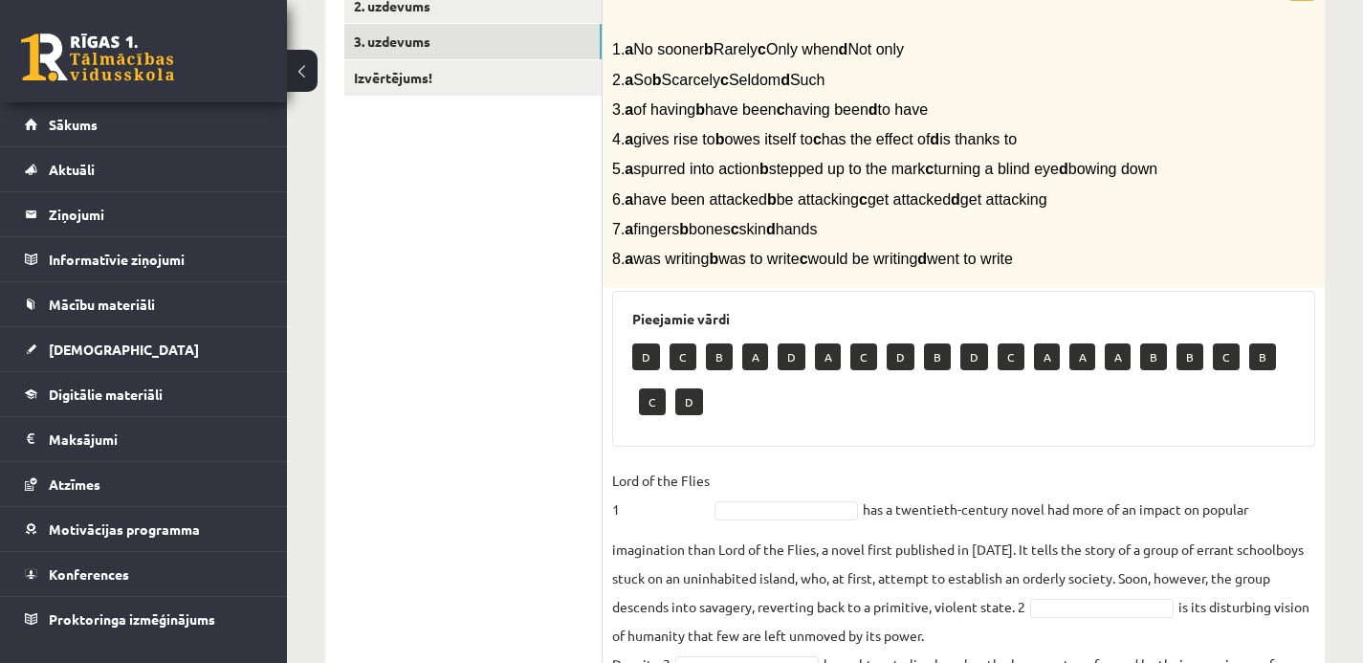
scroll to position [393, 0]
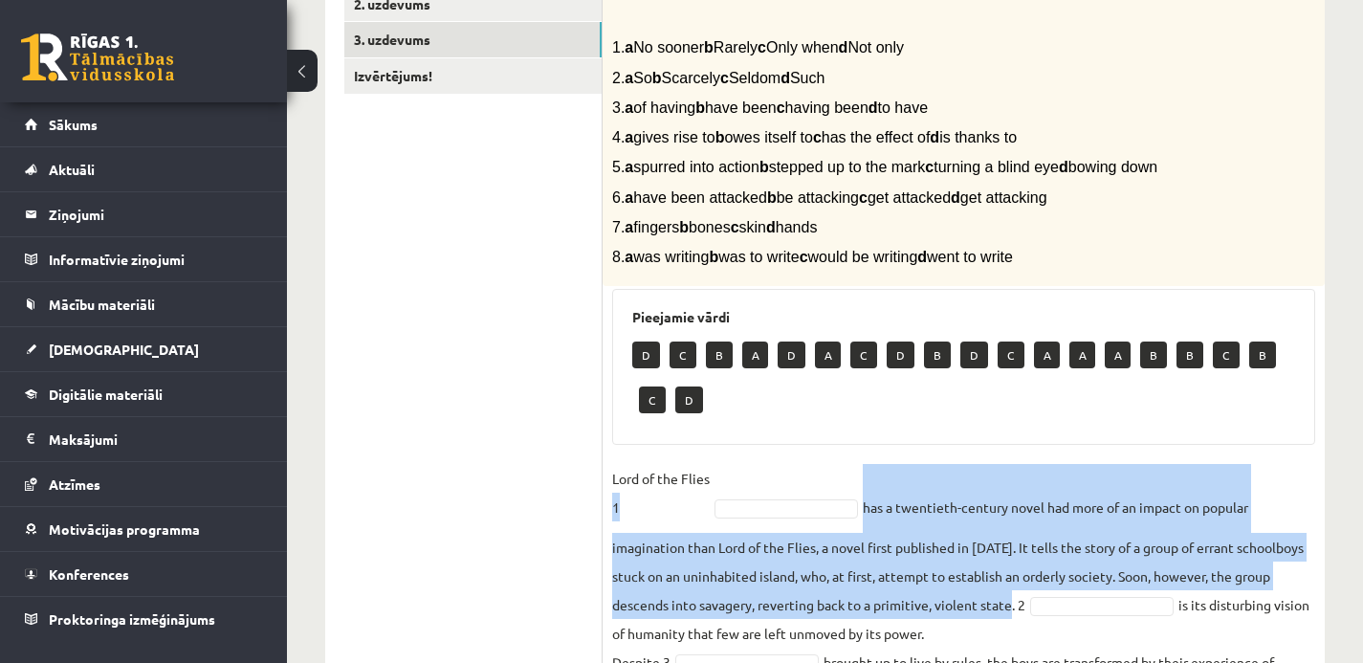
drag, startPoint x: 612, startPoint y: 525, endPoint x: 1014, endPoint y: 624, distance: 413.6
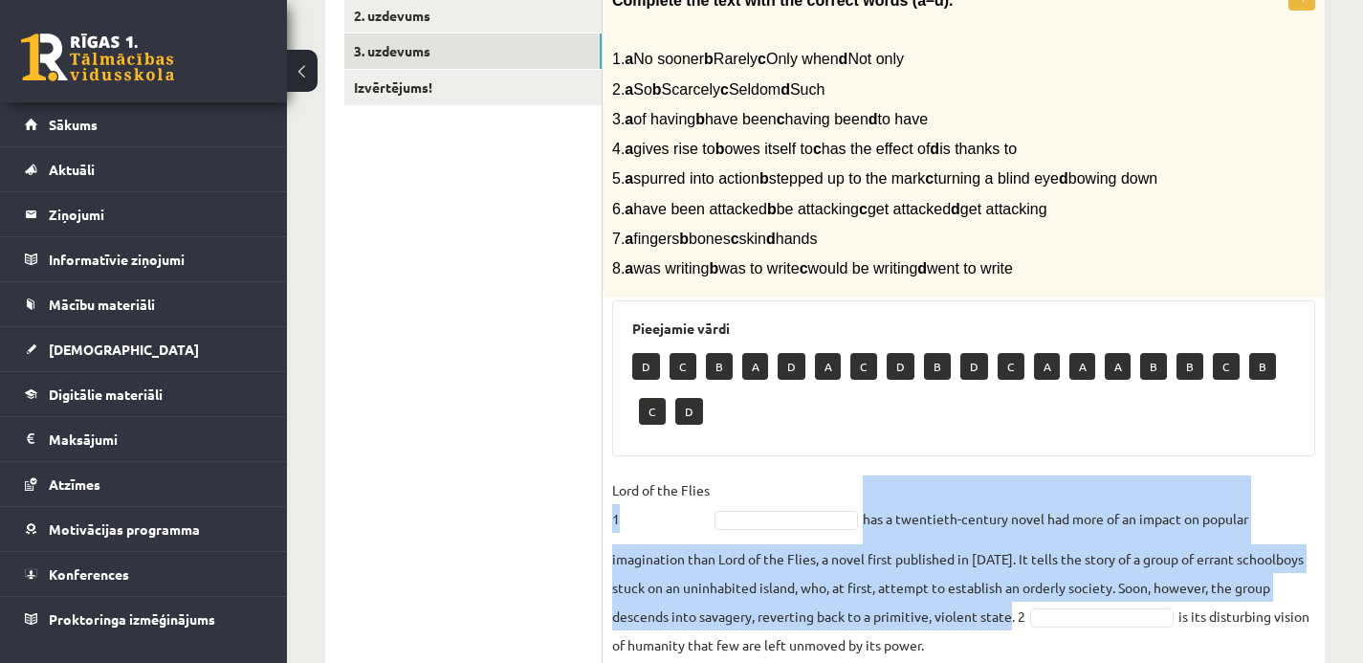
scroll to position [371, 0]
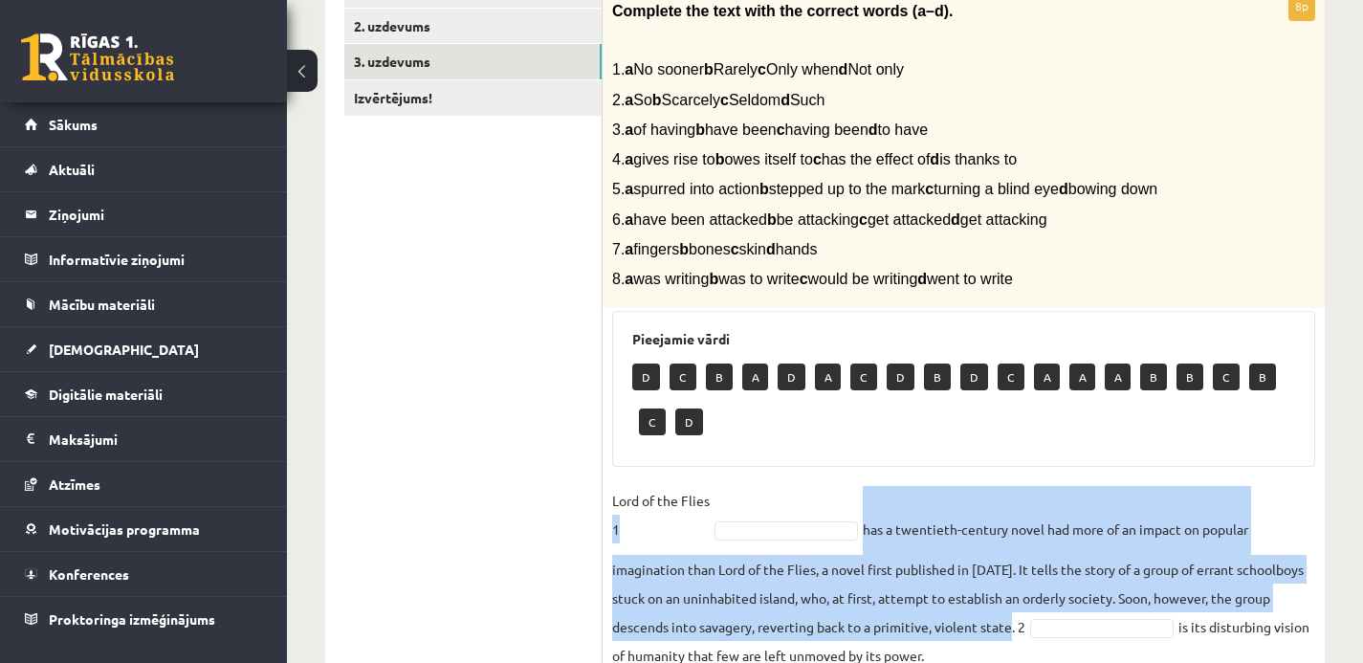
drag, startPoint x: 642, startPoint y: 69, endPoint x: 1003, endPoint y: 65, distance: 361.5
click at [1003, 65] on p "1. a No sooner b Rarely c Only when d Not only" at bounding box center [915, 69] width 607 height 20
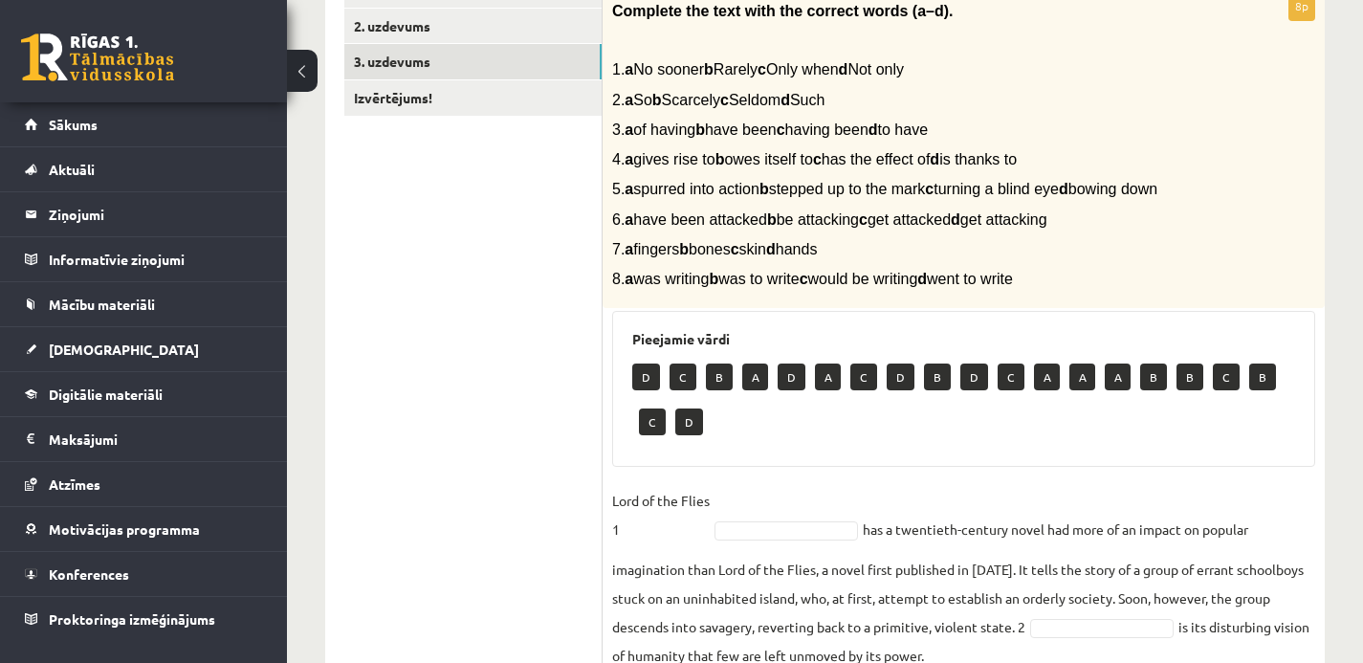
drag, startPoint x: 712, startPoint y: 395, endPoint x: 709, endPoint y: 383, distance: 12.1
click at [709, 383] on p "B" at bounding box center [719, 376] width 27 height 27
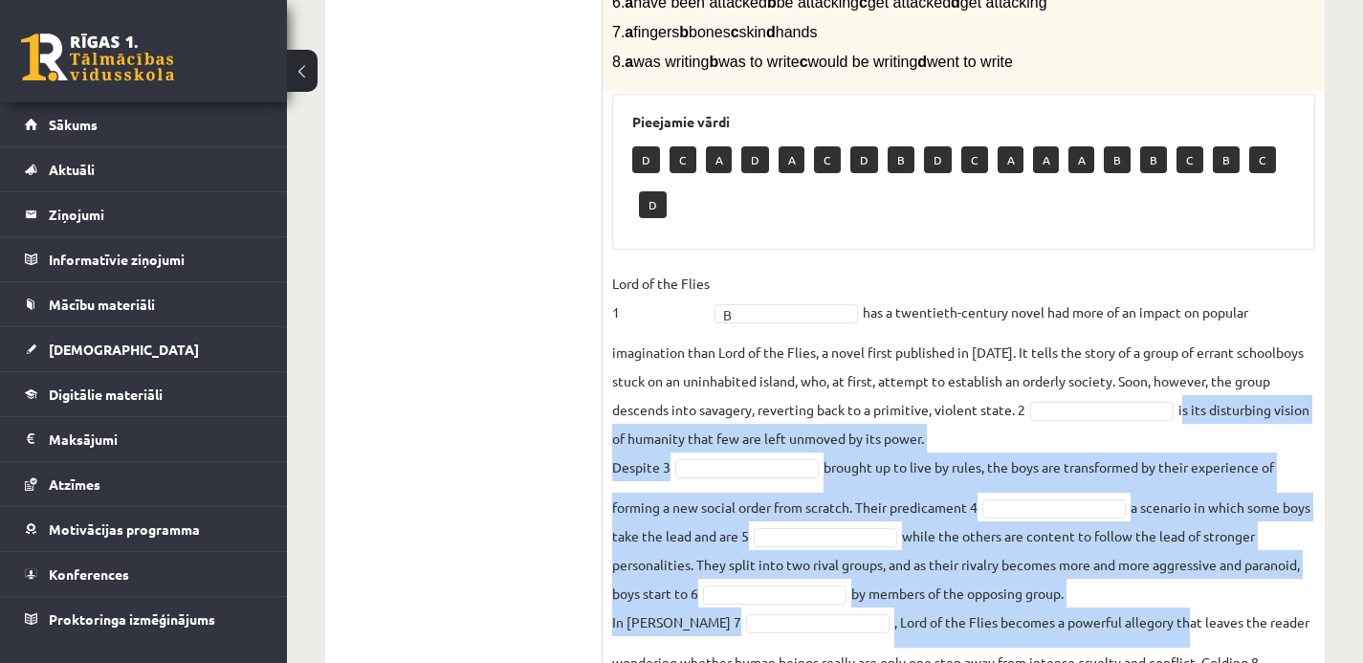
scroll to position [614, 0]
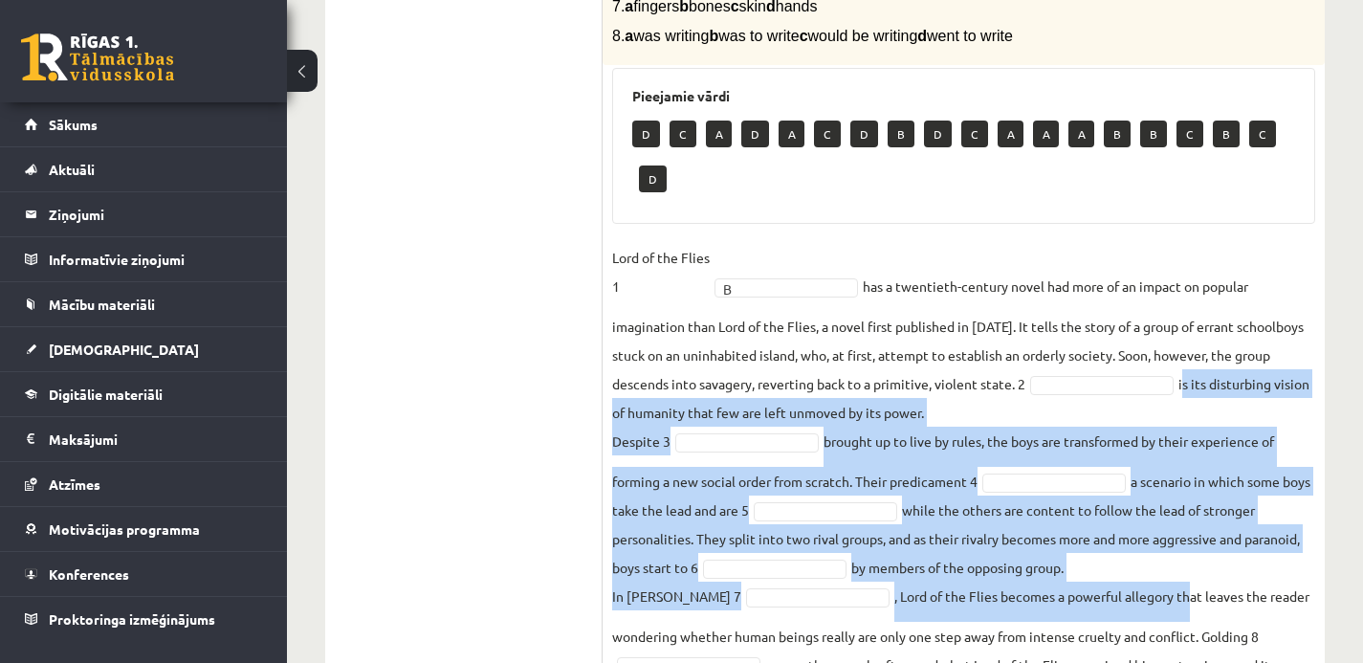
drag, startPoint x: 1185, startPoint y: 610, endPoint x: 981, endPoint y: 420, distance: 278.8
click at [981, 420] on fieldset "Lord of the Flies 1 B * has a twentieth-century novel had more of an impact on …" at bounding box center [963, 475] width 703 height 465
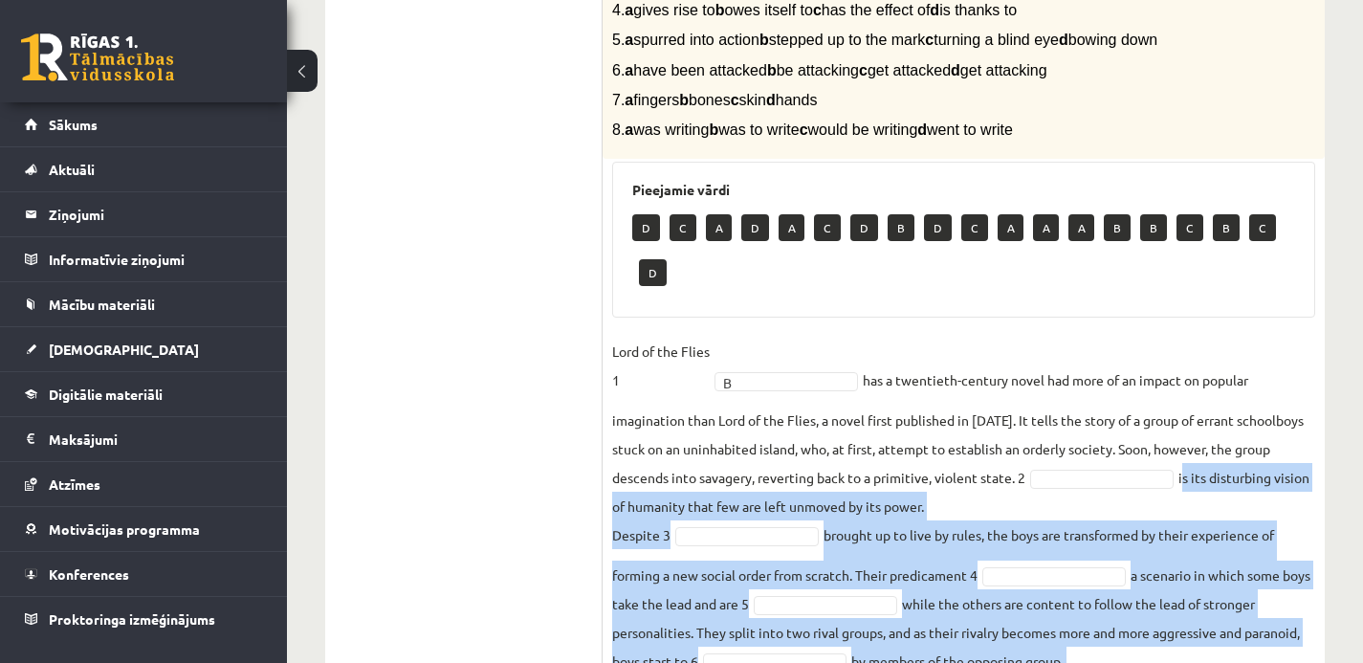
scroll to position [442, 0]
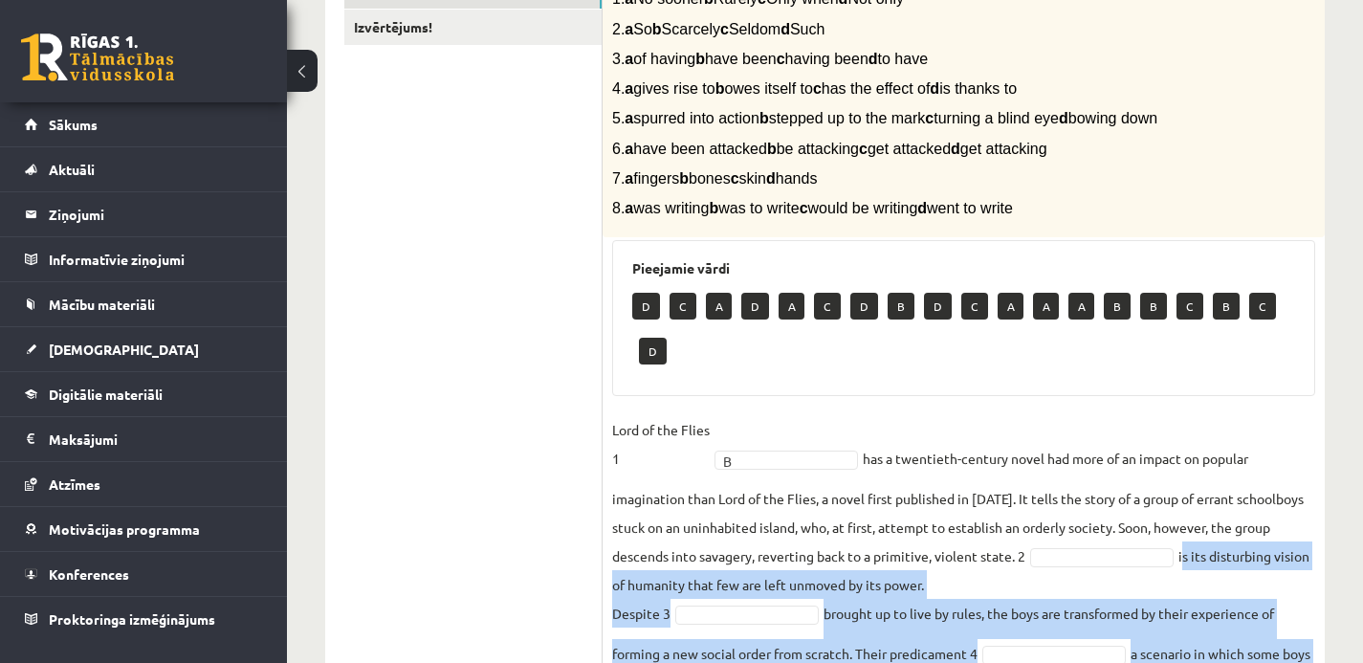
drag, startPoint x: 642, startPoint y: 29, endPoint x: 985, endPoint y: 35, distance: 343.4
click at [985, 35] on p "2. a So b Scarcely c Seldom d Such" at bounding box center [915, 29] width 607 height 20
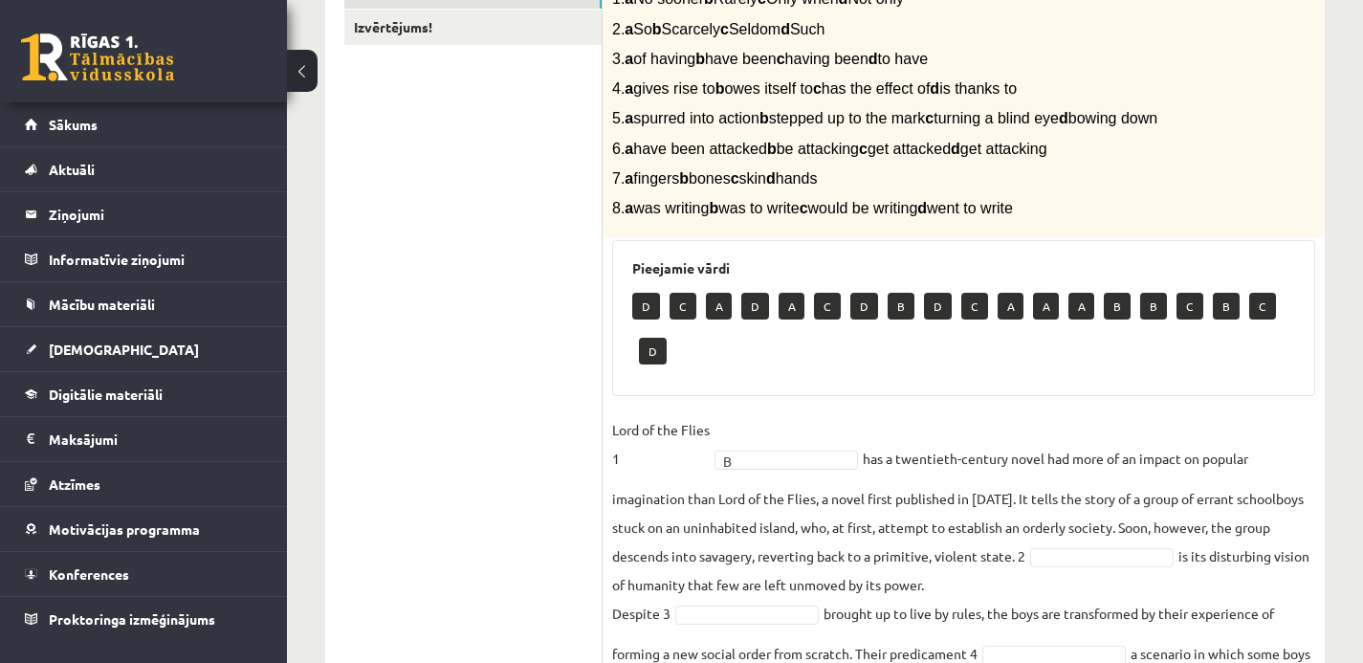
click at [972, 431] on div "8p Complete the text with the correct words (a–d). 1. a No sooner b Rarely c On…" at bounding box center [964, 405] width 722 height 969
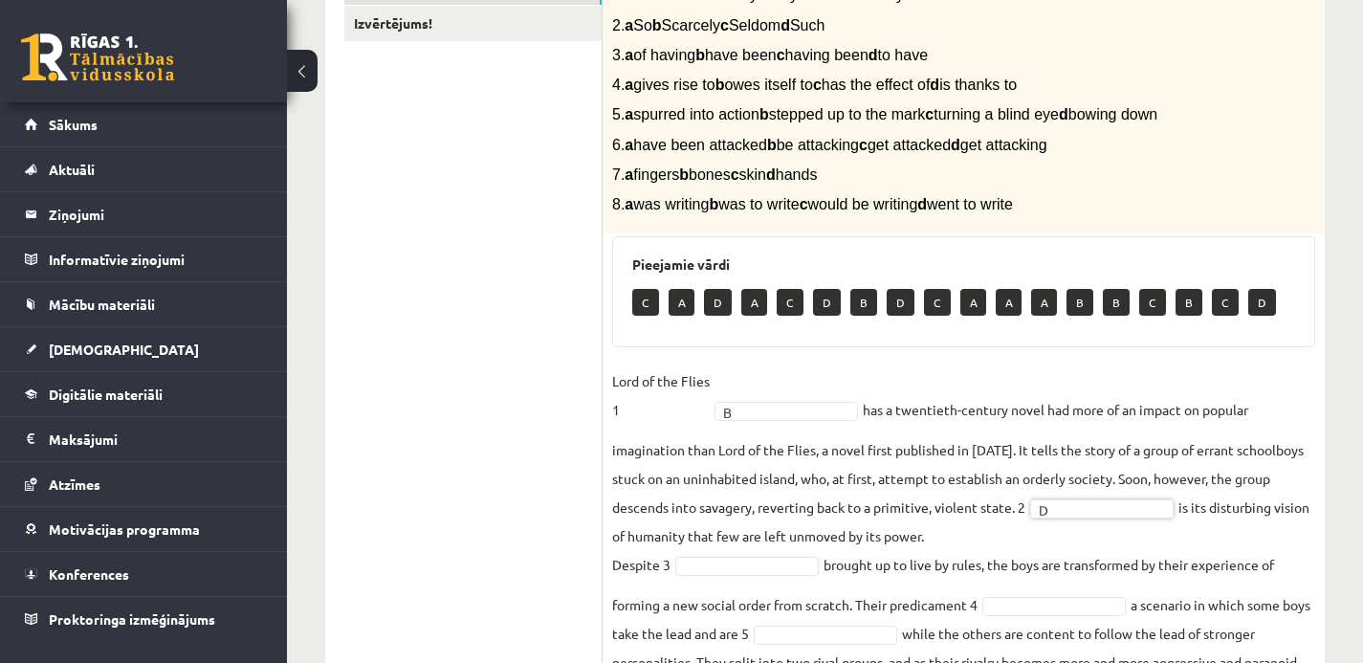
scroll to position [449, 0]
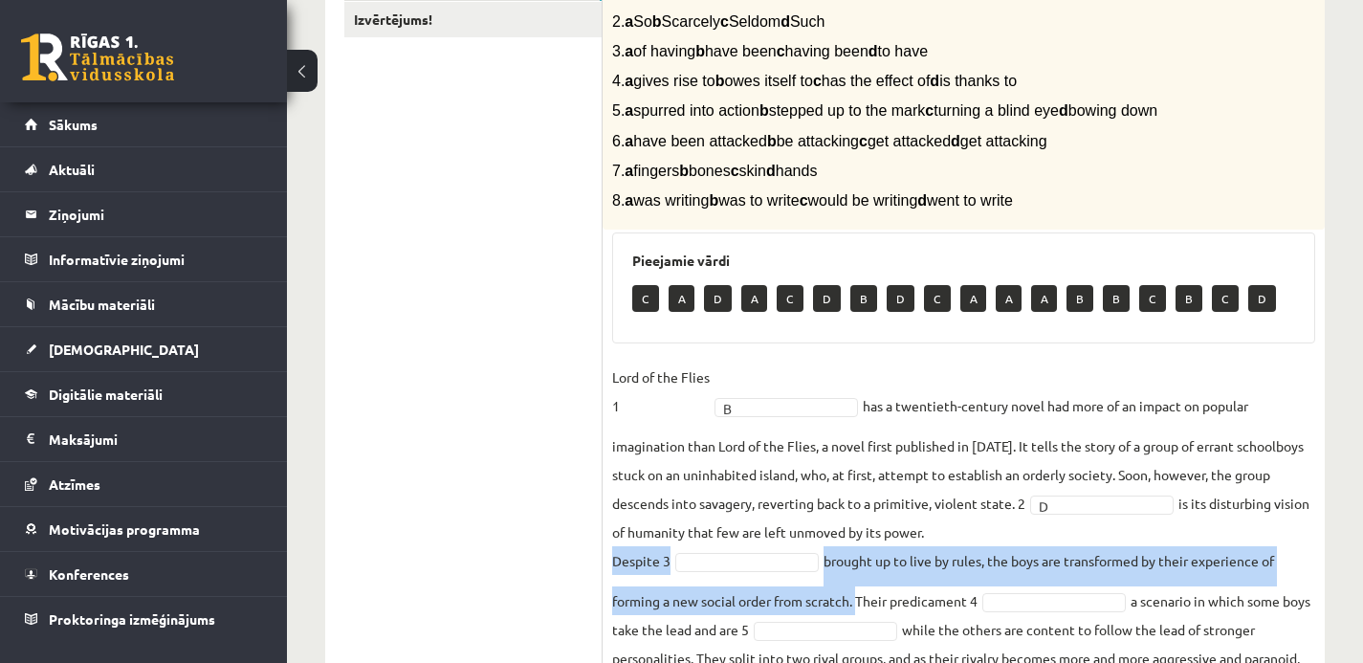
drag, startPoint x: 613, startPoint y: 581, endPoint x: 855, endPoint y: 623, distance: 245.6
click at [855, 623] on fieldset "Lord of the Flies 1 B * has a twentieth-century novel had more of an impact on …" at bounding box center [963, 594] width 703 height 465
drag, startPoint x: 641, startPoint y: 54, endPoint x: 1092, endPoint y: 46, distance: 451.5
click at [1092, 46] on p "3. a of having b have been c having been d to have" at bounding box center [915, 51] width 607 height 20
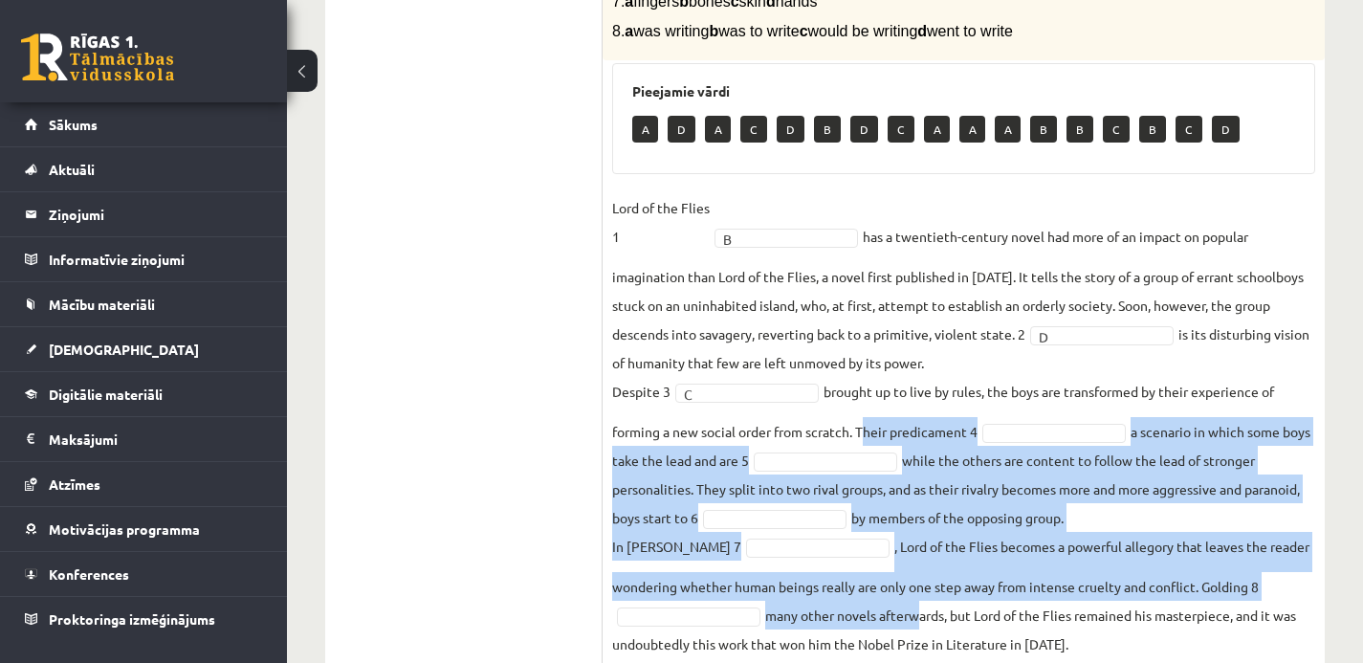
scroll to position [655, 0]
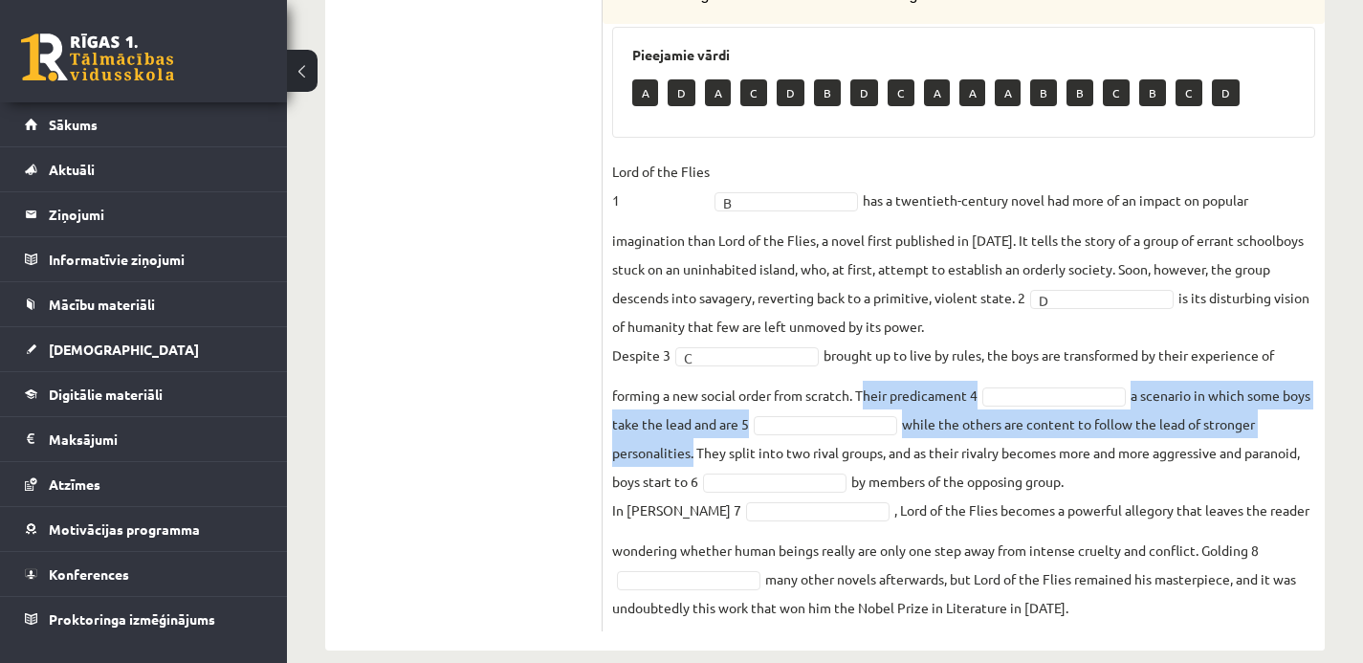
drag, startPoint x: 859, startPoint y: 603, endPoint x: 691, endPoint y: 471, distance: 213.1
click at [691, 471] on fieldset "Lord of the Flies 1 B * has a twentieth-century novel had more of an impact on …" at bounding box center [963, 389] width 703 height 465
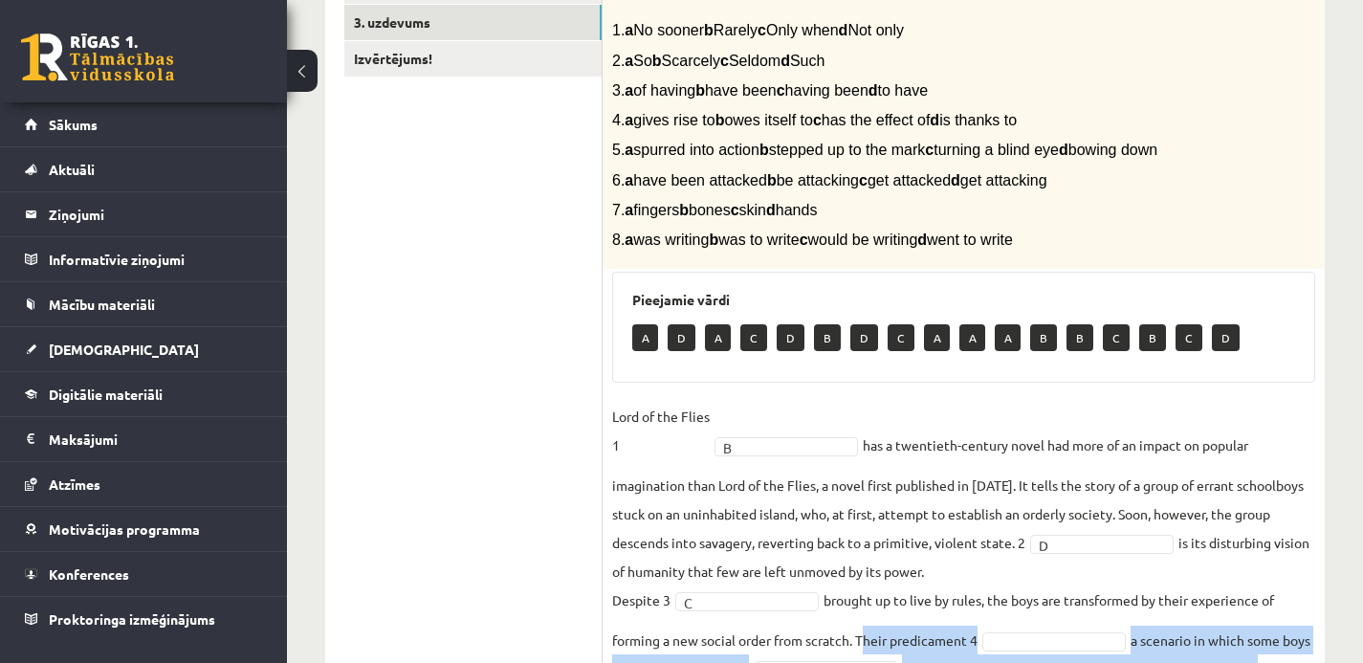
scroll to position [376, 0]
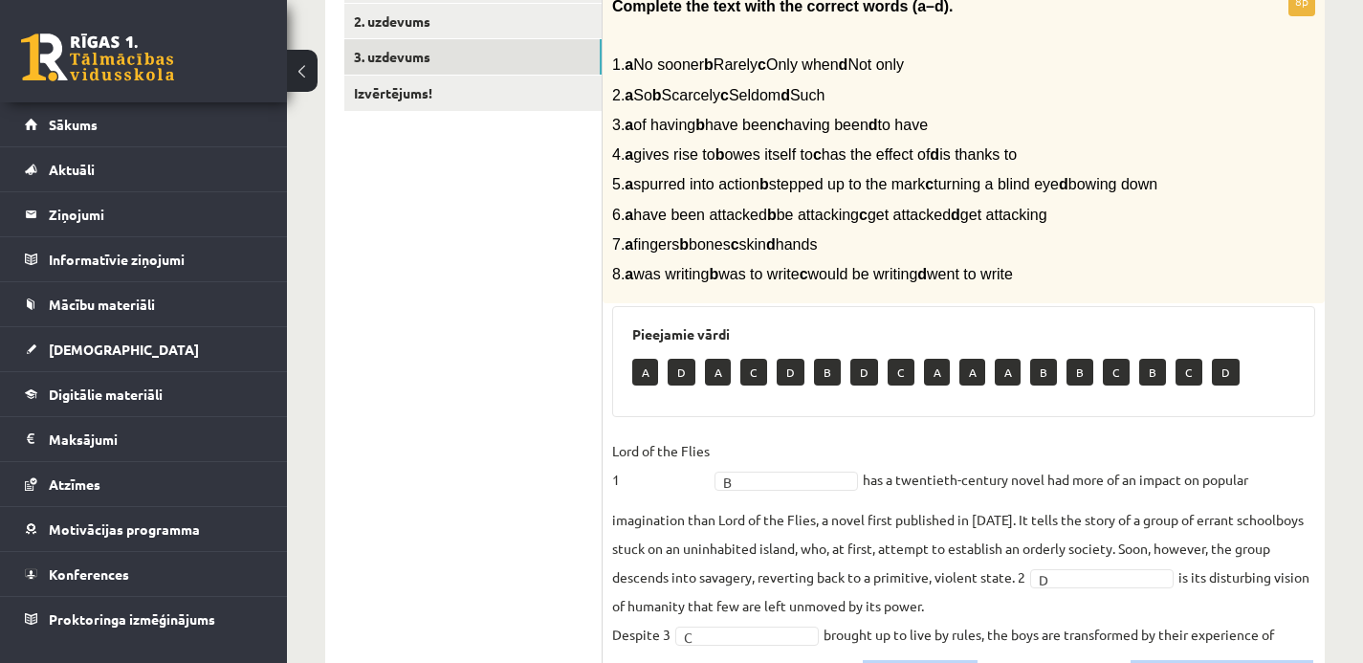
drag, startPoint x: 611, startPoint y: 153, endPoint x: 666, endPoint y: 202, distance: 73.1
click at [666, 202] on div "Complete the text with the correct words (a–d). 1. a No sooner b Rarely c Only …" at bounding box center [964, 146] width 722 height 318
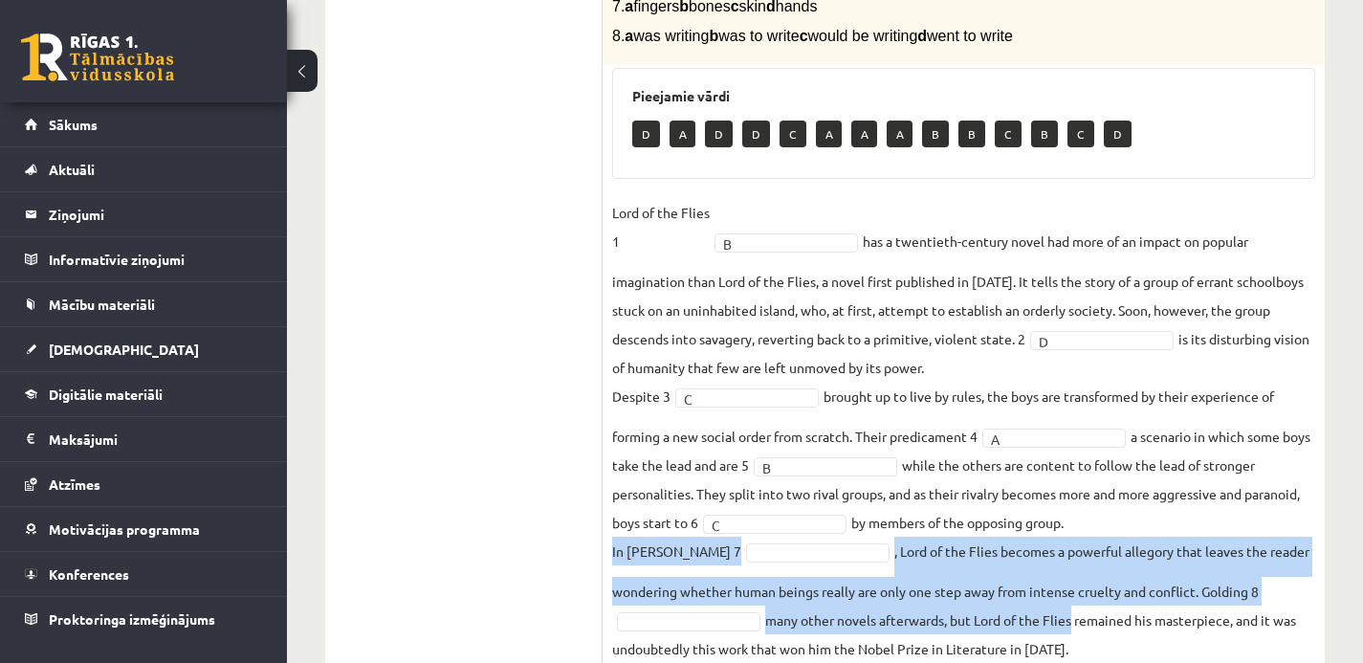
scroll to position [622, 0]
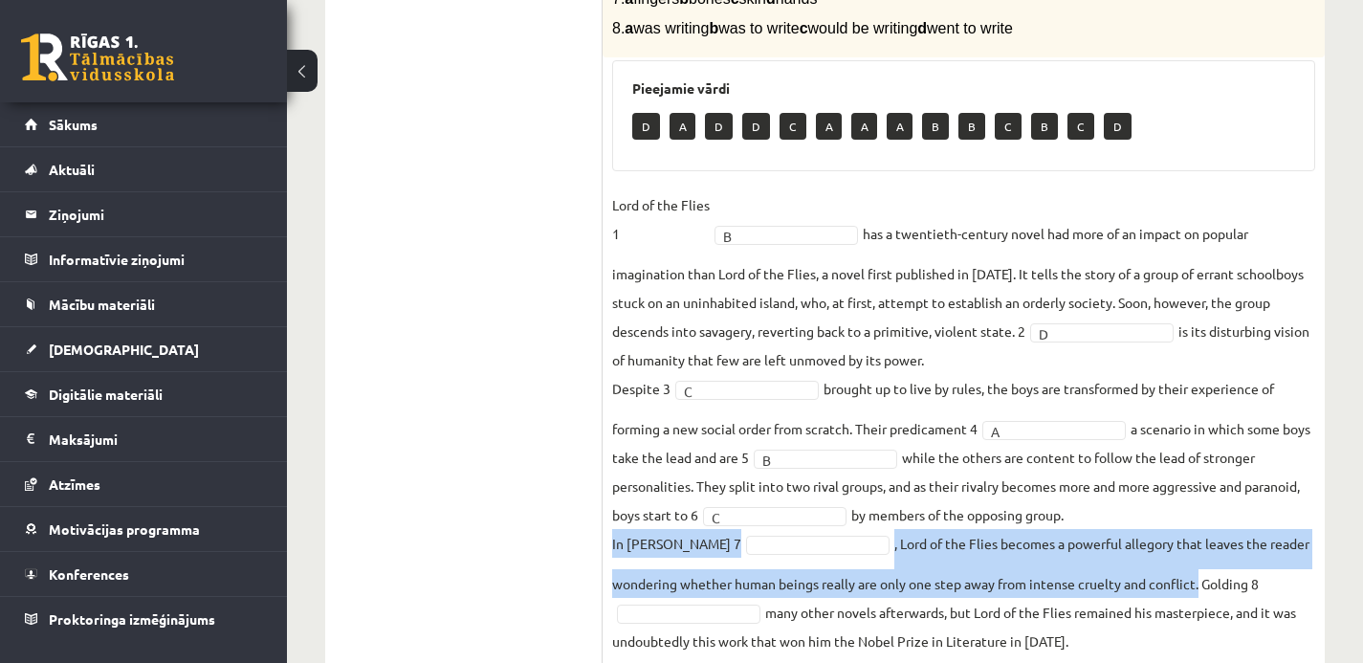
drag, startPoint x: 611, startPoint y: 590, endPoint x: 1202, endPoint y: 599, distance: 591.1
click at [1202, 599] on fieldset "Lord of the Flies 1 B * has a twentieth-century novel had more of an impact on …" at bounding box center [963, 422] width 703 height 465
drag, startPoint x: 638, startPoint y: 19, endPoint x: 944, endPoint y: 20, distance: 306.0
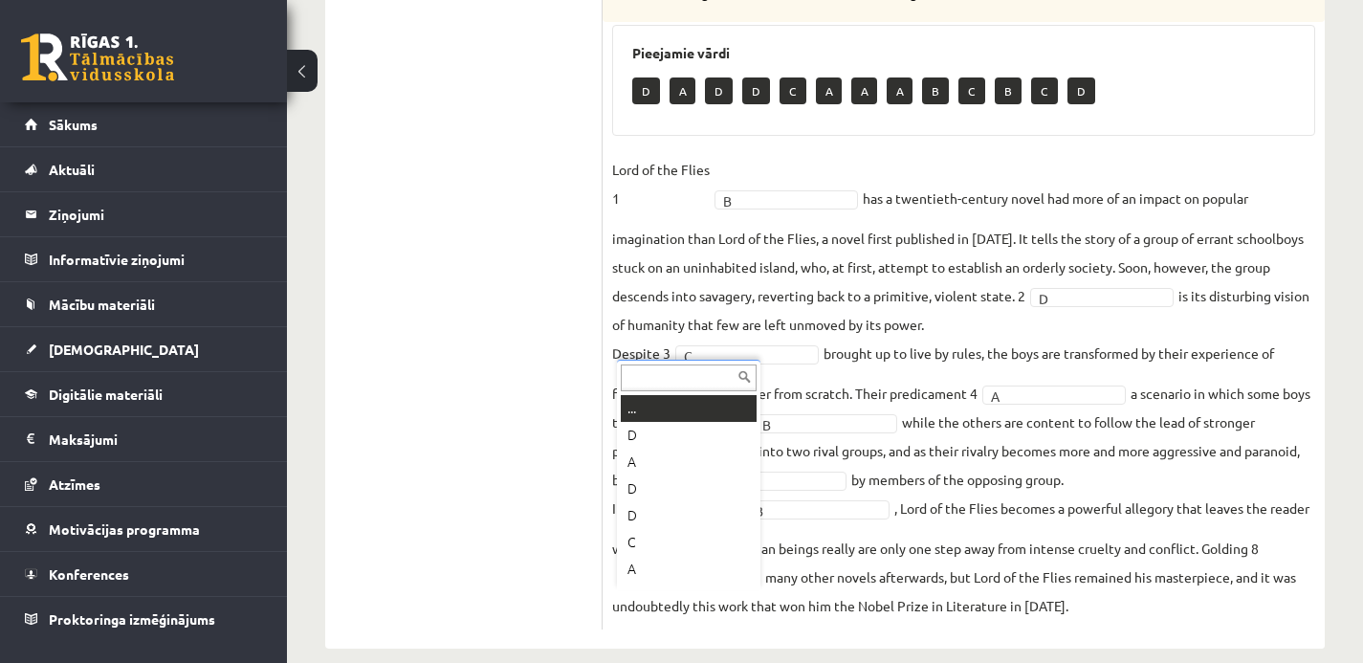
scroll to position [23, 0]
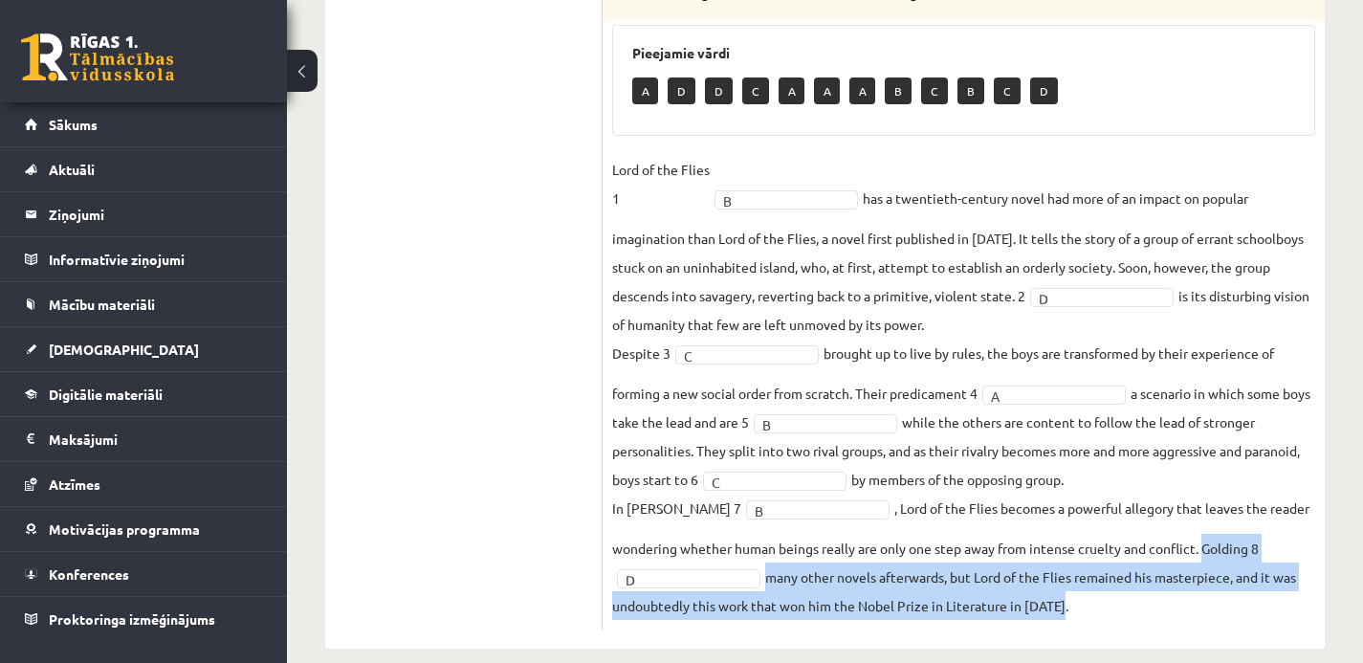
drag, startPoint x: 1203, startPoint y: 564, endPoint x: 1226, endPoint y: 624, distance: 64.5
click at [1226, 620] on fieldset "Lord of the Flies 1 B * has a twentieth-century novel had more of an impact on …" at bounding box center [963, 387] width 703 height 465
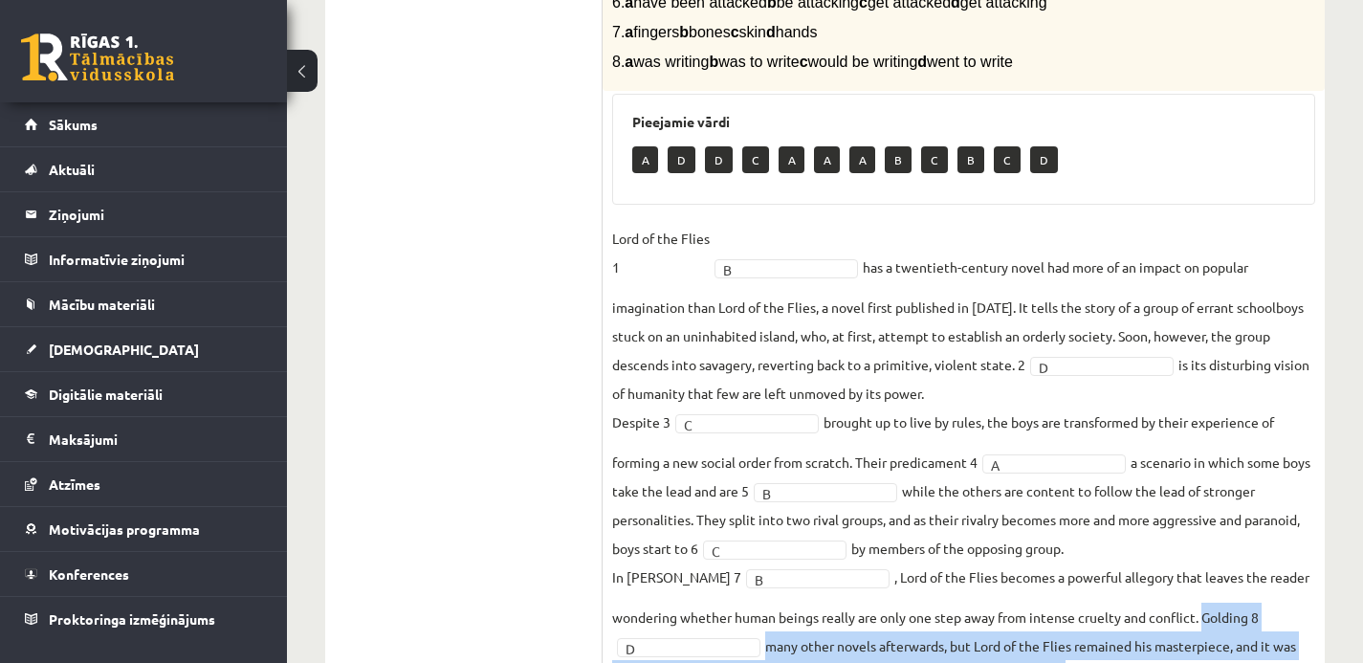
scroll to position [552, 0]
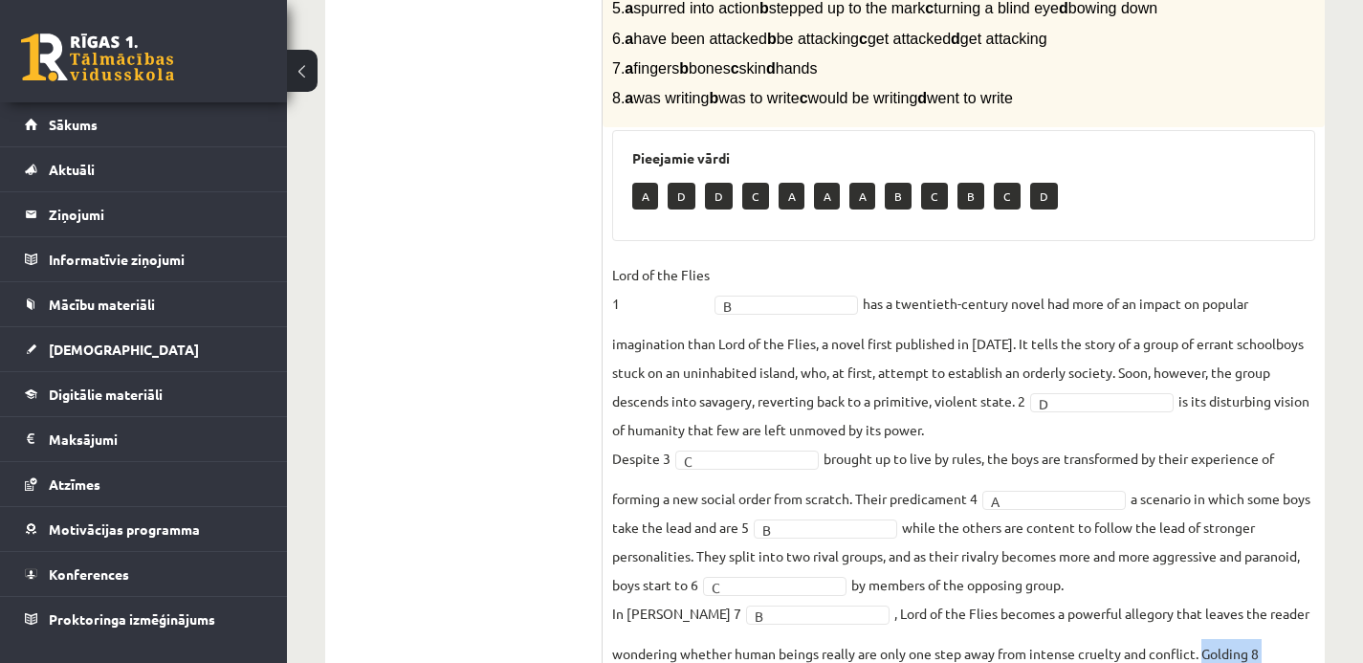
drag, startPoint x: 641, startPoint y: 12, endPoint x: 1136, endPoint y: 122, distance: 507.5
click at [1136, 108] on p "8. a was writing b was to write c would be writing d went to write" at bounding box center [915, 98] width 607 height 20
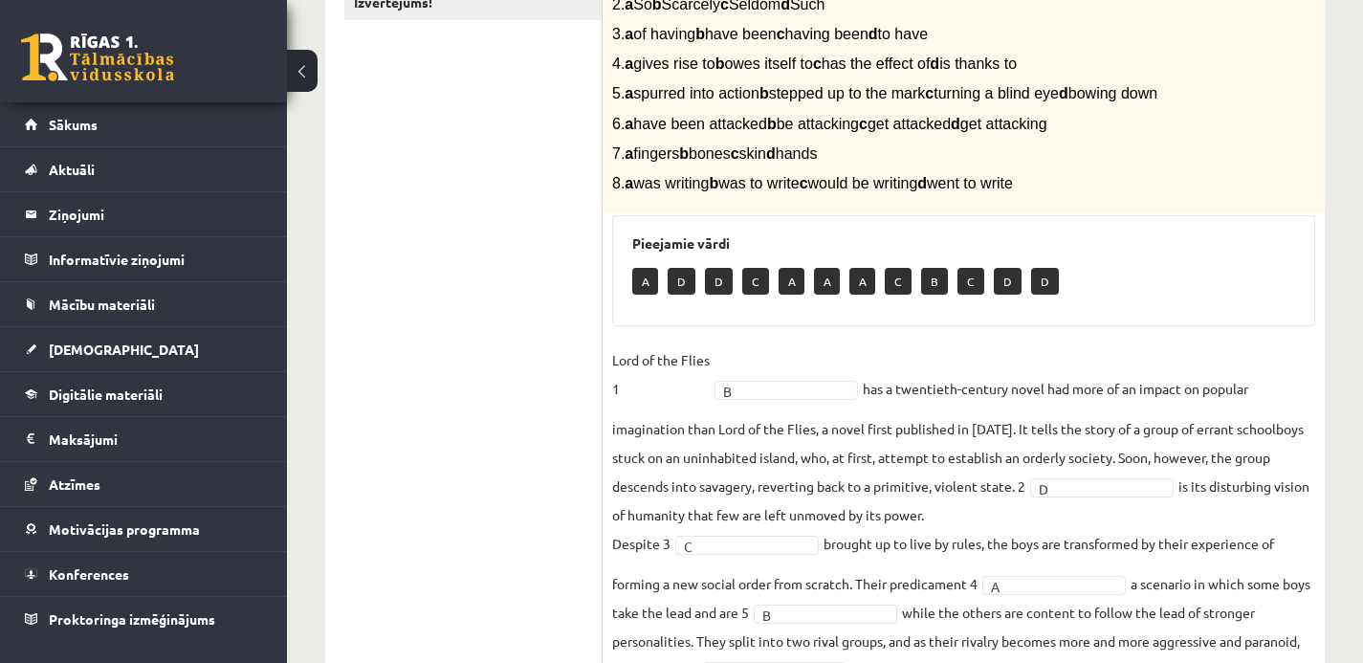
scroll to position [303, 0]
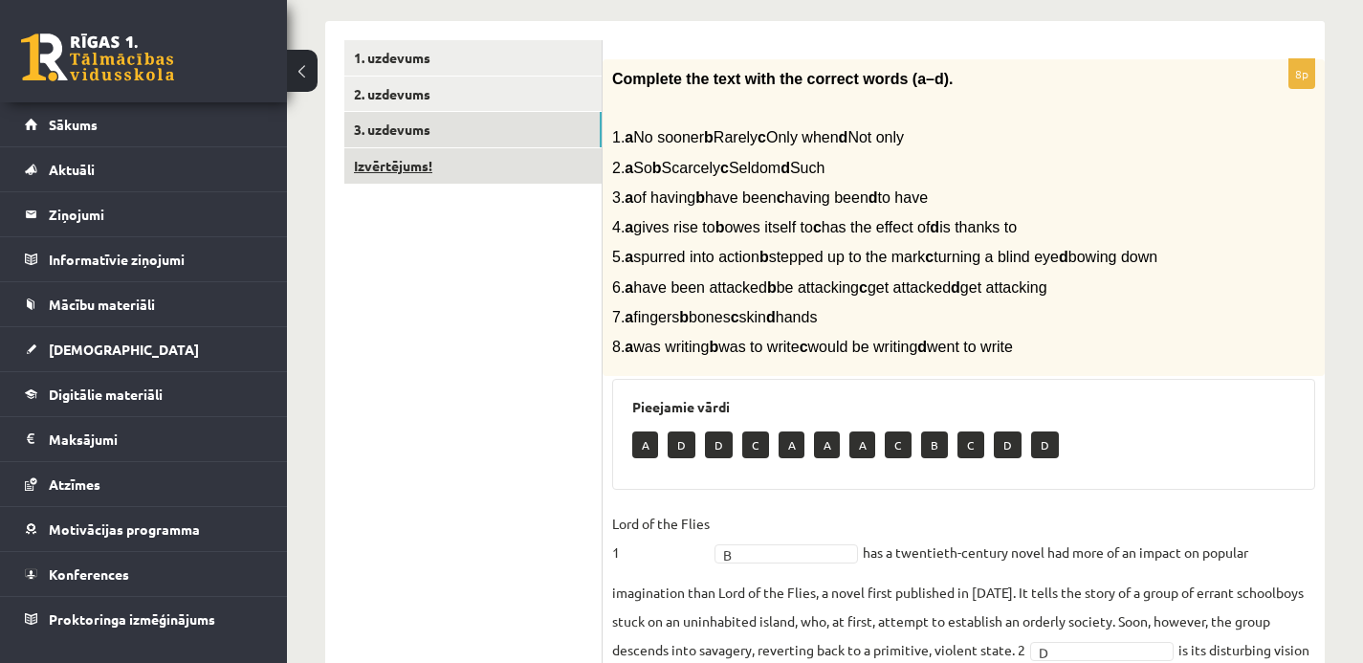
click at [471, 168] on link "Izvērtējums!" at bounding box center [472, 165] width 257 height 35
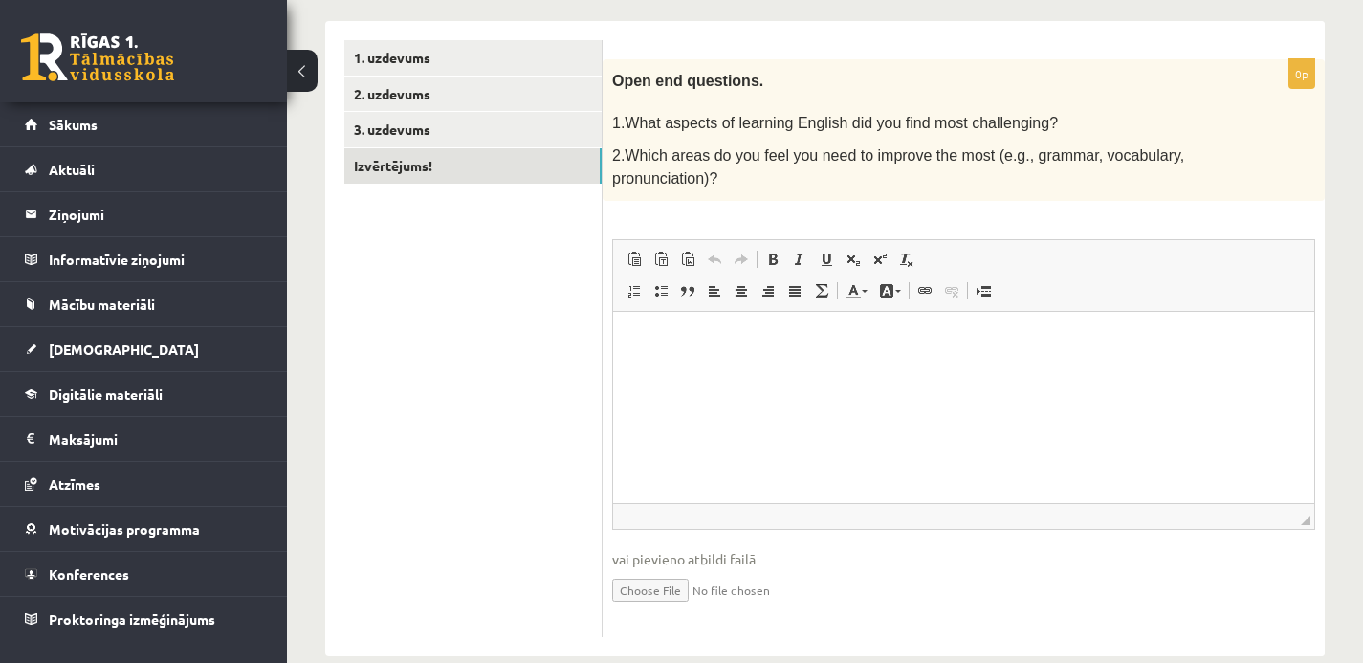
scroll to position [0, 0]
click at [747, 351] on html at bounding box center [963, 340] width 701 height 58
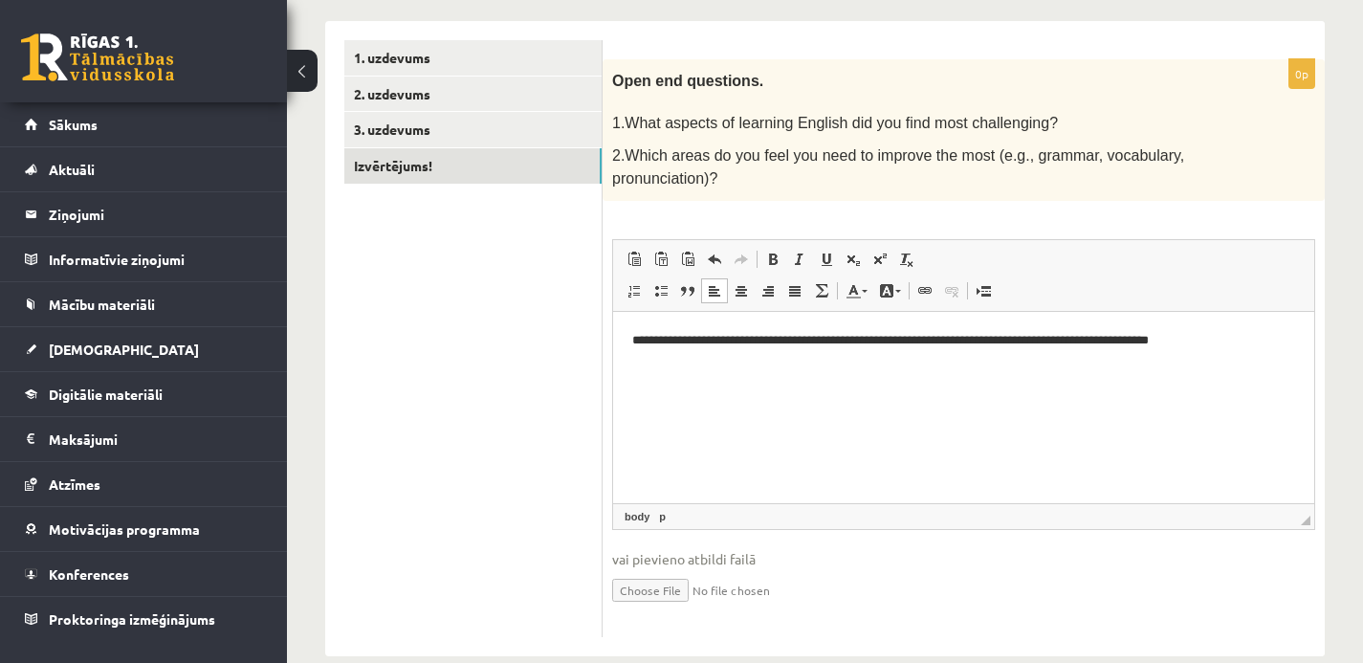
drag, startPoint x: 635, startPoint y: 340, endPoint x: 1064, endPoint y: 333, distance: 429.5
click at [1063, 333] on p "**********" at bounding box center [963, 340] width 663 height 20
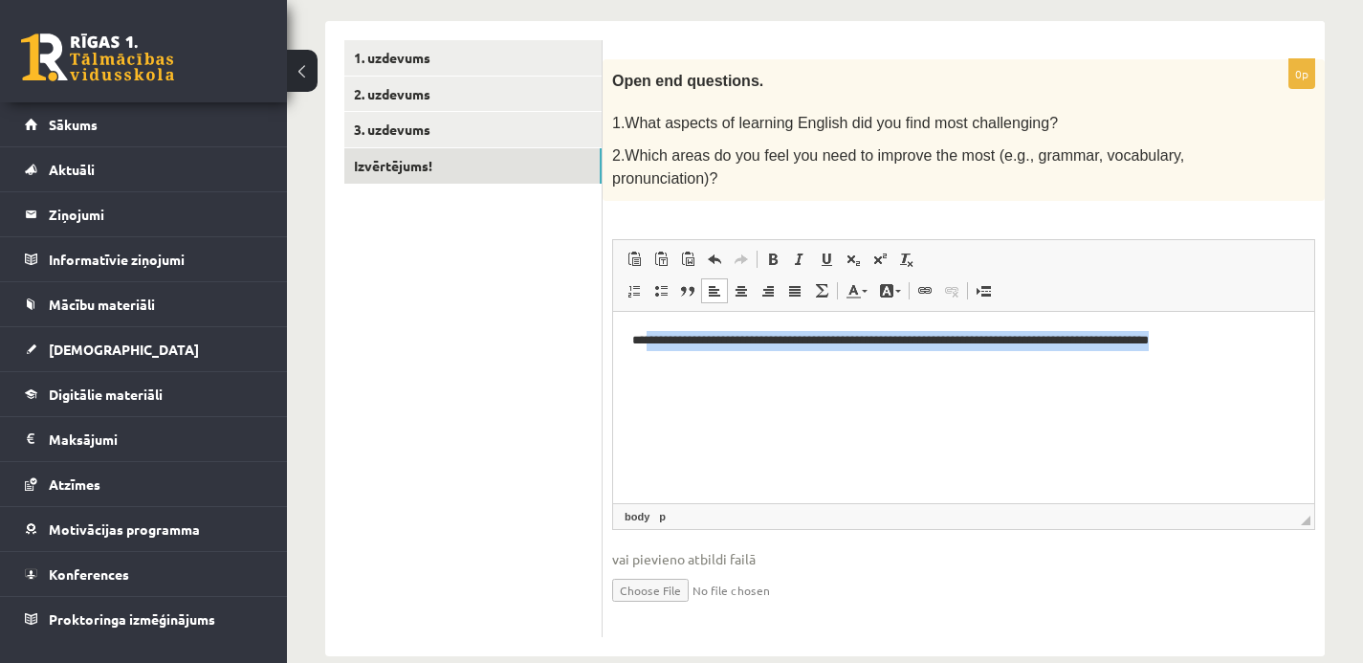
drag, startPoint x: 1229, startPoint y: 342, endPoint x: 648, endPoint y: 331, distance: 580.6
click at [648, 331] on p "**********" at bounding box center [963, 340] width 663 height 20
drag, startPoint x: 1252, startPoint y: 344, endPoint x: 645, endPoint y: 340, distance: 607.3
click at [645, 340] on p "**********" at bounding box center [963, 340] width 663 height 20
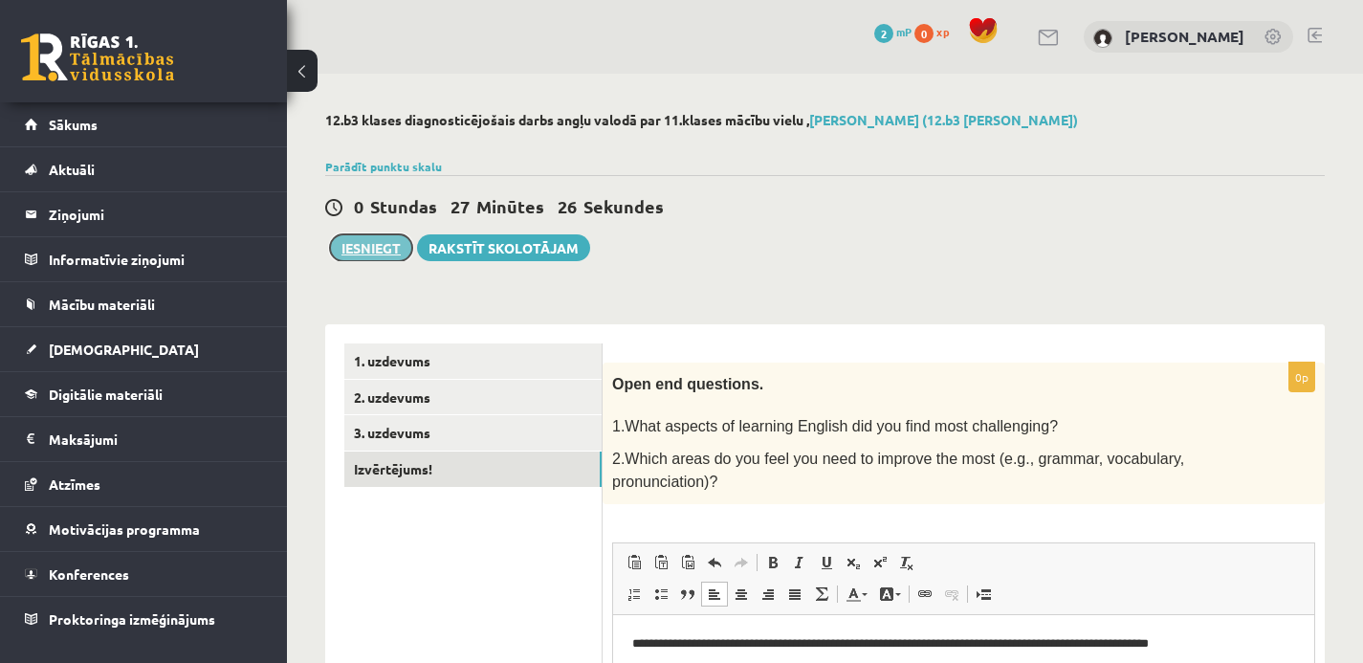
click at [389, 252] on button "Iesniegt" at bounding box center [371, 247] width 82 height 27
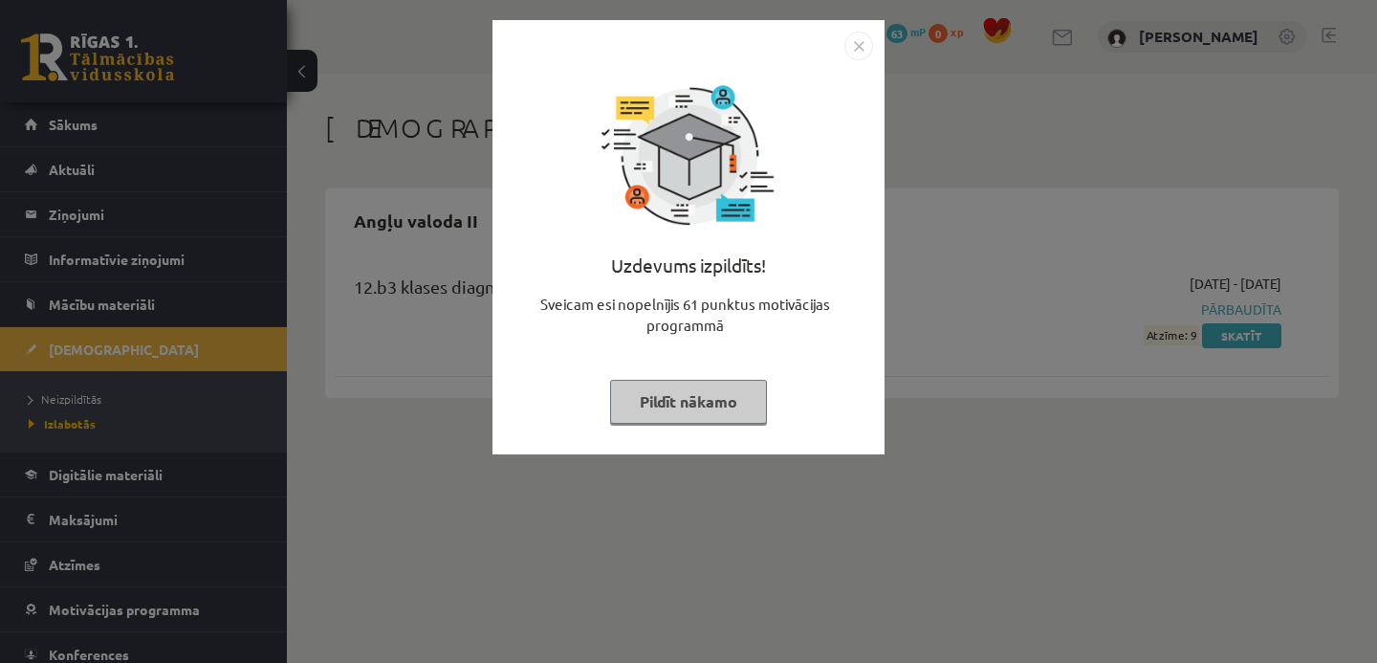
click at [857, 45] on img "Close" at bounding box center [858, 46] width 29 height 29
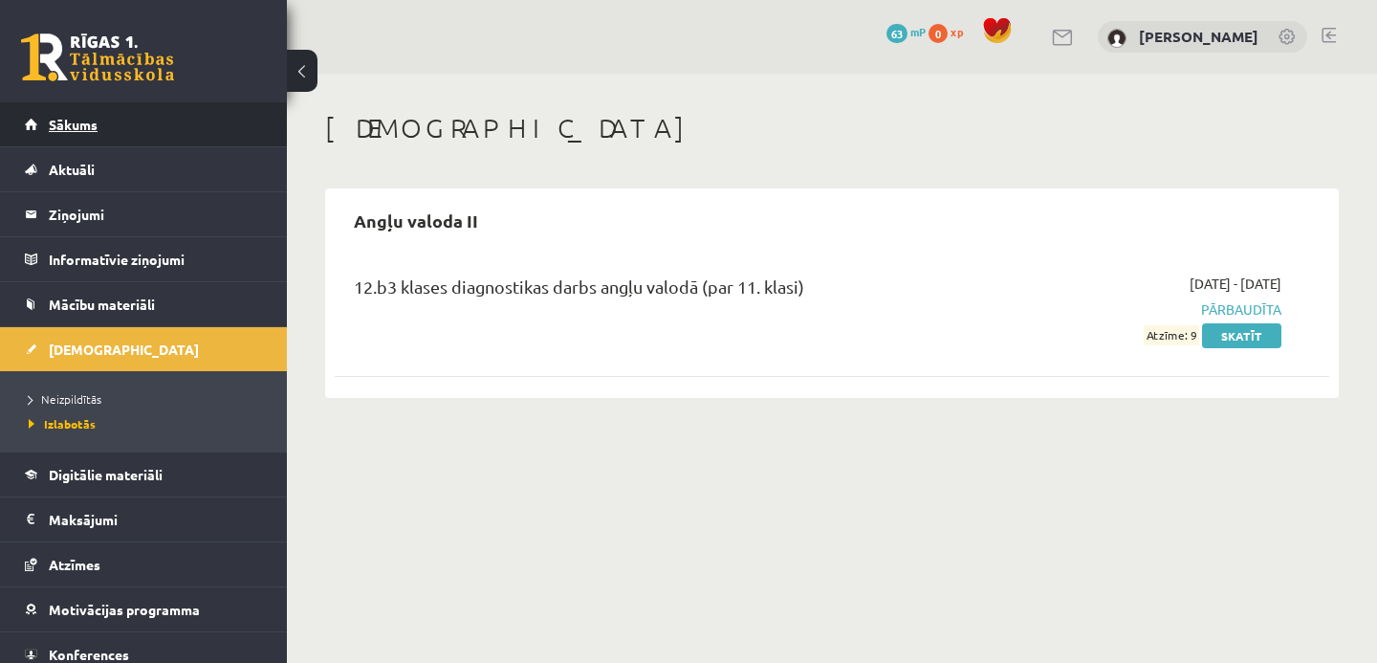
click at [73, 116] on link "Sākums" at bounding box center [144, 124] width 238 height 44
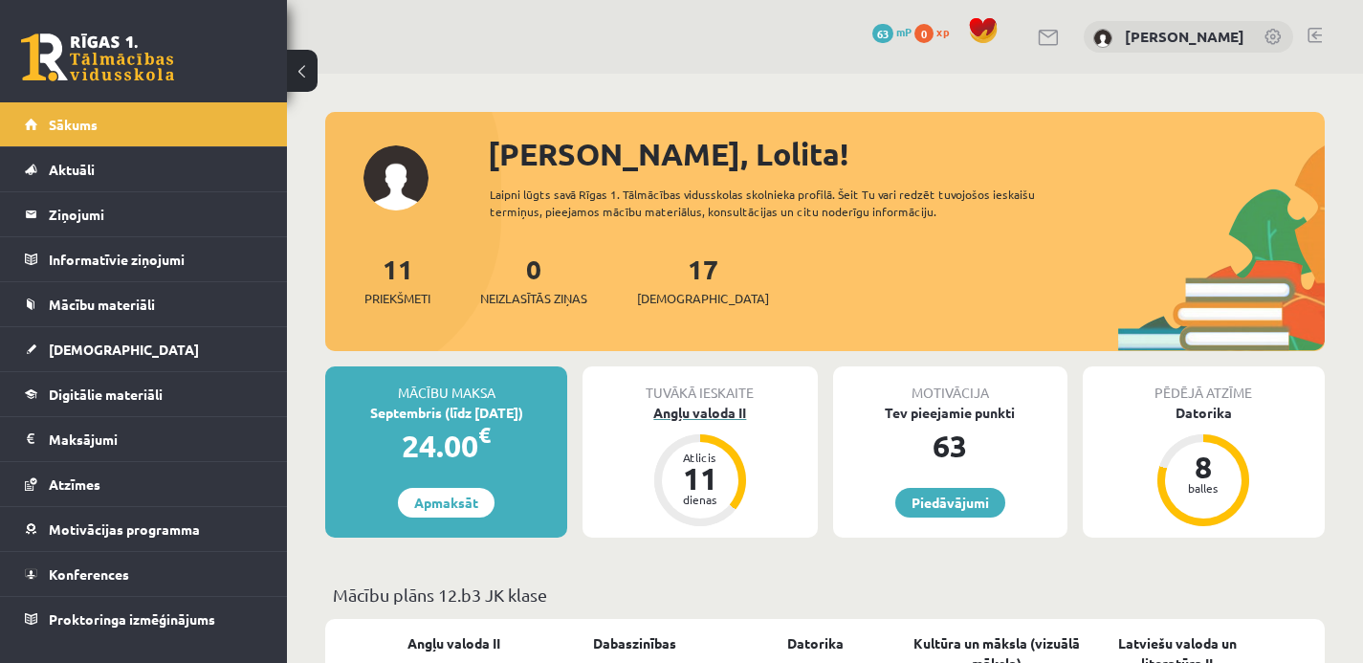
click at [712, 413] on div "Angļu valoda II" at bounding box center [699, 413] width 234 height 20
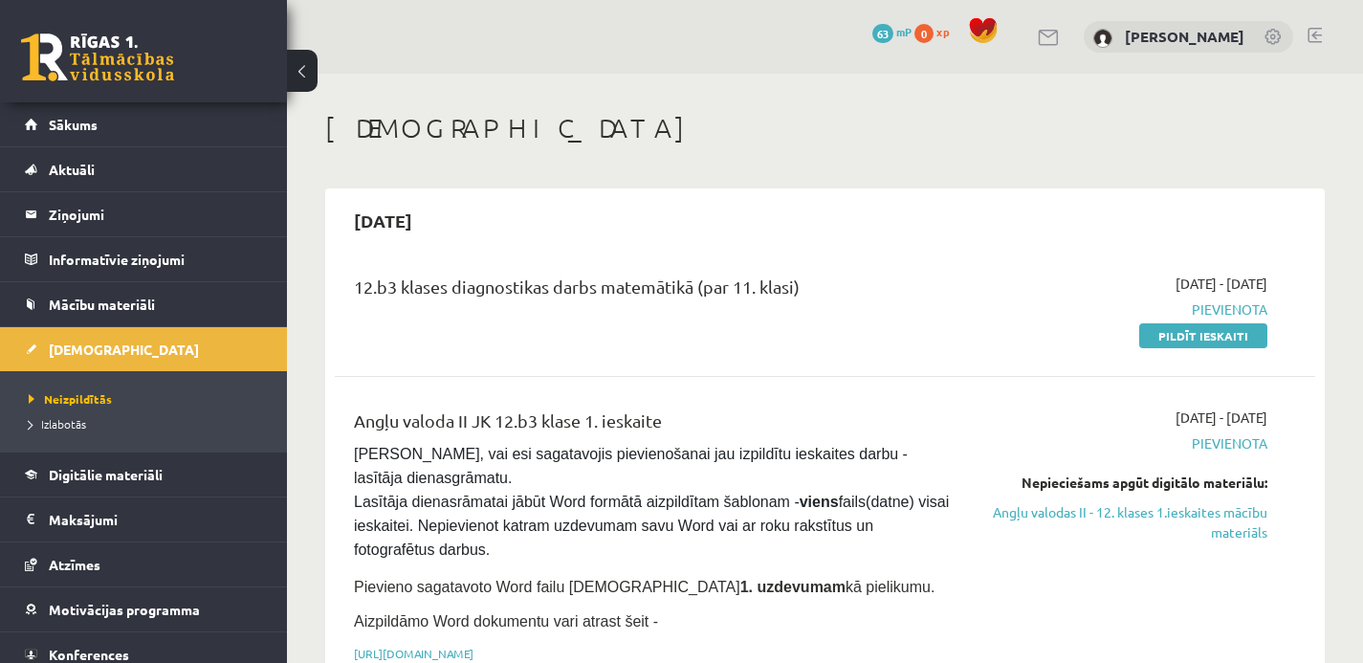
scroll to position [36, 0]
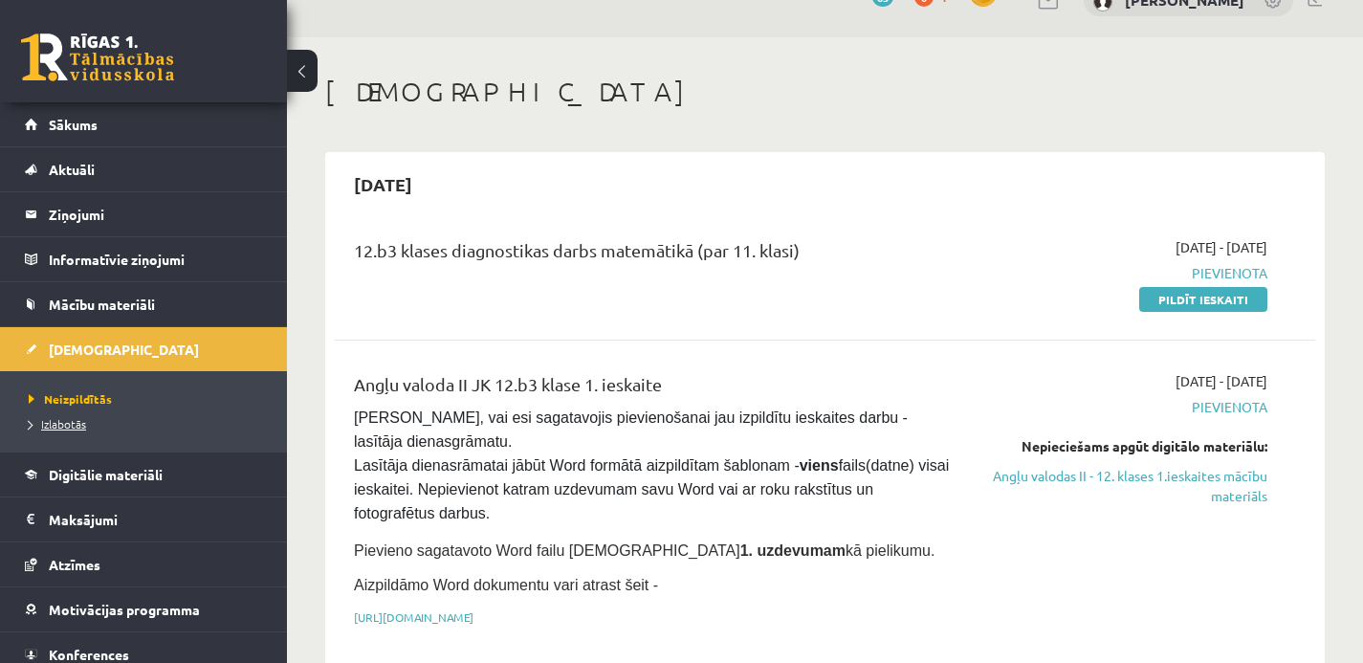
click at [73, 426] on span "Izlabotās" at bounding box center [57, 423] width 57 height 15
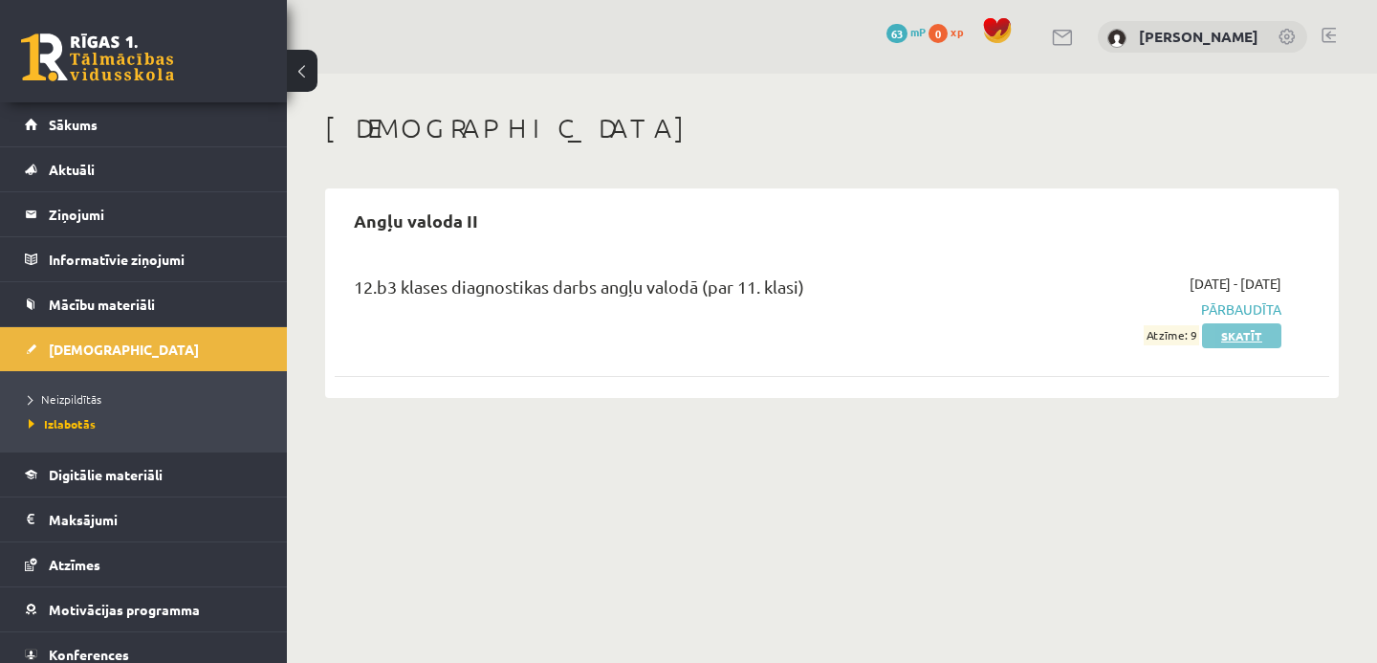
click at [1255, 336] on link "Skatīt" at bounding box center [1241, 335] width 79 height 25
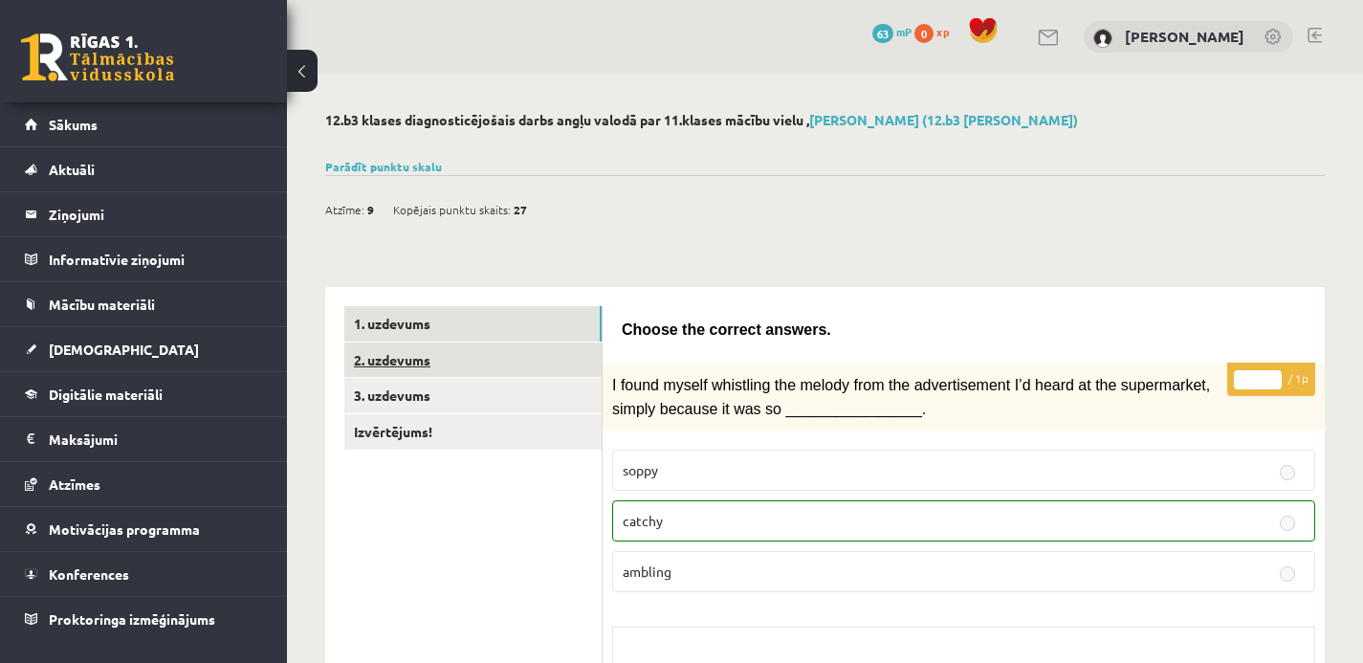
click at [478, 361] on link "2. uzdevums" at bounding box center [472, 359] width 257 height 35
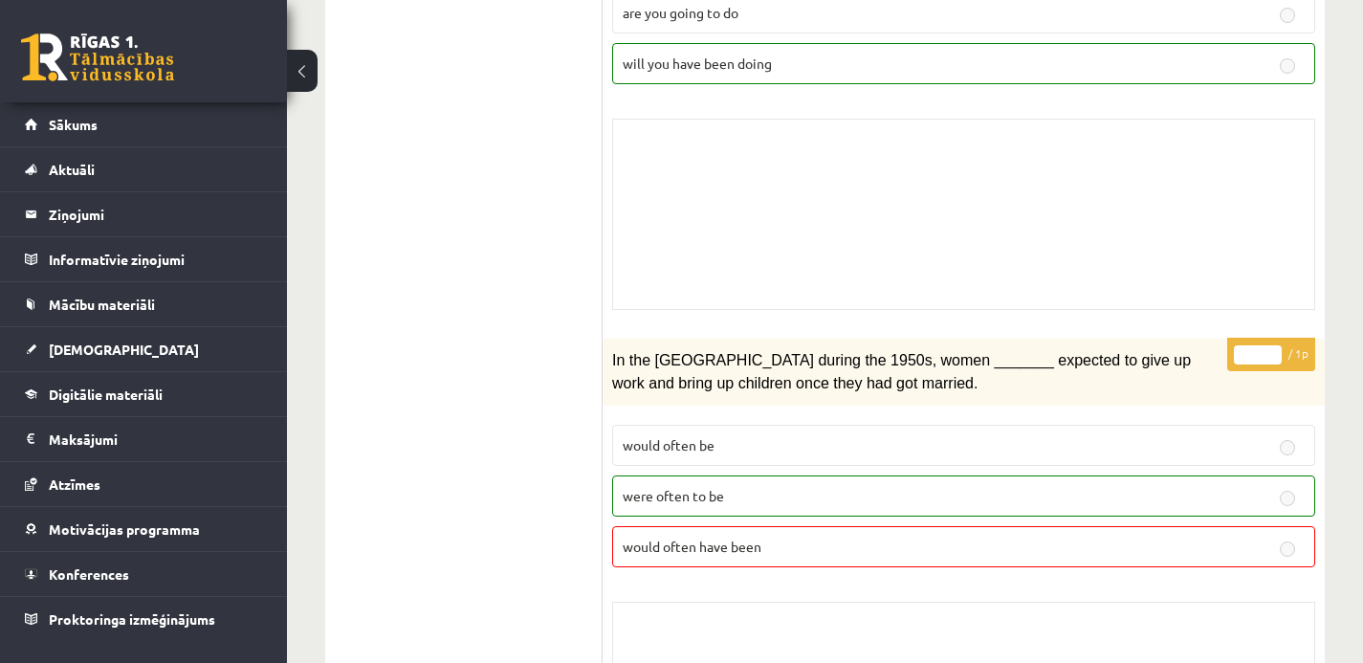
scroll to position [3409, 0]
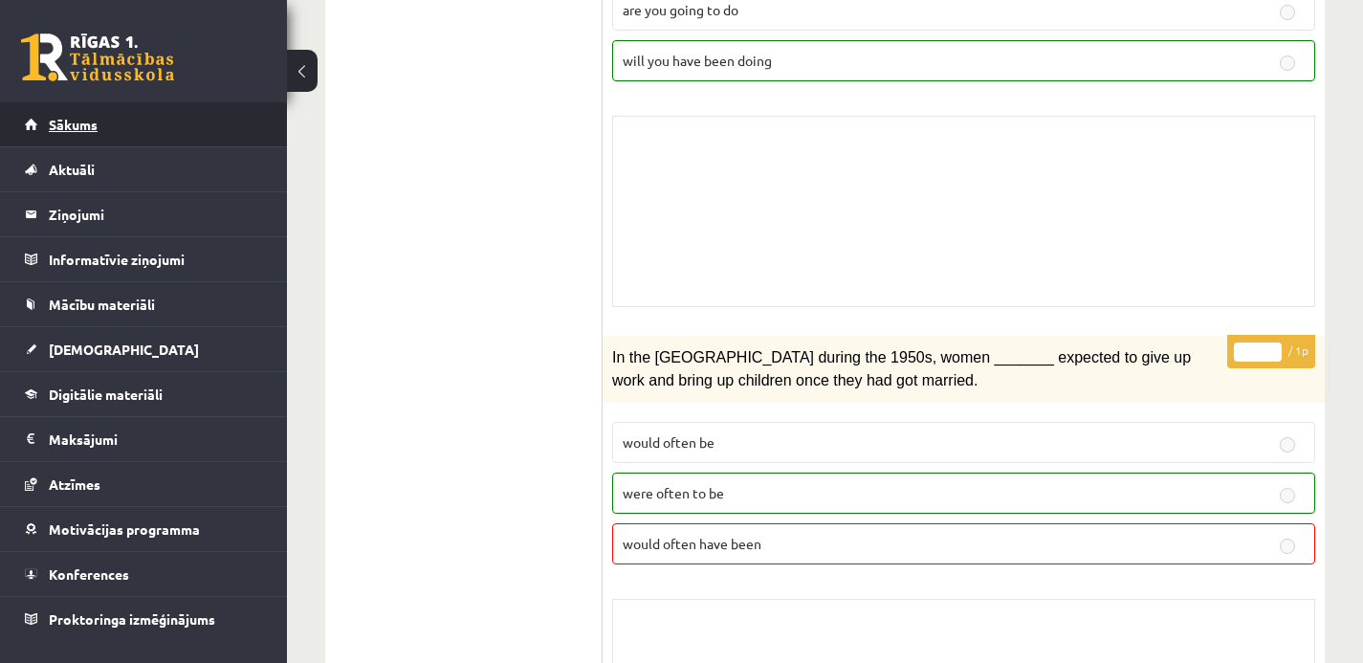
click at [96, 123] on span "Sākums" at bounding box center [73, 124] width 49 height 17
